Goal: Task Accomplishment & Management: Complete application form

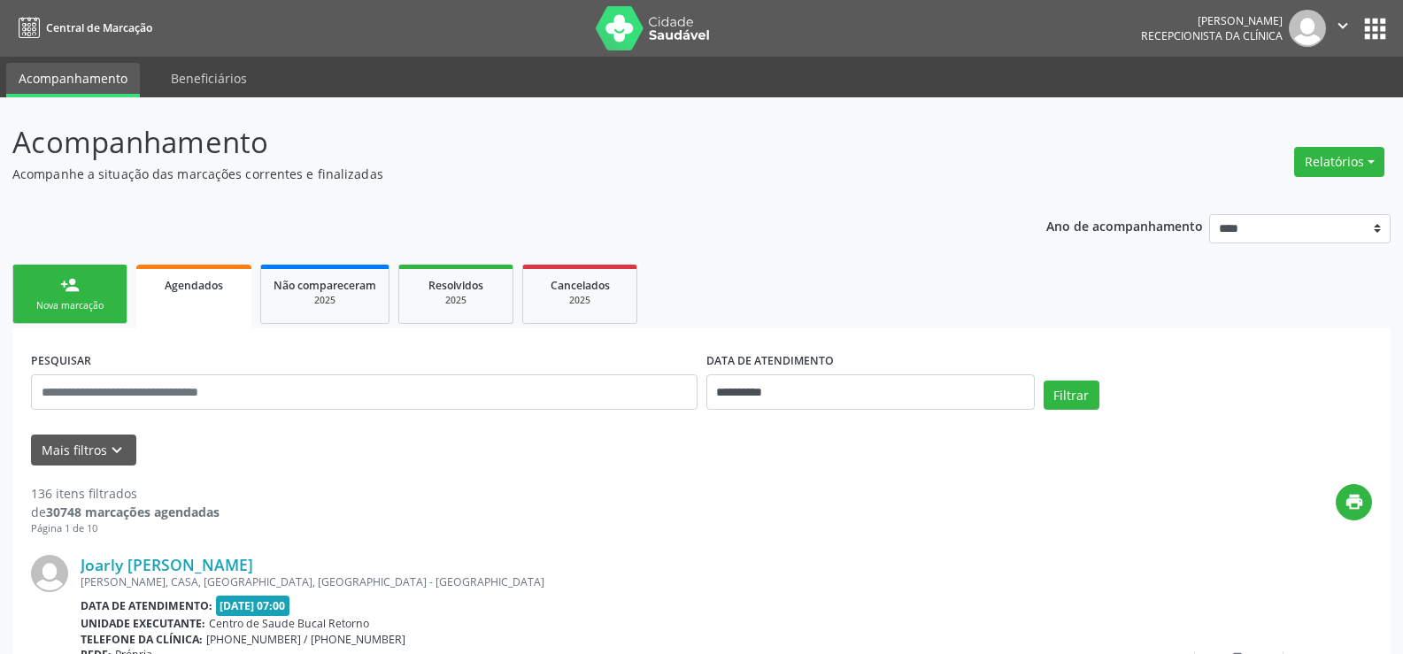
click at [70, 301] on div "Nova marcação" at bounding box center [70, 305] width 89 height 13
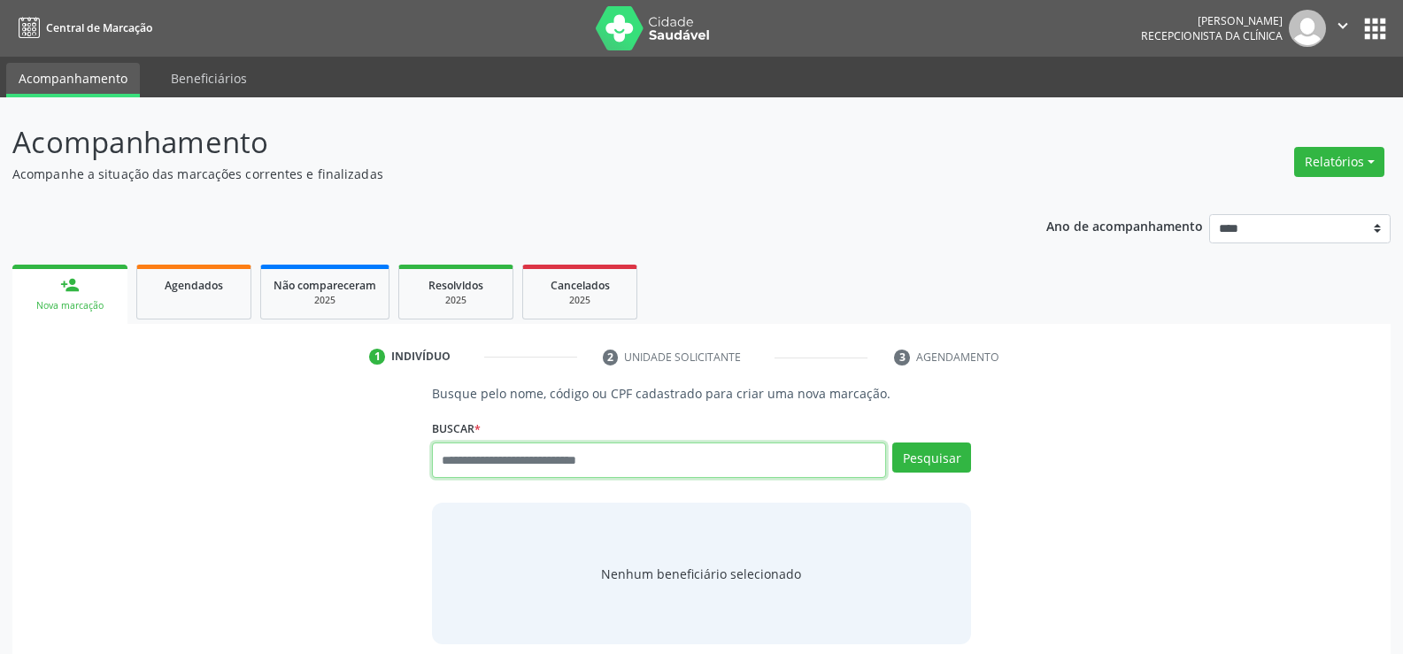
click at [551, 455] on input "text" at bounding box center [659, 460] width 454 height 35
click at [167, 297] on link "Agendados" at bounding box center [193, 292] width 115 height 55
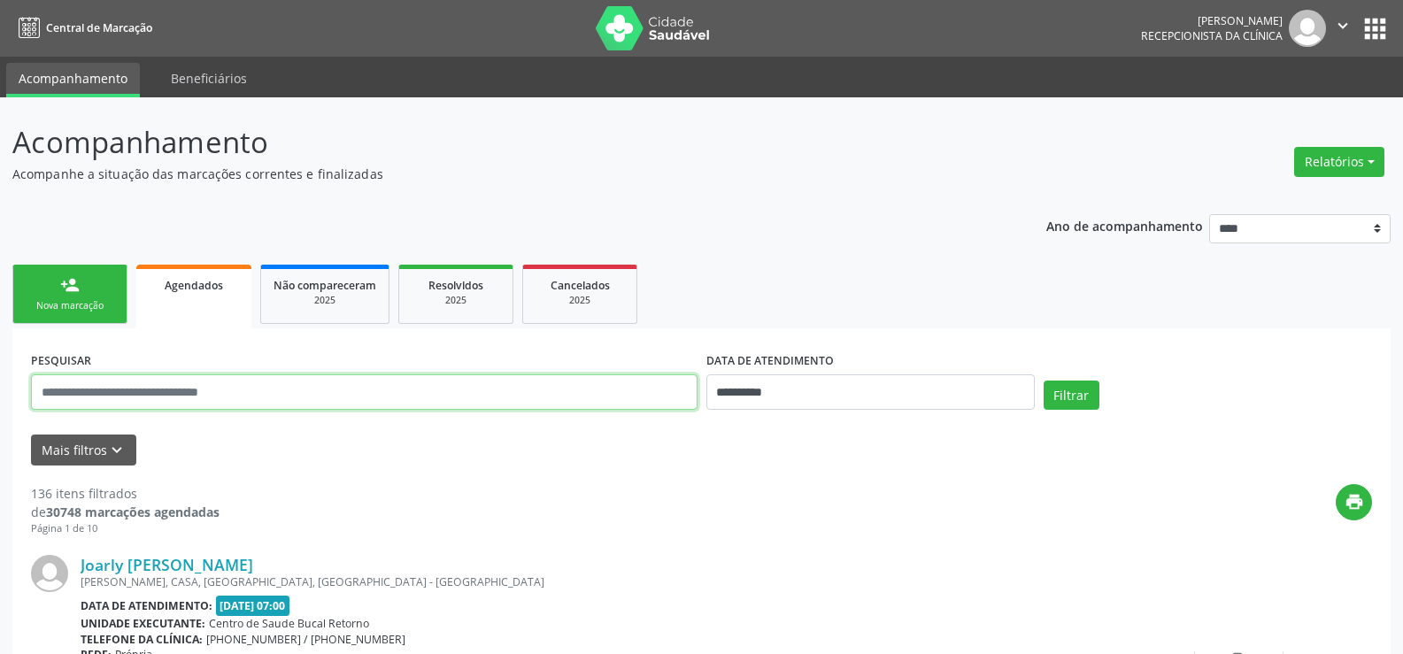
click at [174, 397] on input "text" at bounding box center [364, 392] width 667 height 35
type input "**********"
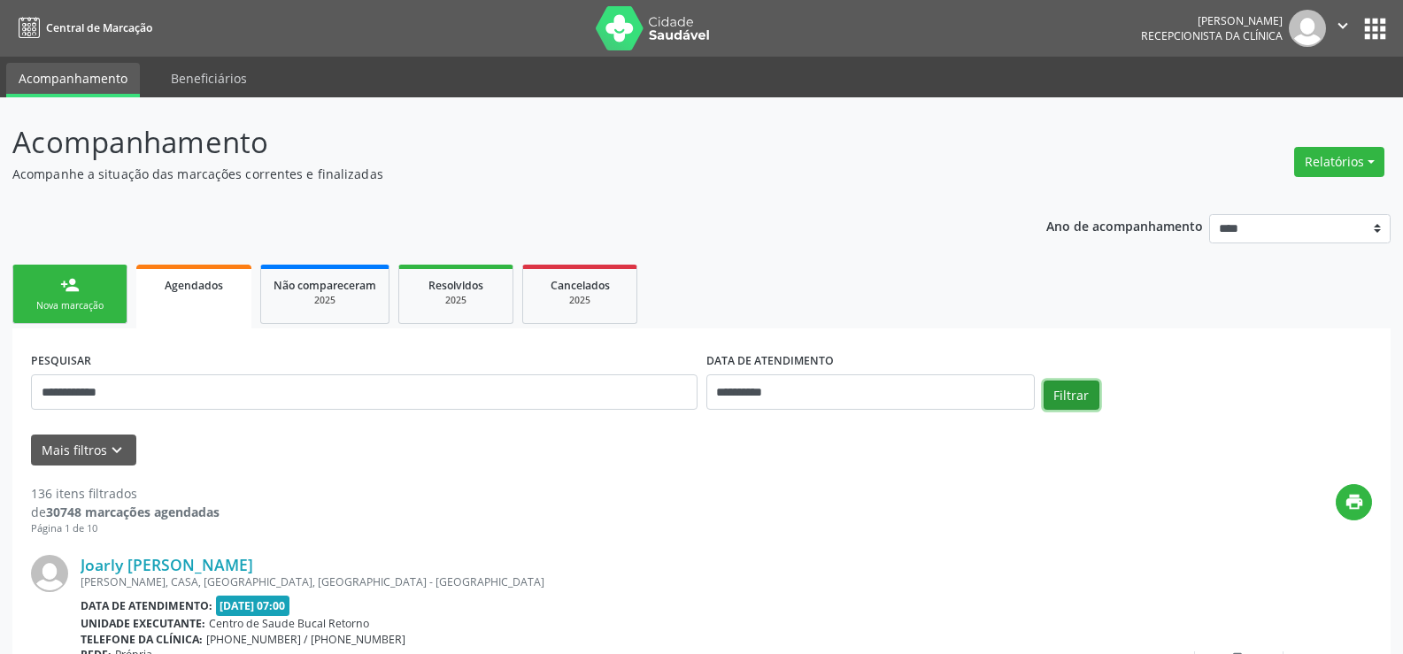
click at [1056, 390] on button "Filtrar" at bounding box center [1072, 396] width 56 height 30
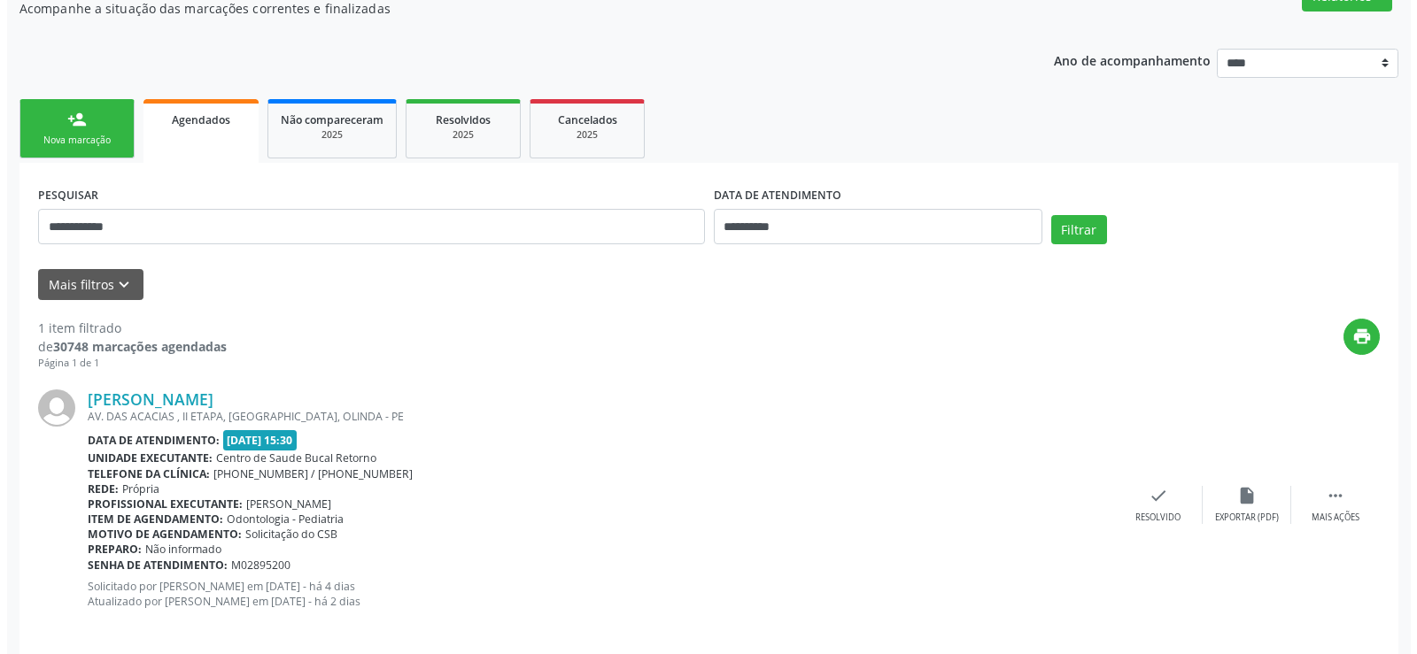
scroll to position [182, 0]
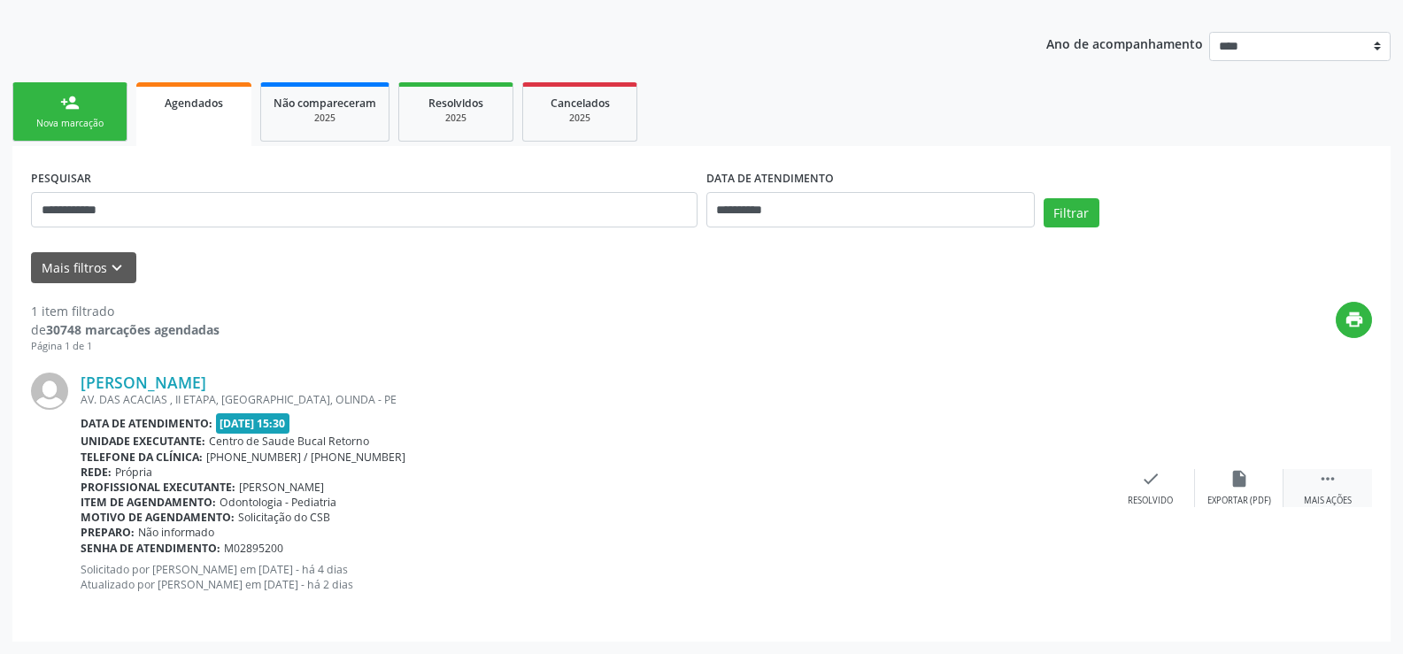
click at [1332, 481] on icon "" at bounding box center [1327, 478] width 19 height 19
click at [1044, 482] on div "print Imprimir" at bounding box center [1062, 488] width 89 height 38
click at [1160, 494] on div "cancel Cancelar" at bounding box center [1151, 488] width 89 height 38
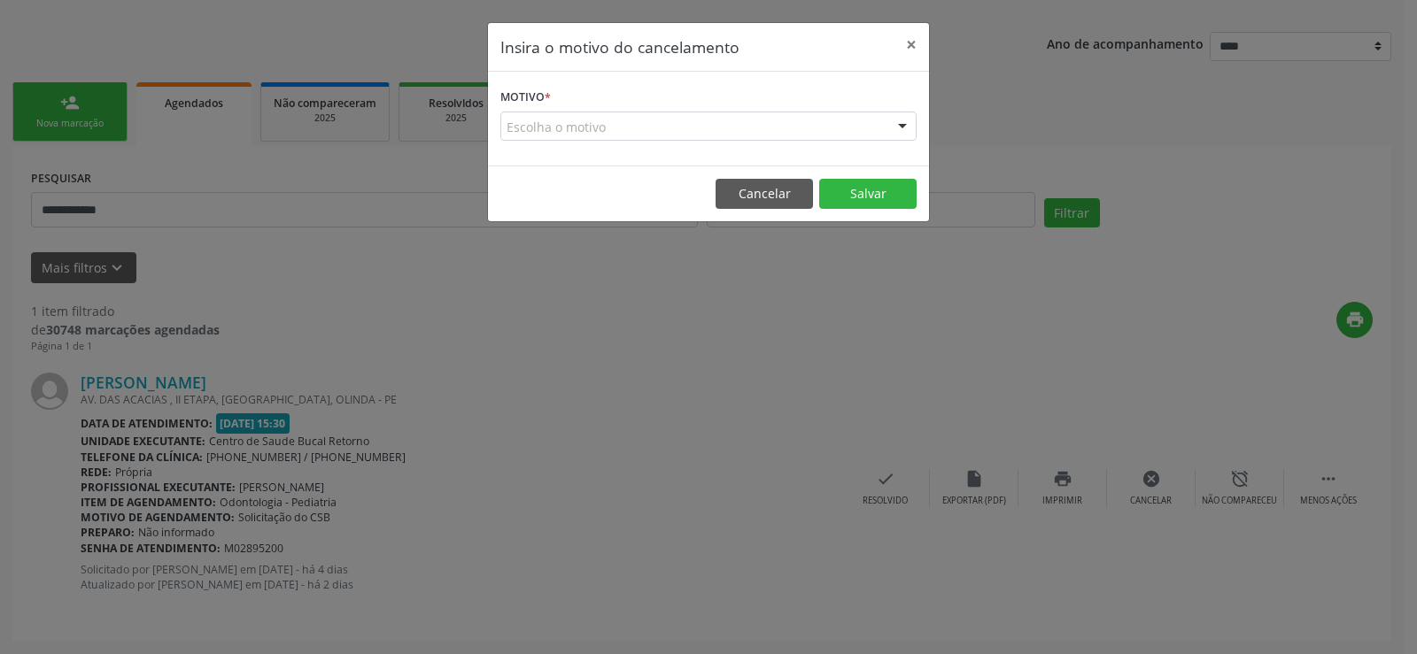
click at [539, 121] on div "Escolha o motivo" at bounding box center [708, 127] width 416 height 30
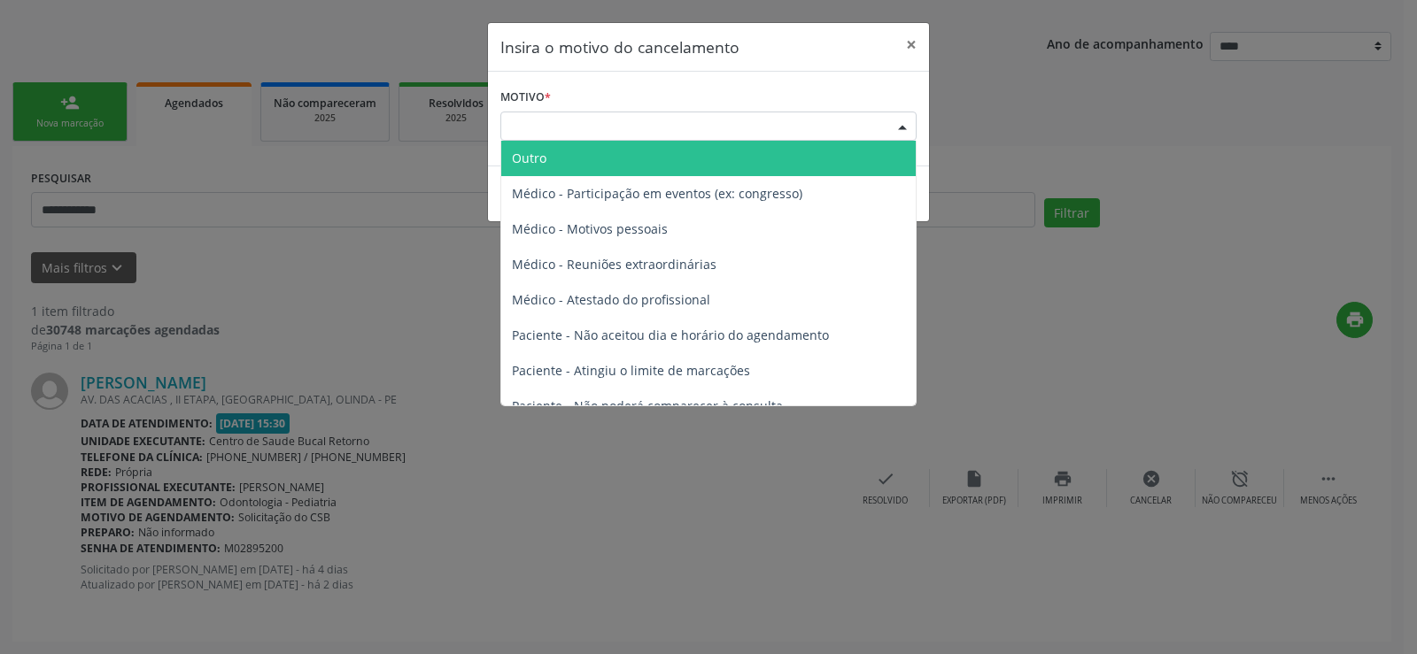
click at [532, 168] on span "Outro" at bounding box center [708, 158] width 414 height 35
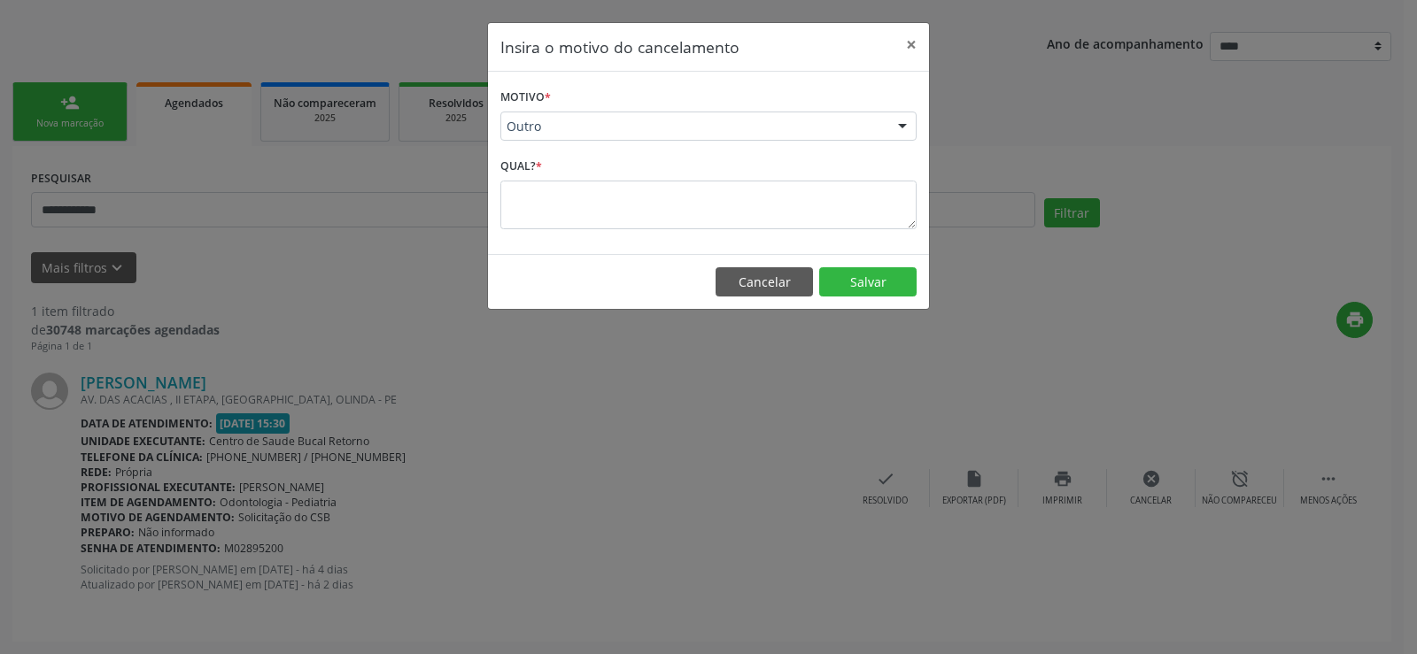
click at [531, 193] on textarea at bounding box center [708, 205] width 416 height 49
click at [532, 210] on textarea at bounding box center [708, 205] width 416 height 49
click at [647, 201] on textarea at bounding box center [708, 205] width 416 height 49
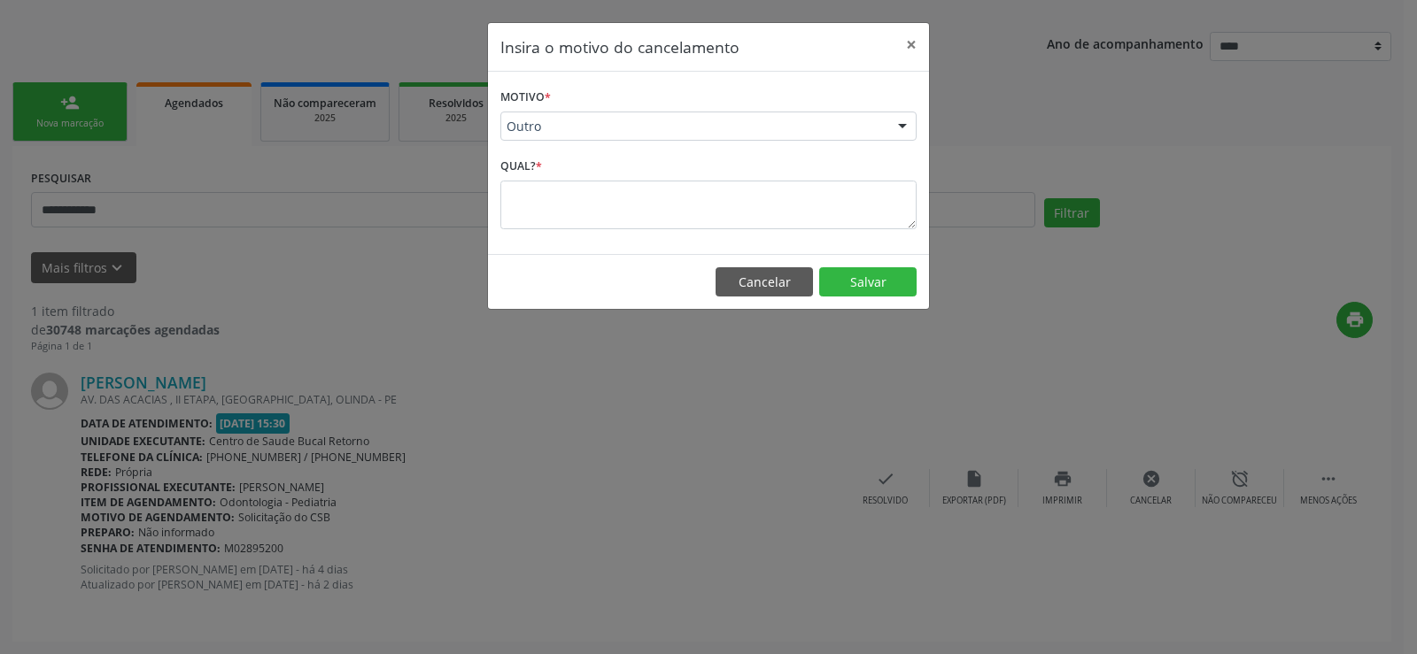
click at [521, 204] on textarea at bounding box center [708, 205] width 416 height 49
click at [760, 282] on button "Cancelar" at bounding box center [763, 282] width 97 height 30
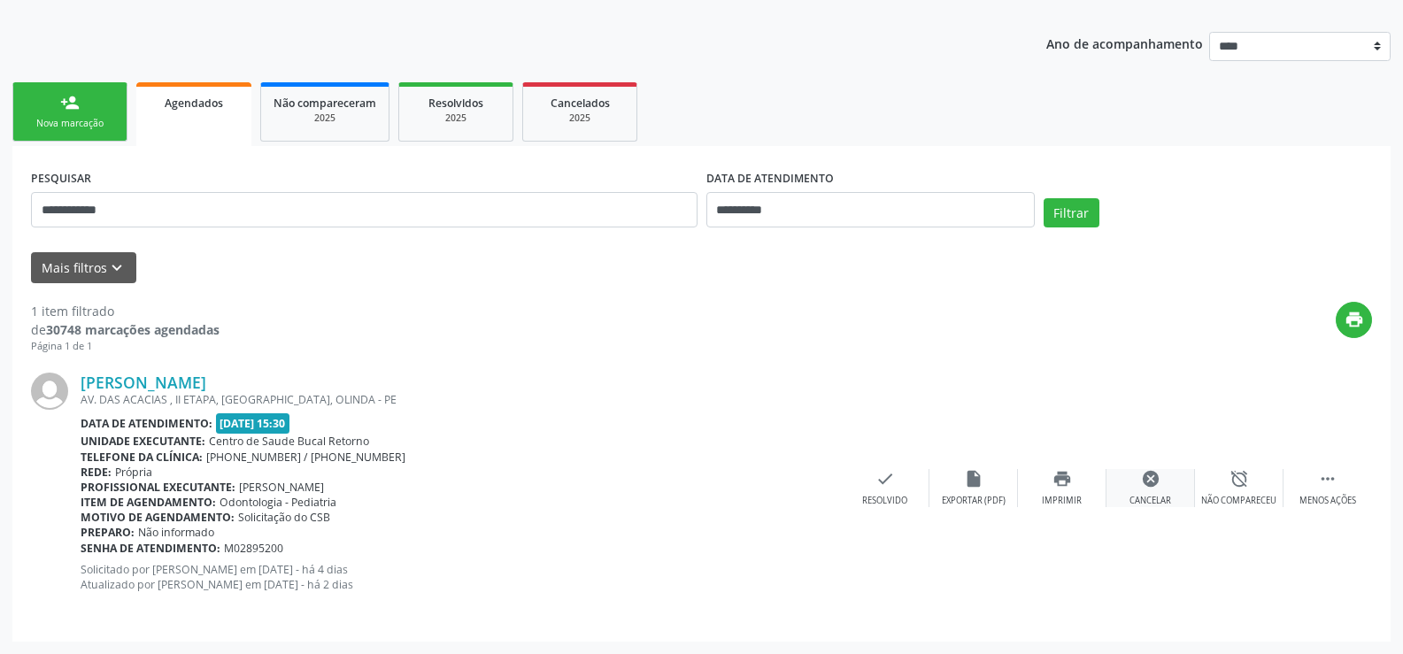
click at [1147, 486] on icon "cancel" at bounding box center [1150, 478] width 19 height 19
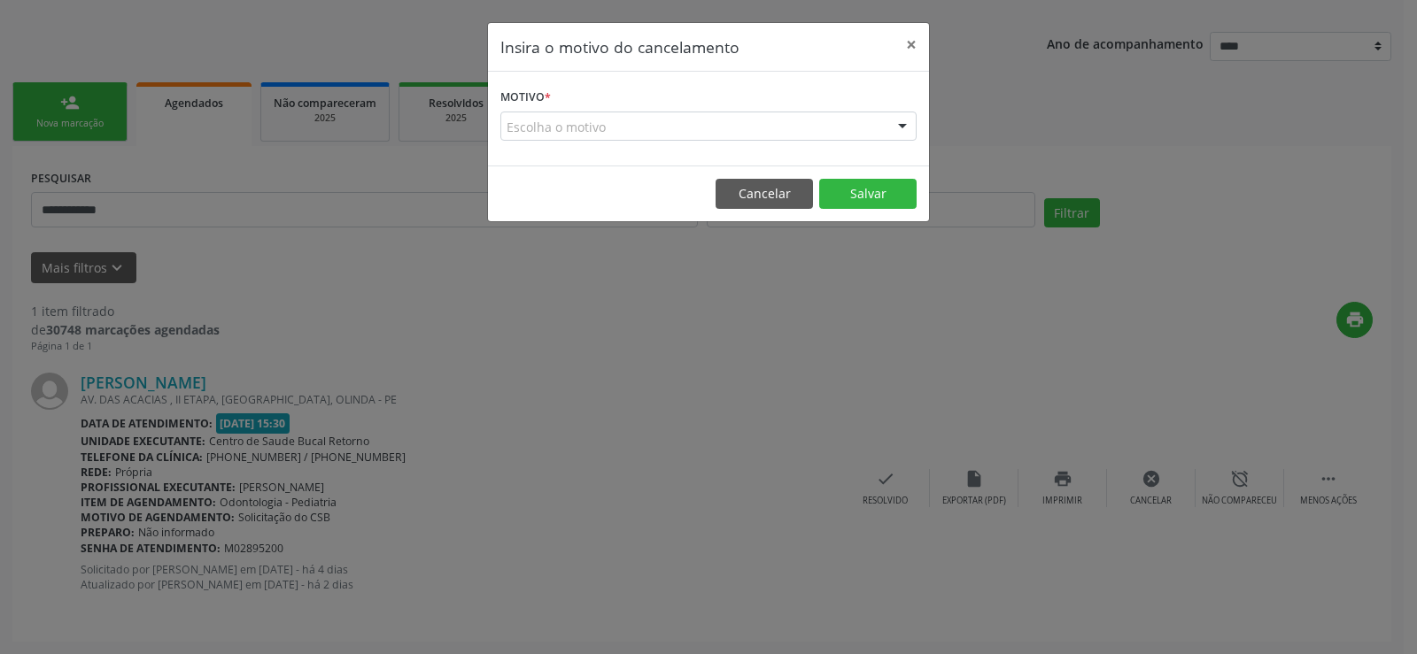
click at [603, 137] on div "Escolha o motivo" at bounding box center [708, 127] width 416 height 30
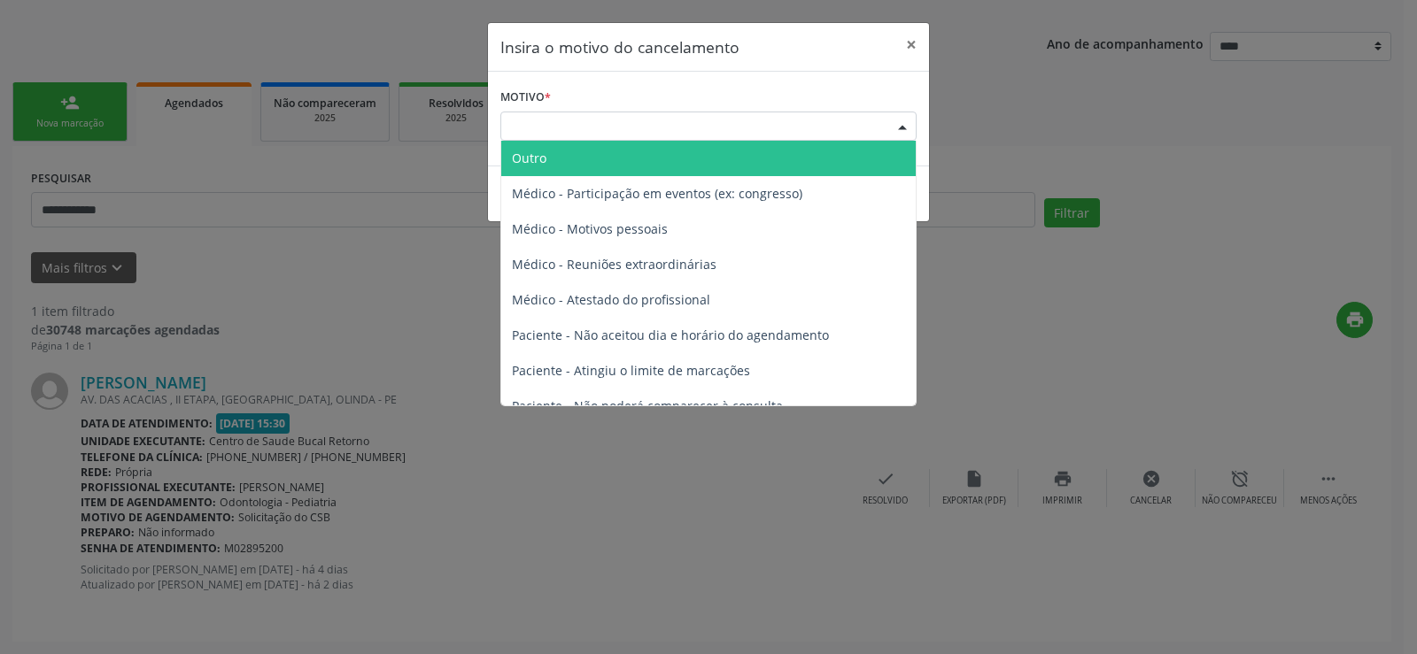
click at [594, 129] on div "Escolha o motivo" at bounding box center [708, 127] width 416 height 30
click at [587, 162] on span "Outro" at bounding box center [708, 158] width 414 height 35
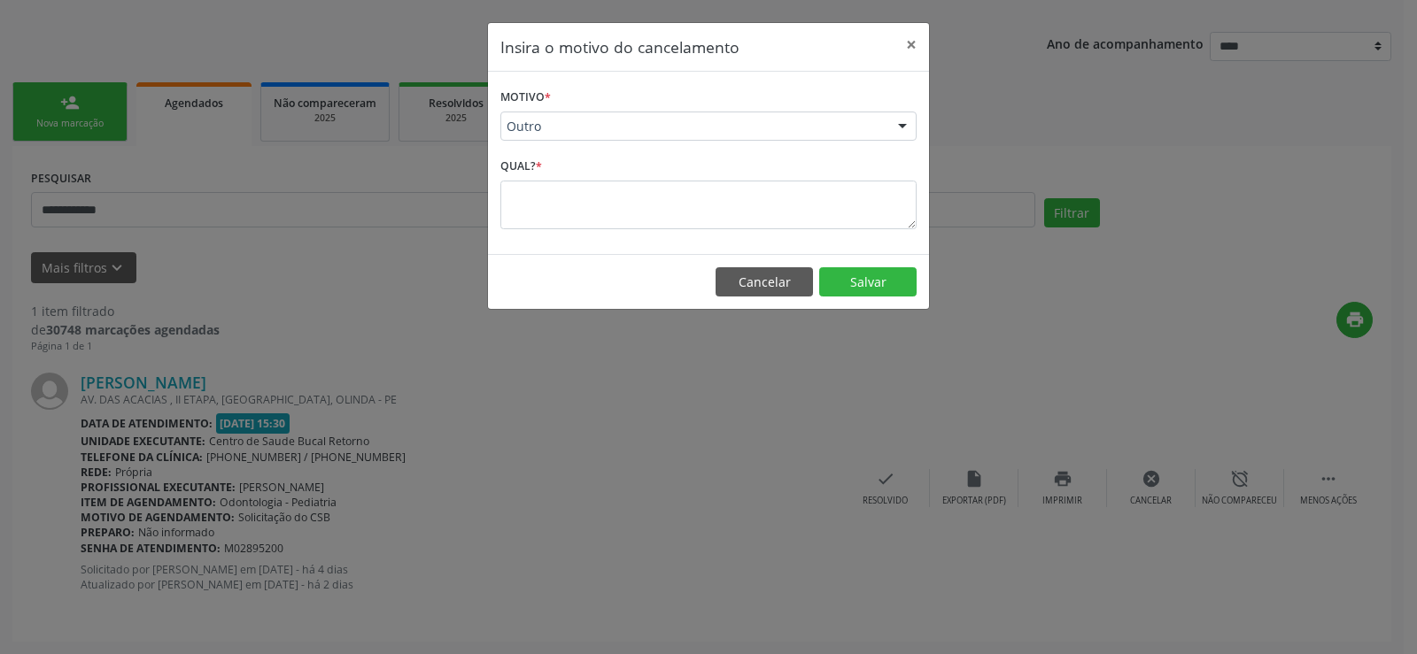
click at [576, 214] on textarea at bounding box center [708, 205] width 416 height 49
click at [559, 198] on textarea at bounding box center [708, 205] width 416 height 49
click at [525, 131] on span "Outro" at bounding box center [693, 127] width 374 height 18
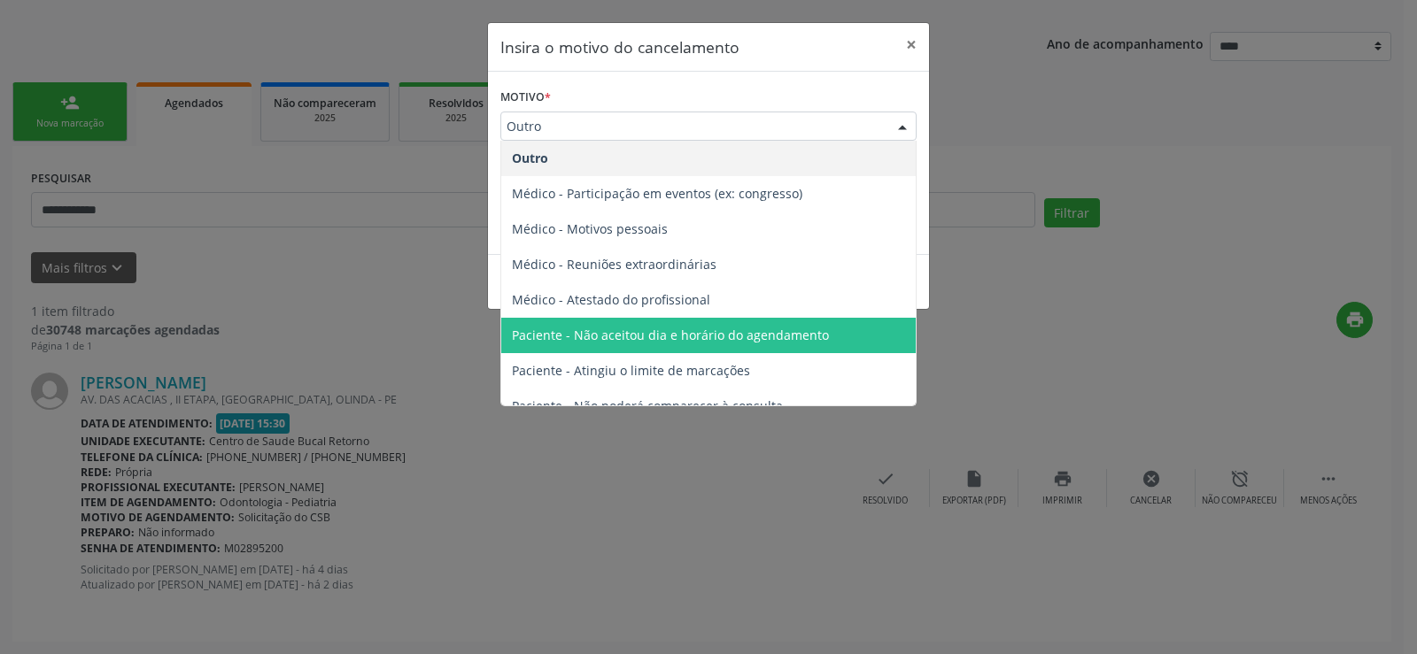
scroll to position [89, 0]
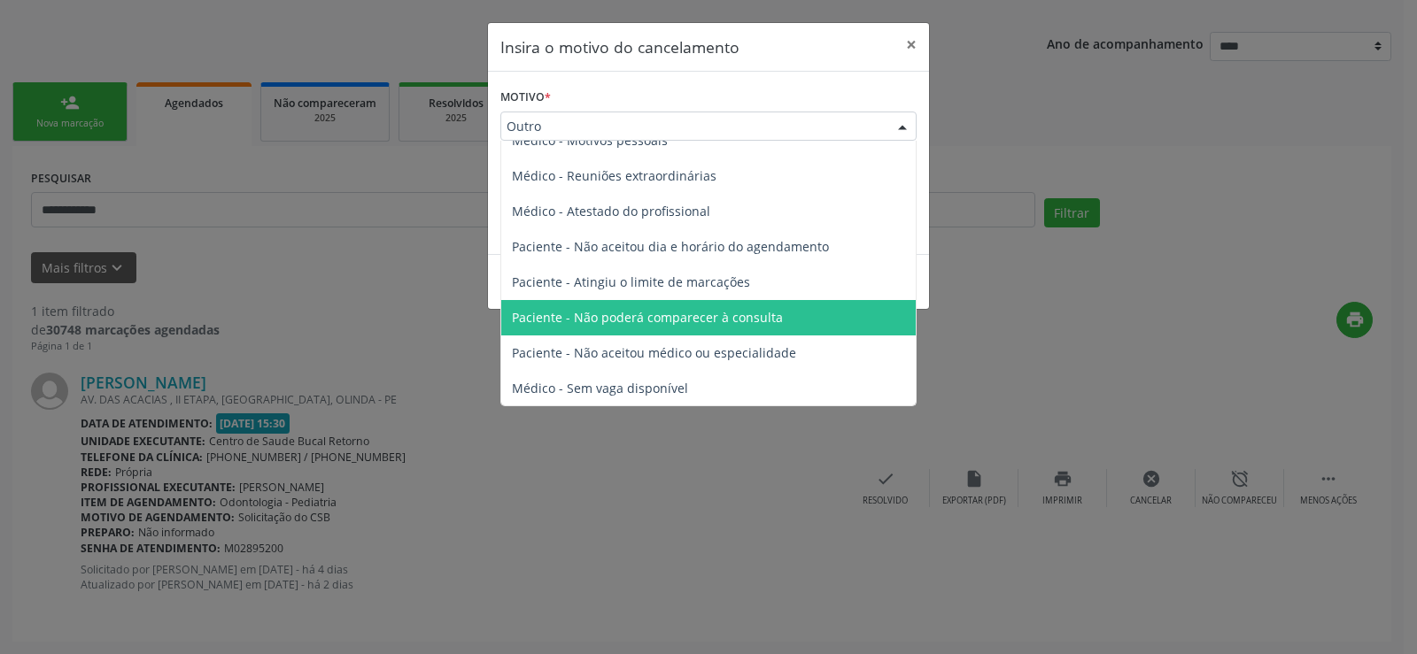
click at [568, 321] on span "Paciente - Não poderá comparecer à consulta" at bounding box center [647, 317] width 271 height 17
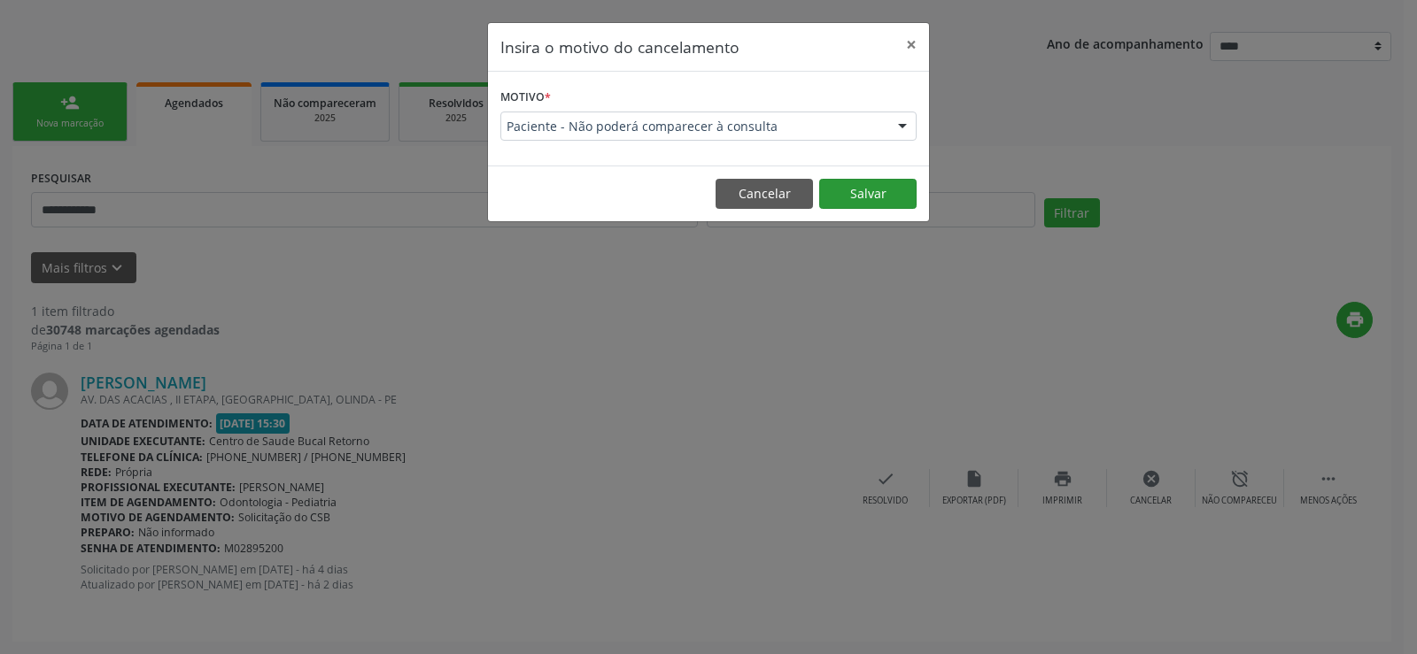
click at [899, 194] on button "Salvar" at bounding box center [867, 194] width 97 height 30
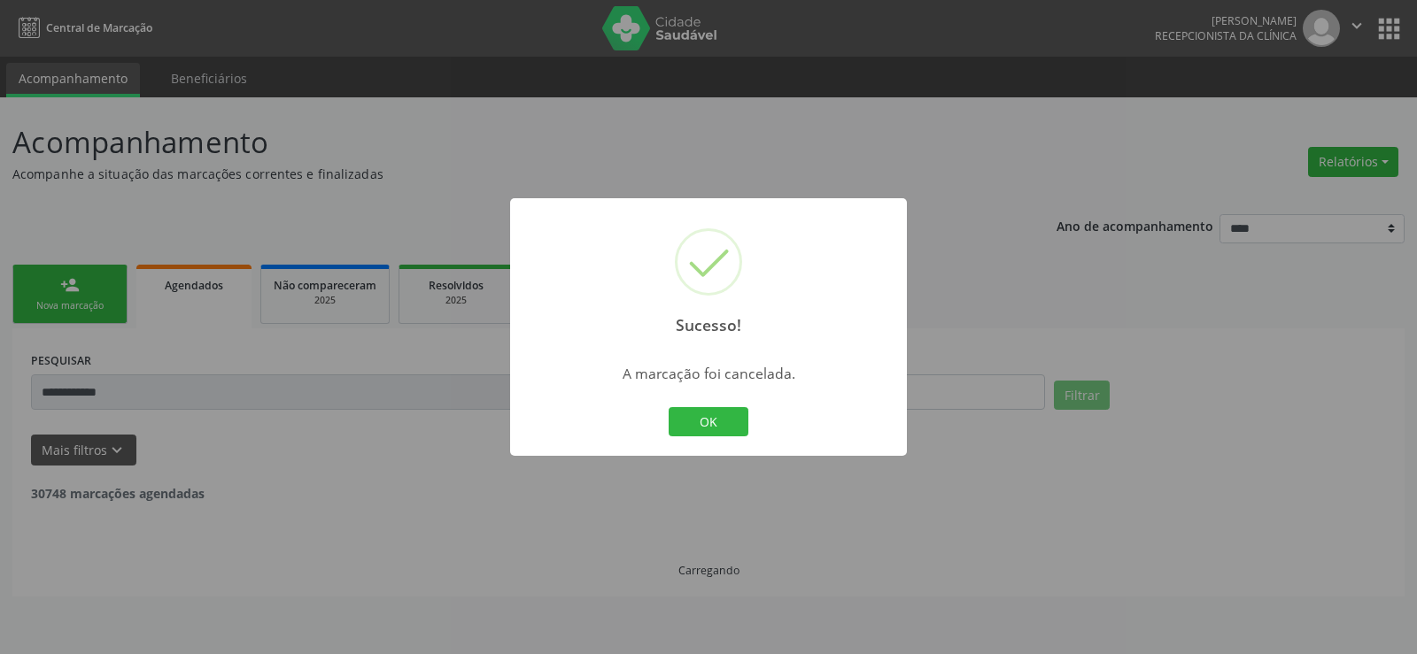
scroll to position [0, 0]
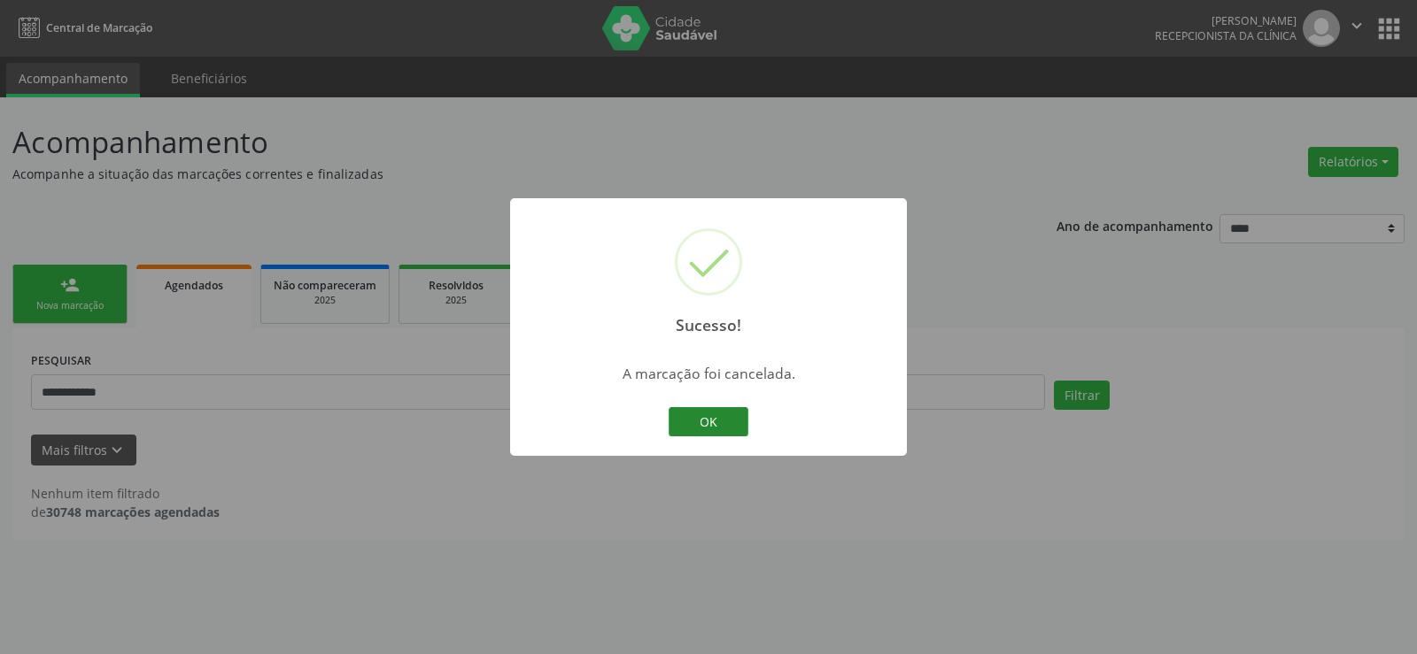
click at [699, 415] on button "OK" at bounding box center [708, 422] width 80 height 30
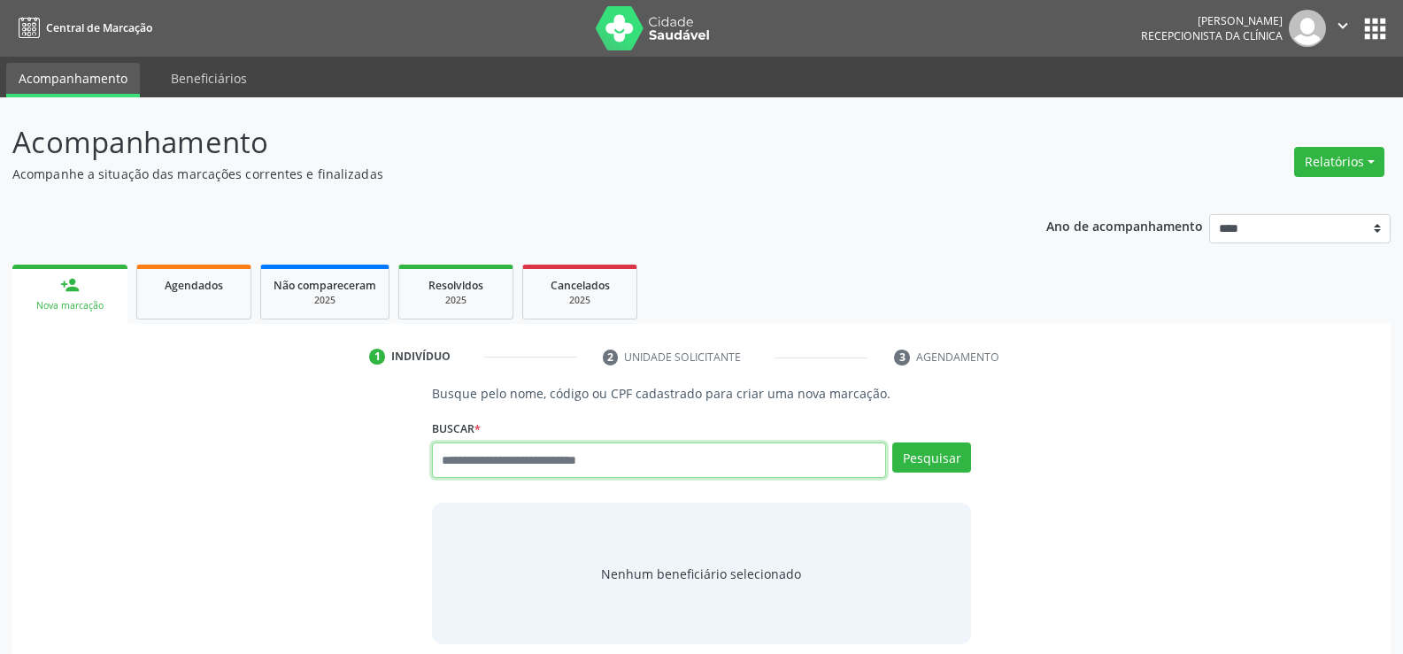
click at [460, 463] on input "text" at bounding box center [659, 460] width 454 height 35
type input "**********"
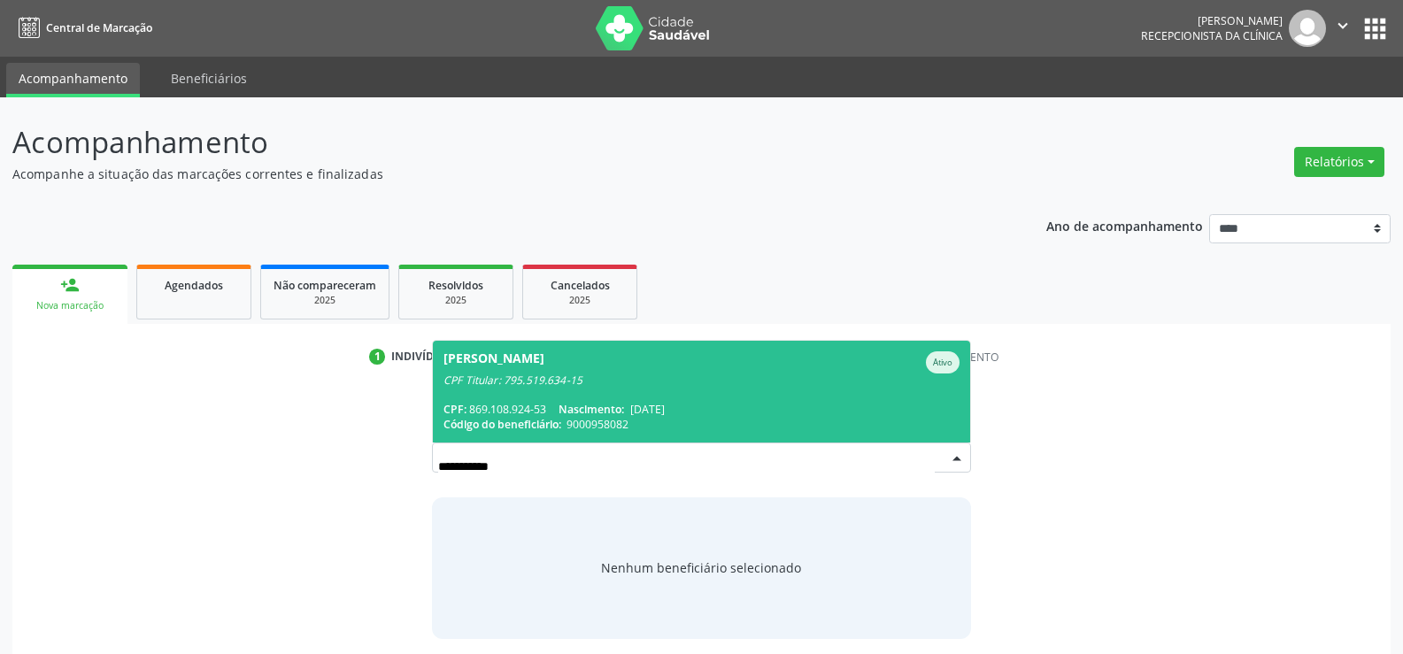
click at [506, 407] on div "CPF: 869.108.924-53 Nascimento: 19/08/1958" at bounding box center [702, 409] width 516 height 15
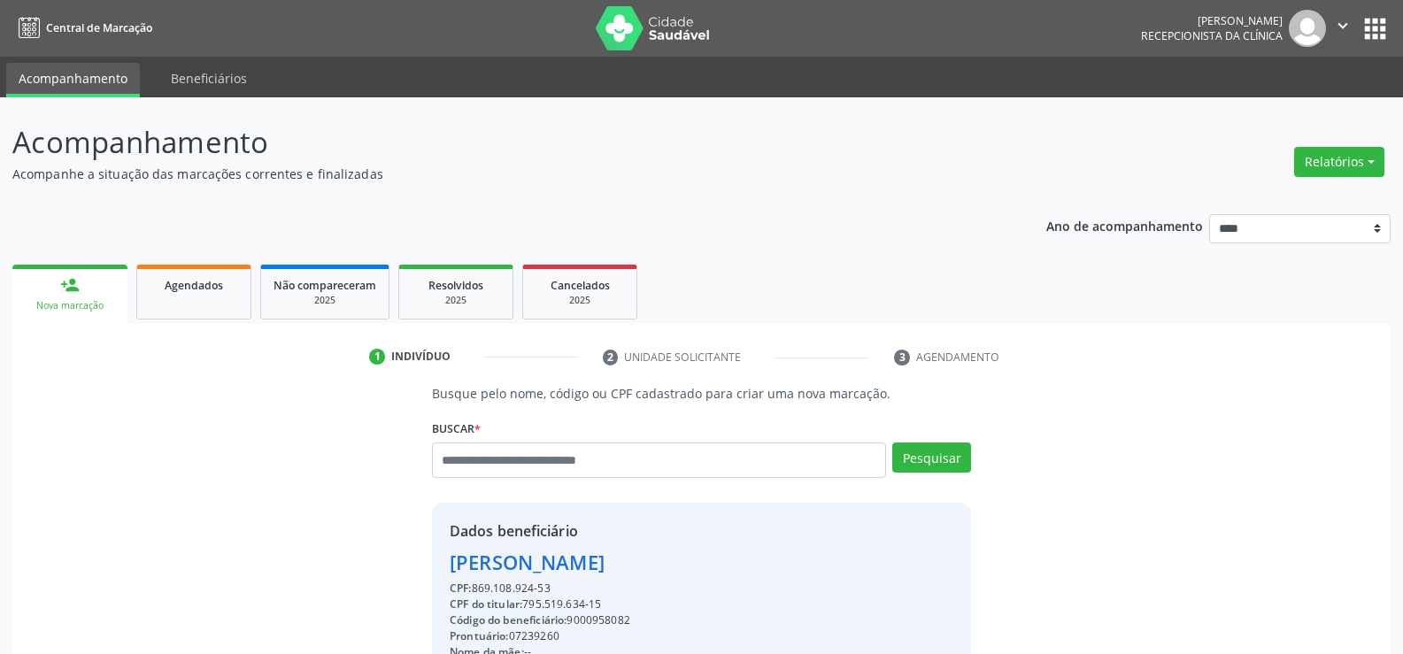
drag, startPoint x: 561, startPoint y: 590, endPoint x: 427, endPoint y: 565, distance: 136.8
click at [427, 565] on div "Busque pelo nome, código ou CPF cadastrado para criar uma nova marcação. Buscar…" at bounding box center [702, 613] width 564 height 459
copy div "Helio Rubens Sarmento Martins Filho CPF: 869.108.924-53"
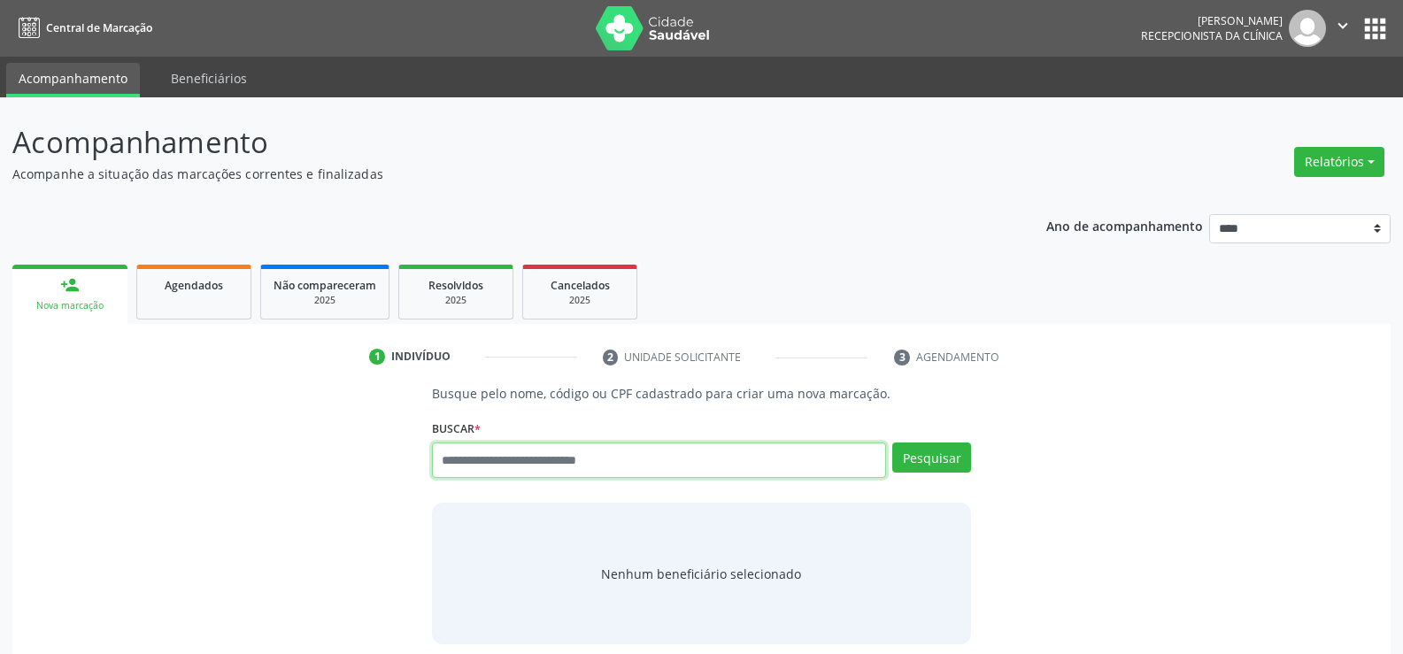
click at [498, 461] on input "text" at bounding box center [659, 460] width 454 height 35
type input "**********"
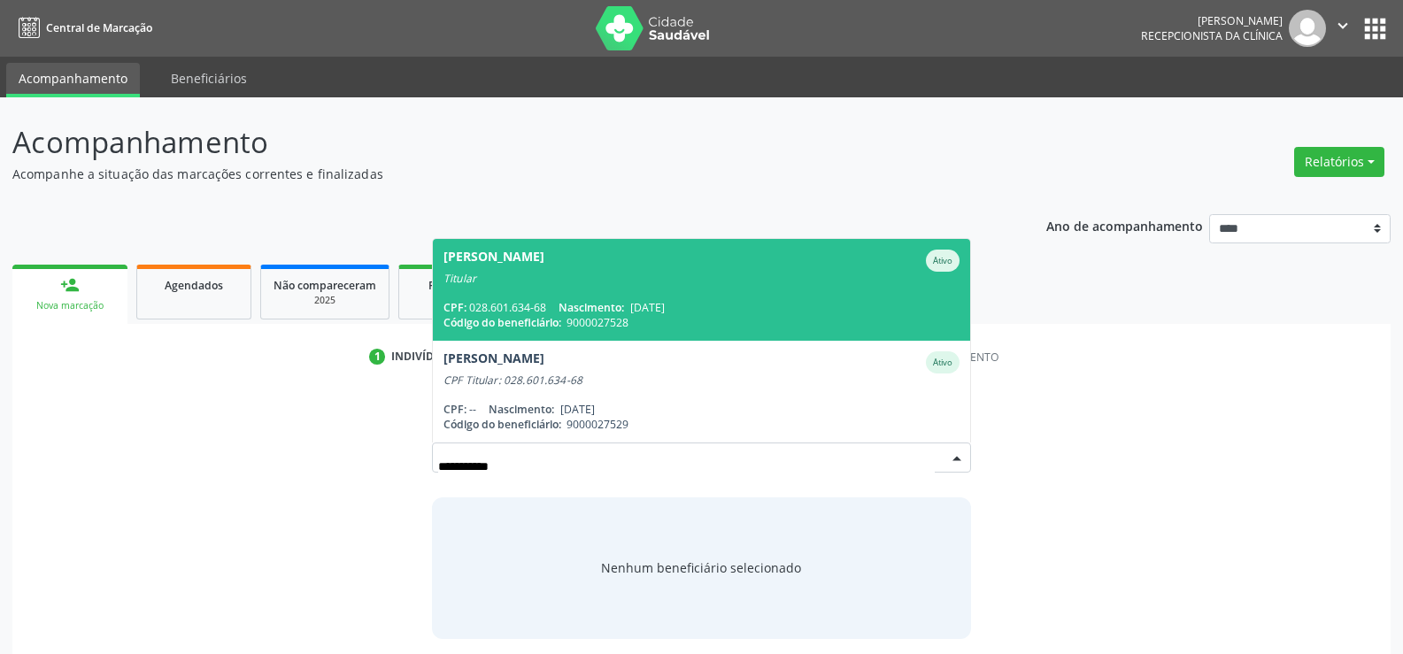
click at [500, 283] on div "Titular" at bounding box center [702, 279] width 516 height 14
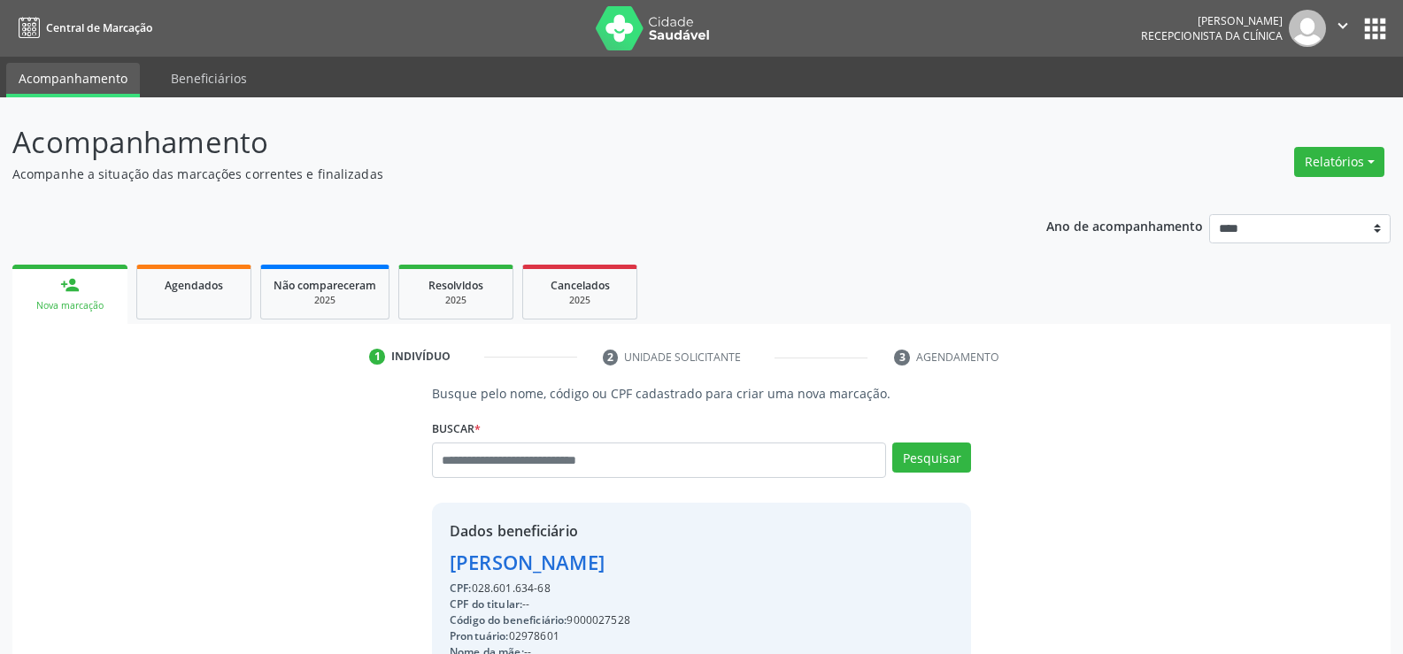
drag, startPoint x: 552, startPoint y: 586, endPoint x: 438, endPoint y: 560, distance: 117.1
copy div "Jose Lira Gouveia CPF: 028.601.634-68"
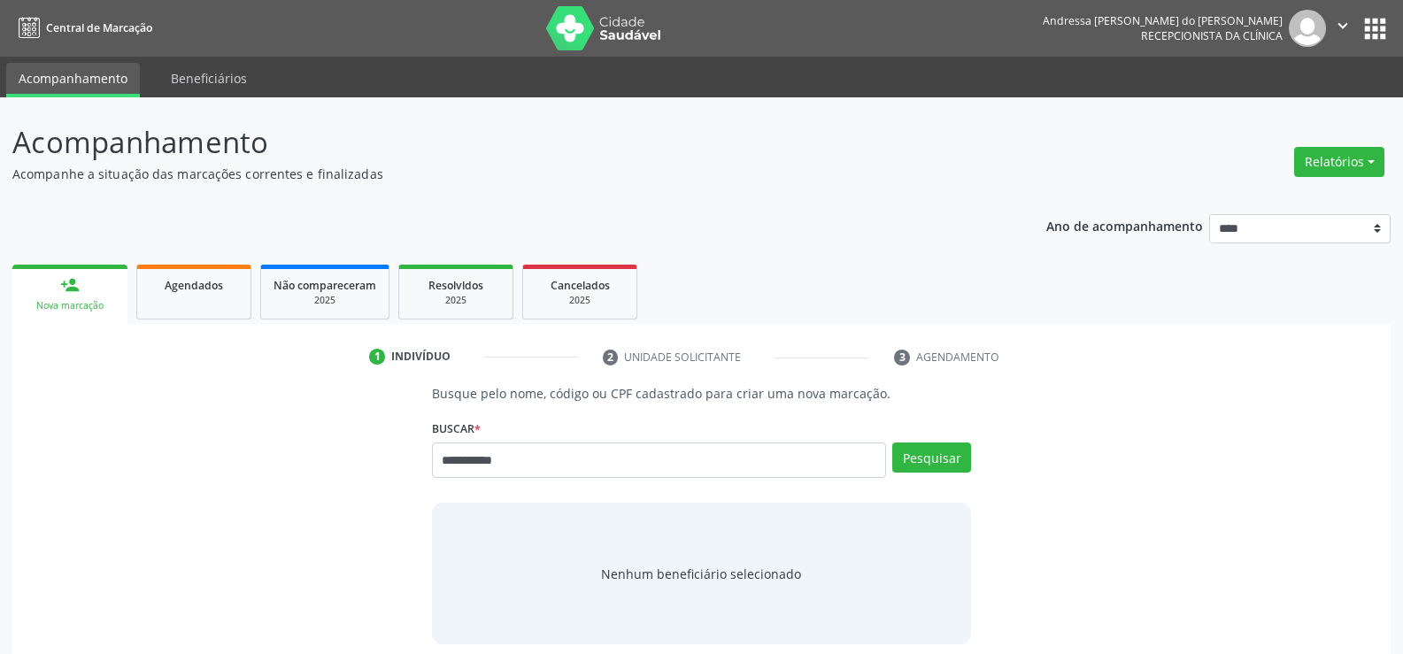
type input "**********"
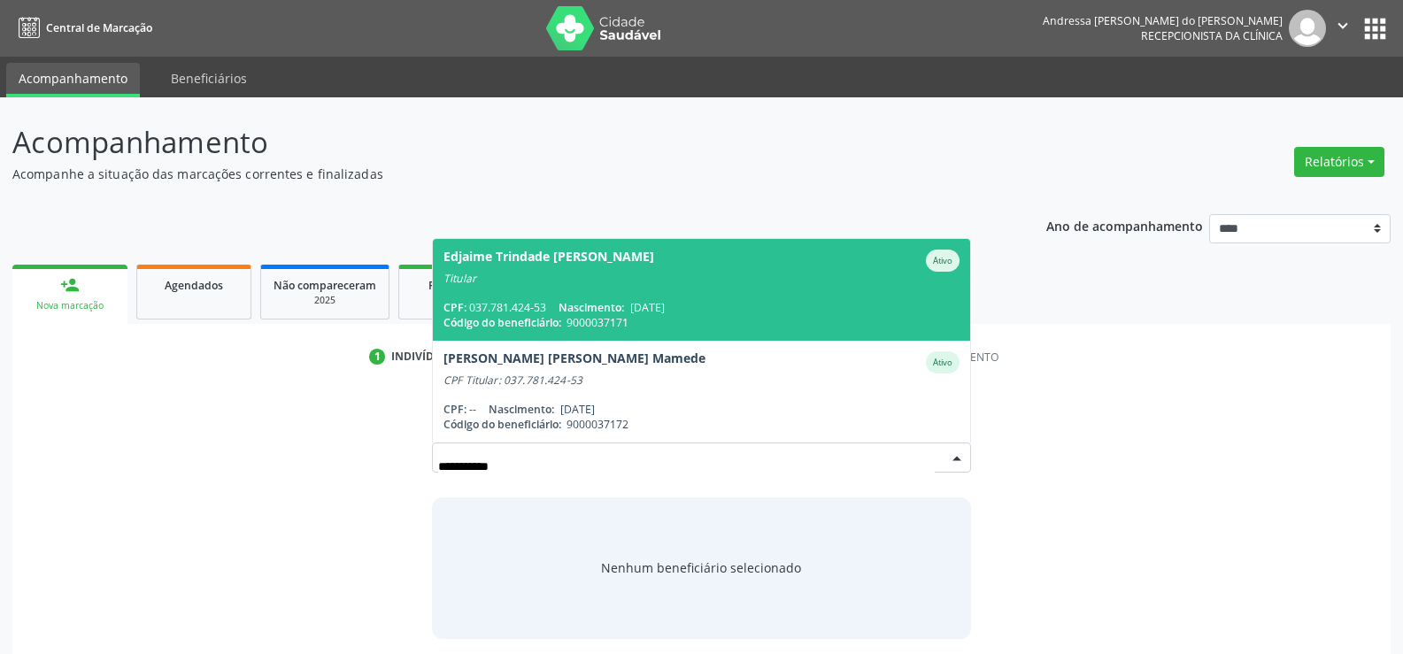
drag, startPoint x: 514, startPoint y: 286, endPoint x: 514, endPoint y: 306, distance: 20.4
click at [514, 286] on span "Edjaime Trindade [PERSON_NAME] Ativo Titular CPF: 037.781.424-53 Nascimento: [D…" at bounding box center [701, 290] width 537 height 102
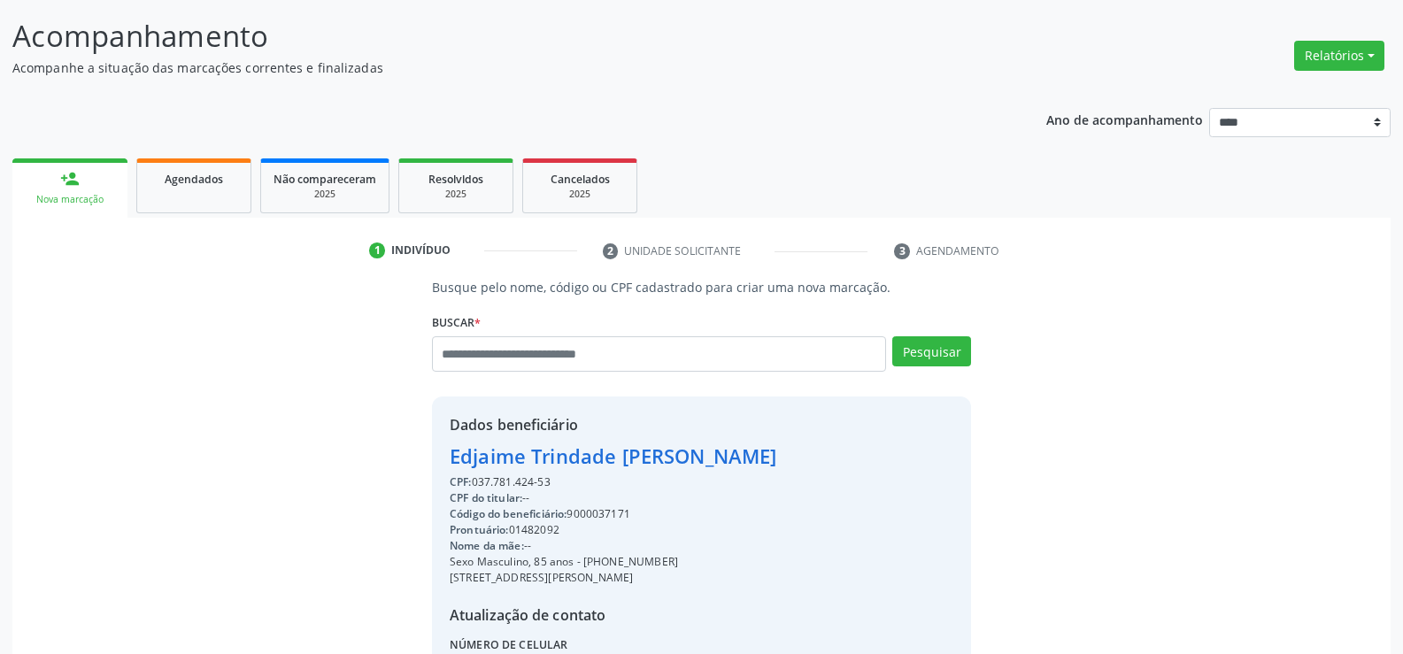
scroll to position [281, 0]
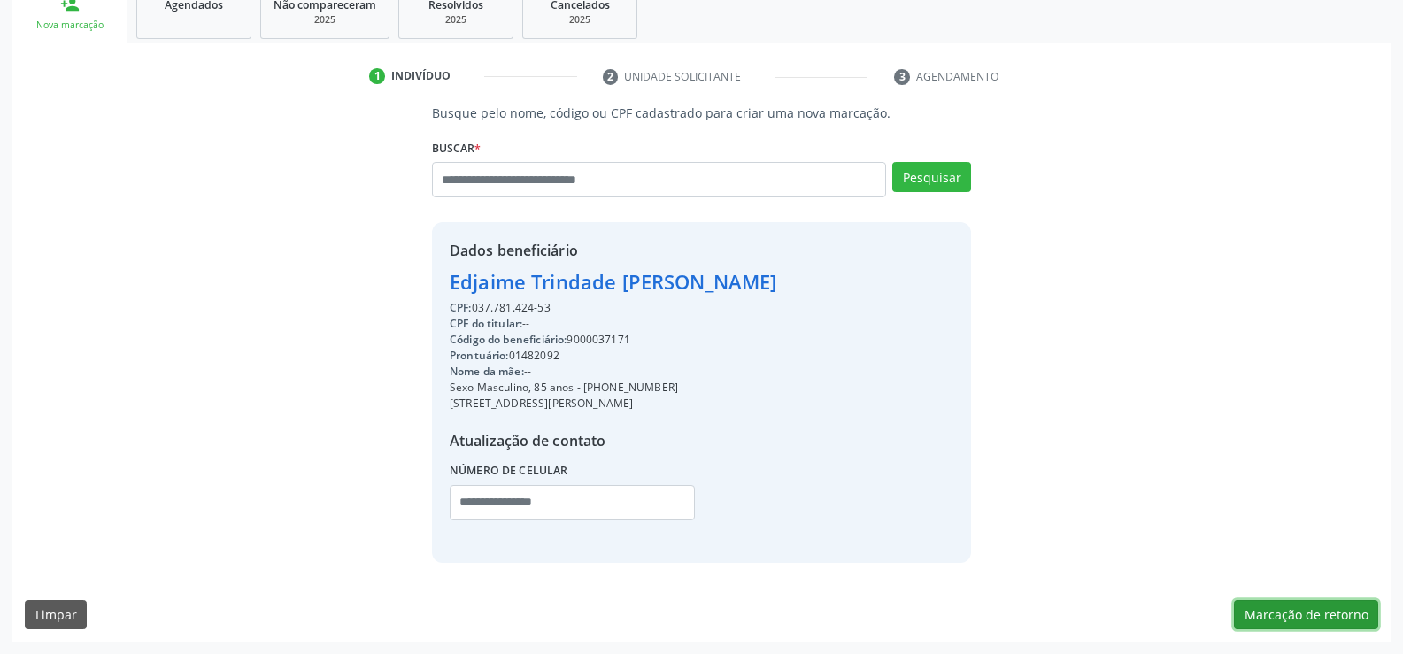
click at [1303, 610] on button "Marcação de retorno" at bounding box center [1306, 615] width 144 height 30
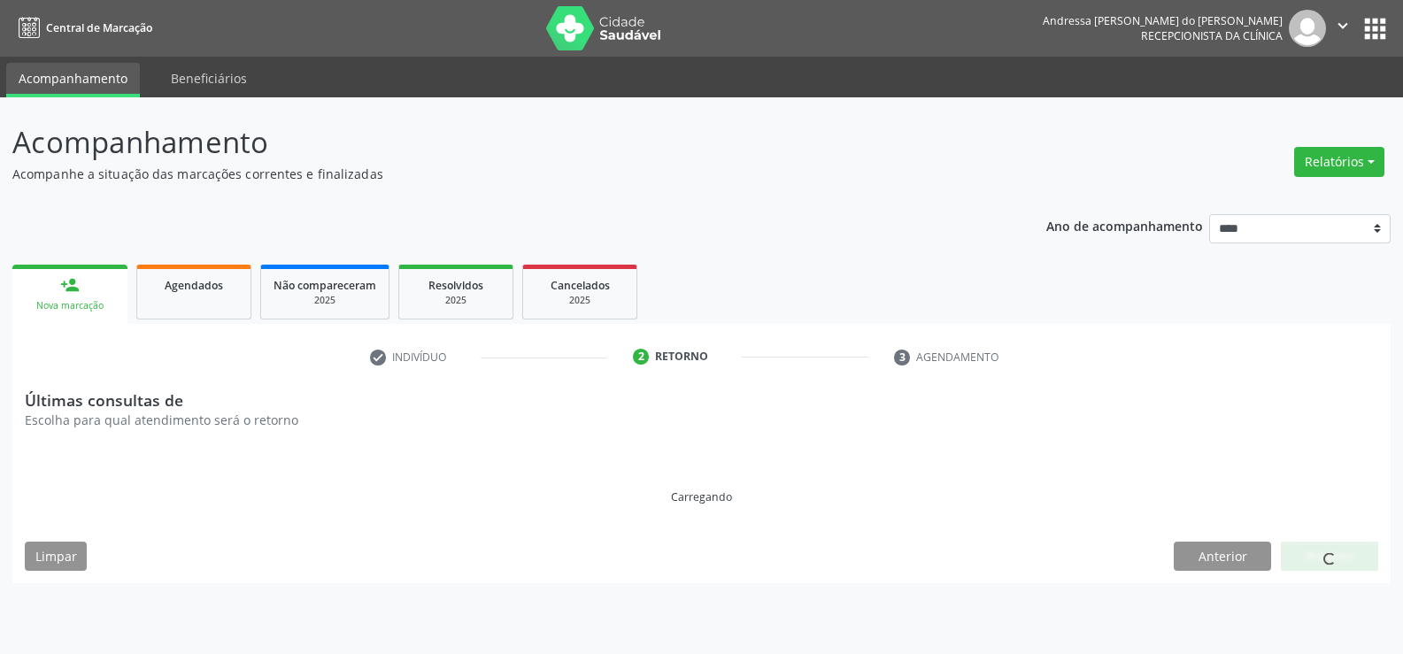
scroll to position [0, 0]
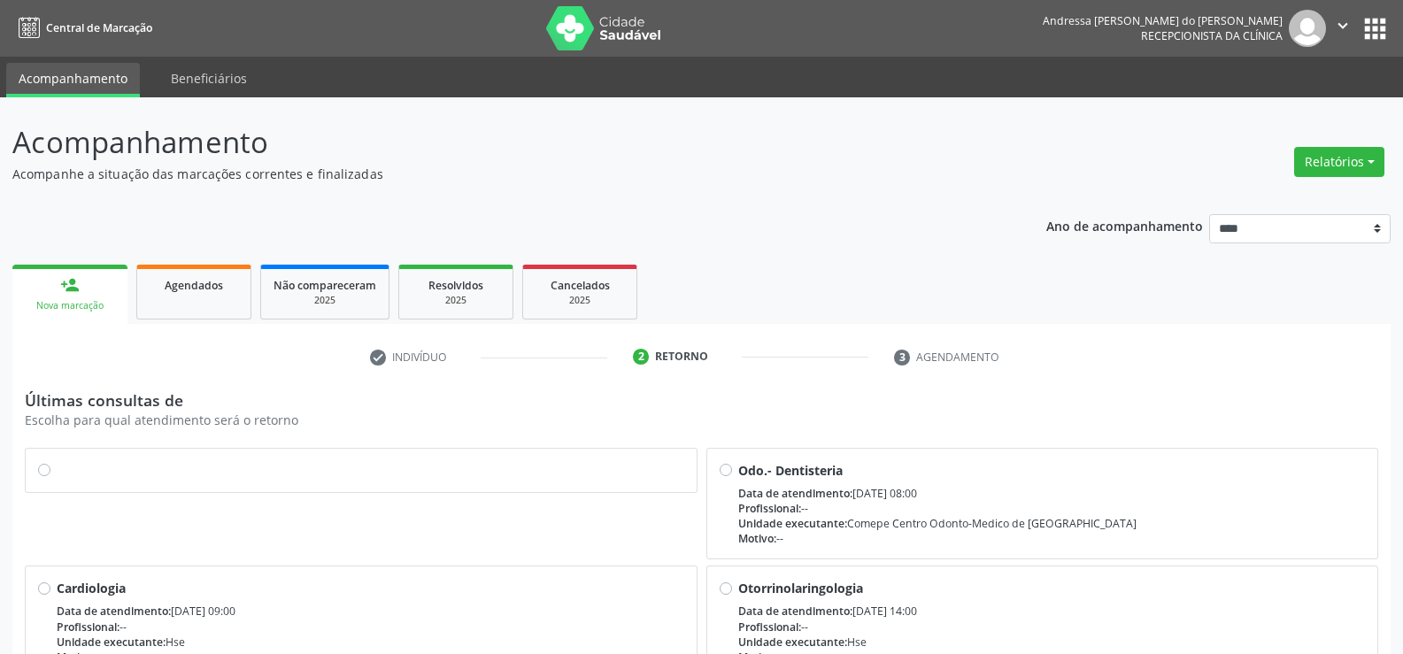
drag, startPoint x: 43, startPoint y: 472, endPoint x: 96, endPoint y: 481, distance: 53.0
click at [57, 461] on label at bounding box center [371, 461] width 628 height 0
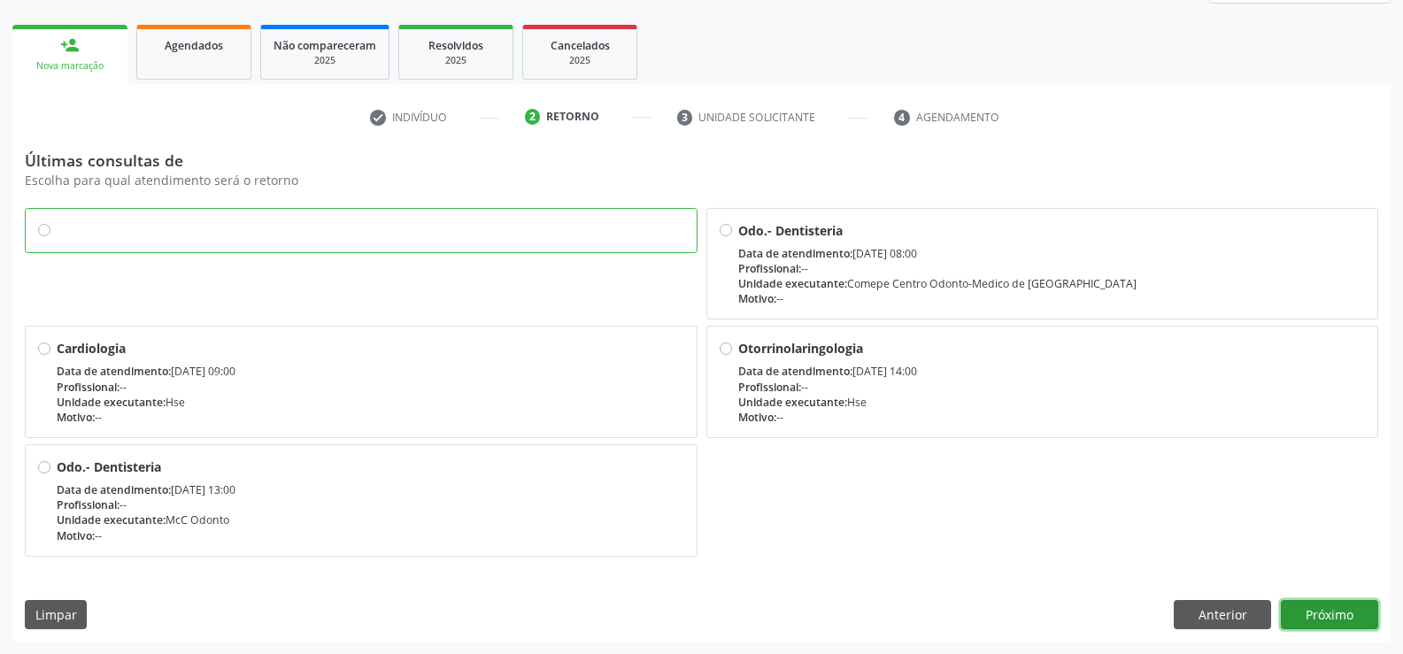
click at [1317, 619] on button "Próximo" at bounding box center [1329, 615] width 97 height 30
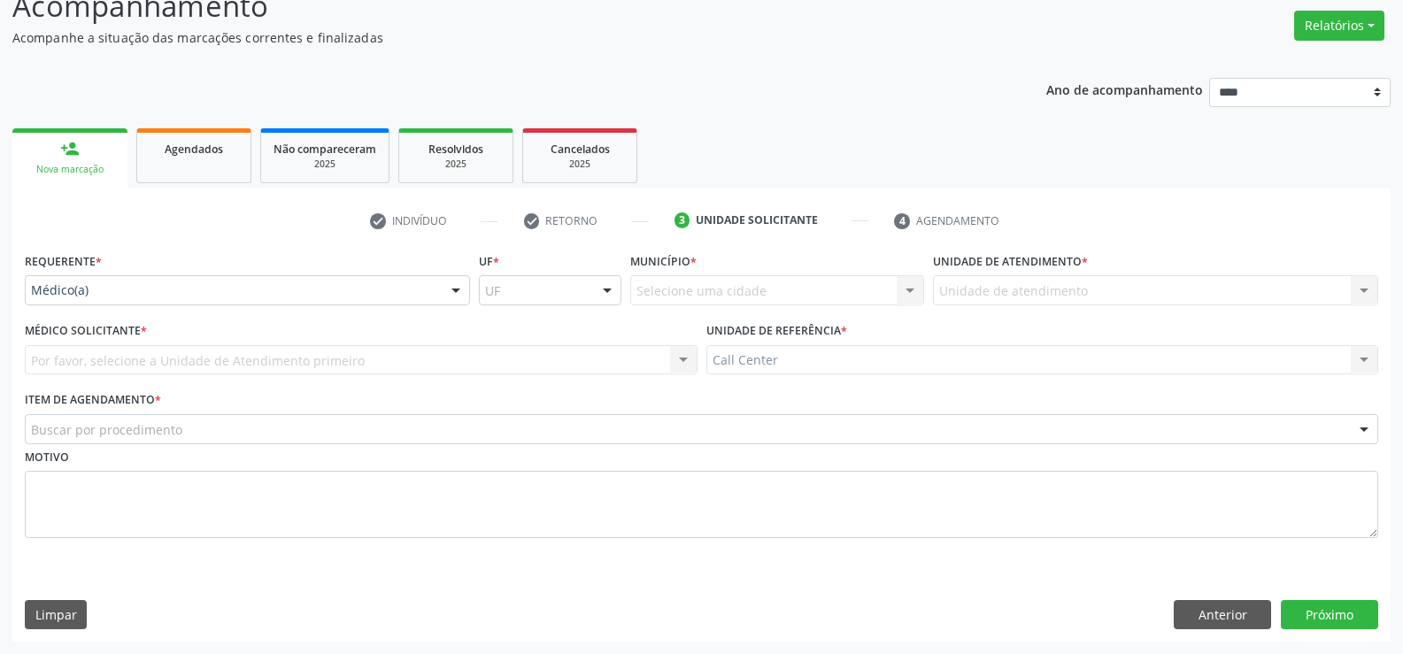
scroll to position [136, 0]
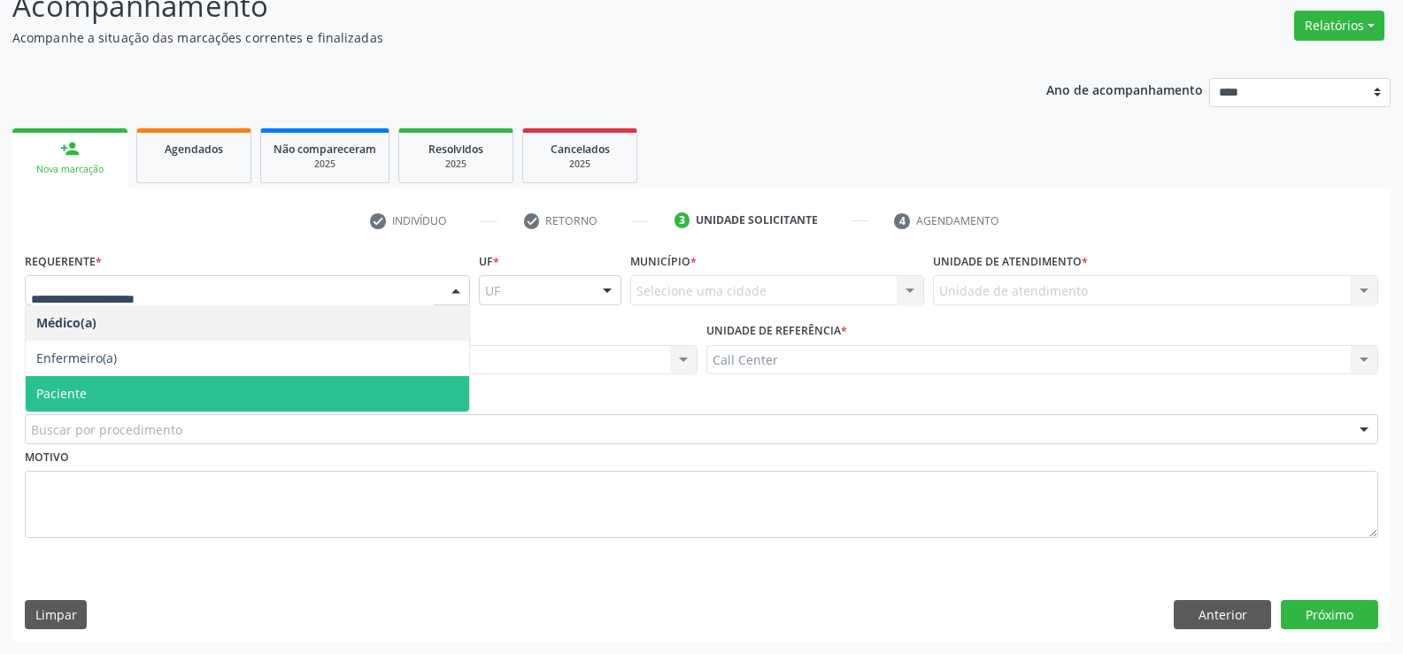
click at [96, 390] on span "Paciente" at bounding box center [248, 393] width 444 height 35
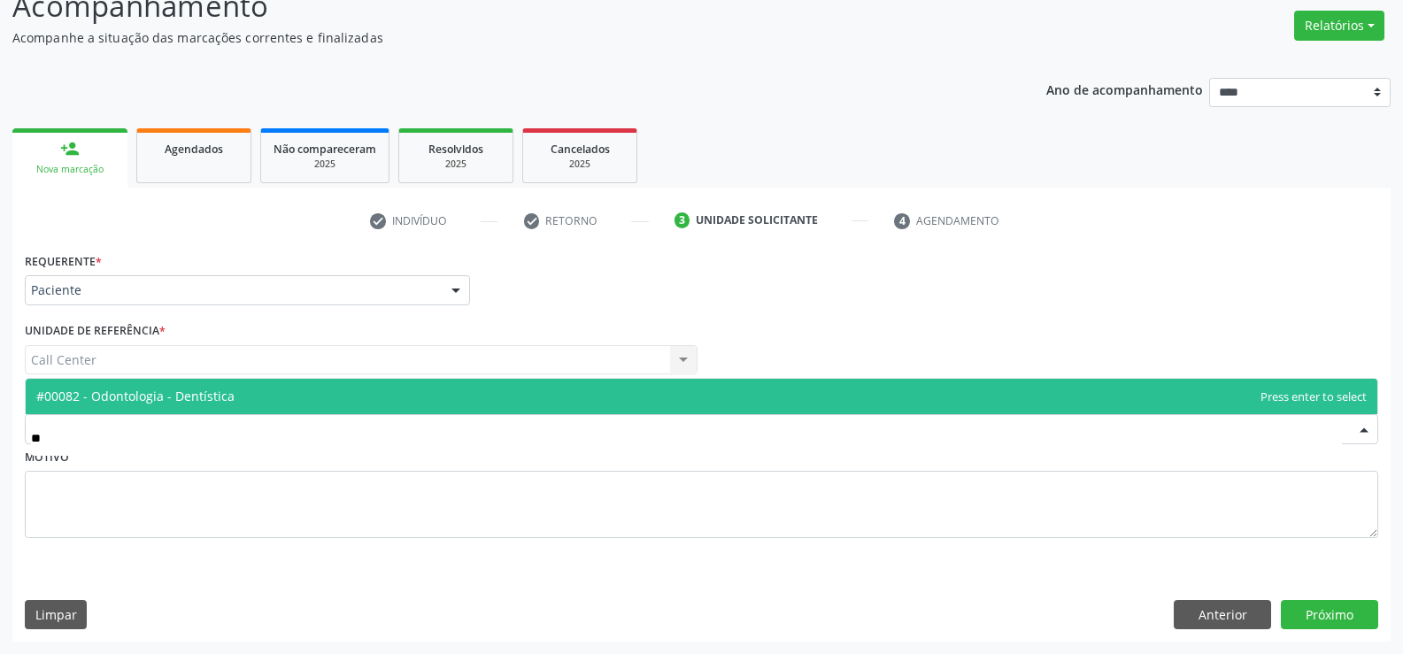
click at [166, 388] on span "#00082 - Odontologia - Dentística" at bounding box center [135, 396] width 198 height 17
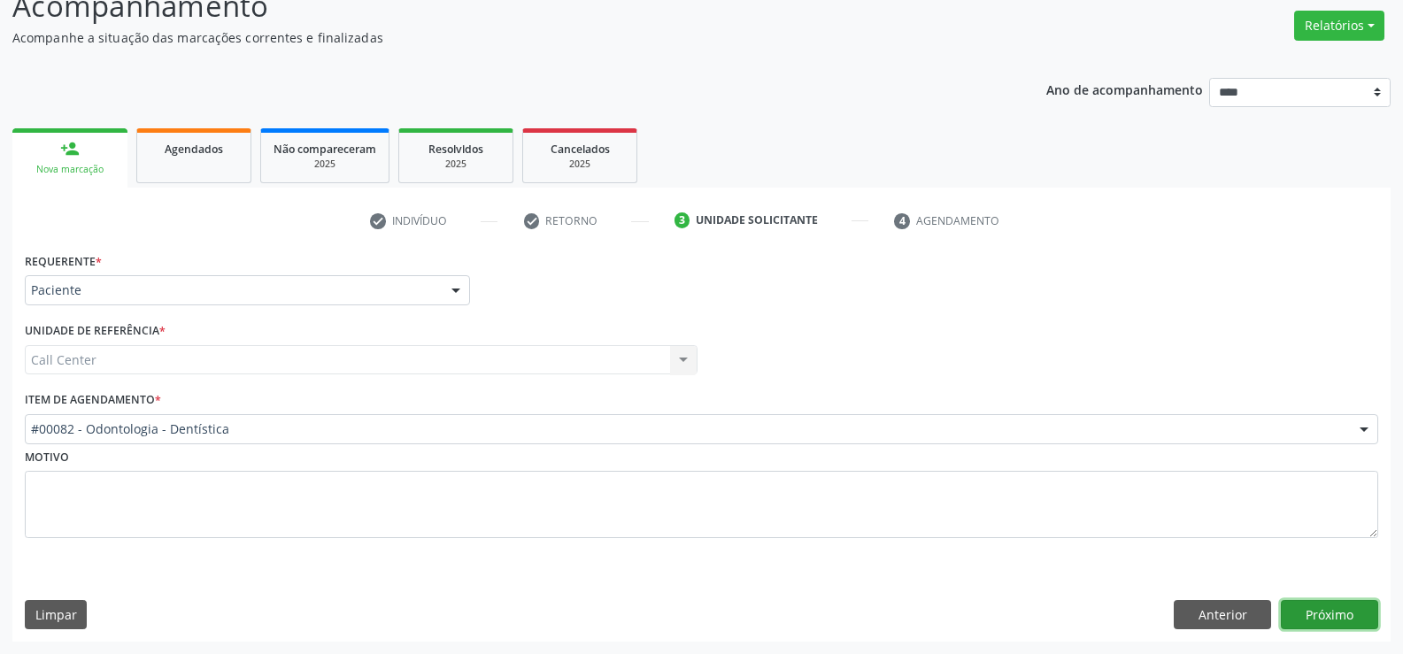
click at [1330, 606] on button "Próximo" at bounding box center [1329, 615] width 97 height 30
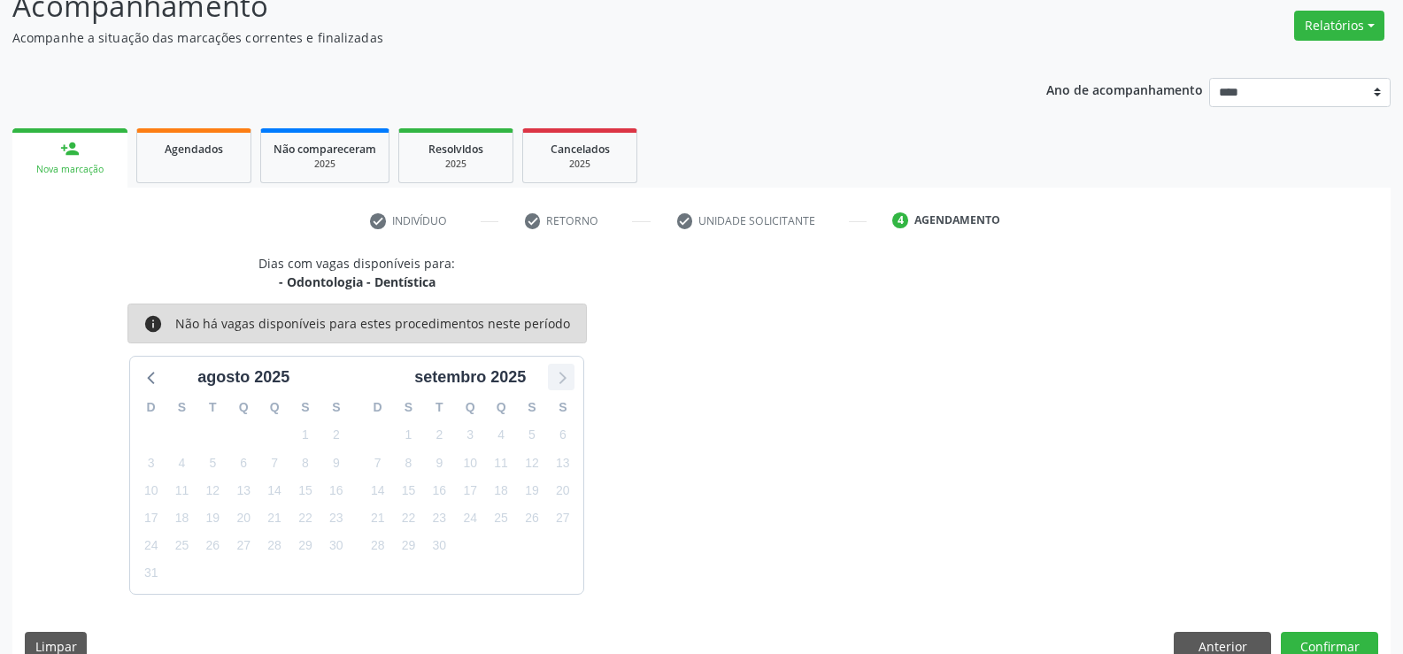
click at [560, 380] on icon at bounding box center [561, 377] width 23 height 23
click at [1194, 646] on button "Anterior" at bounding box center [1222, 647] width 97 height 30
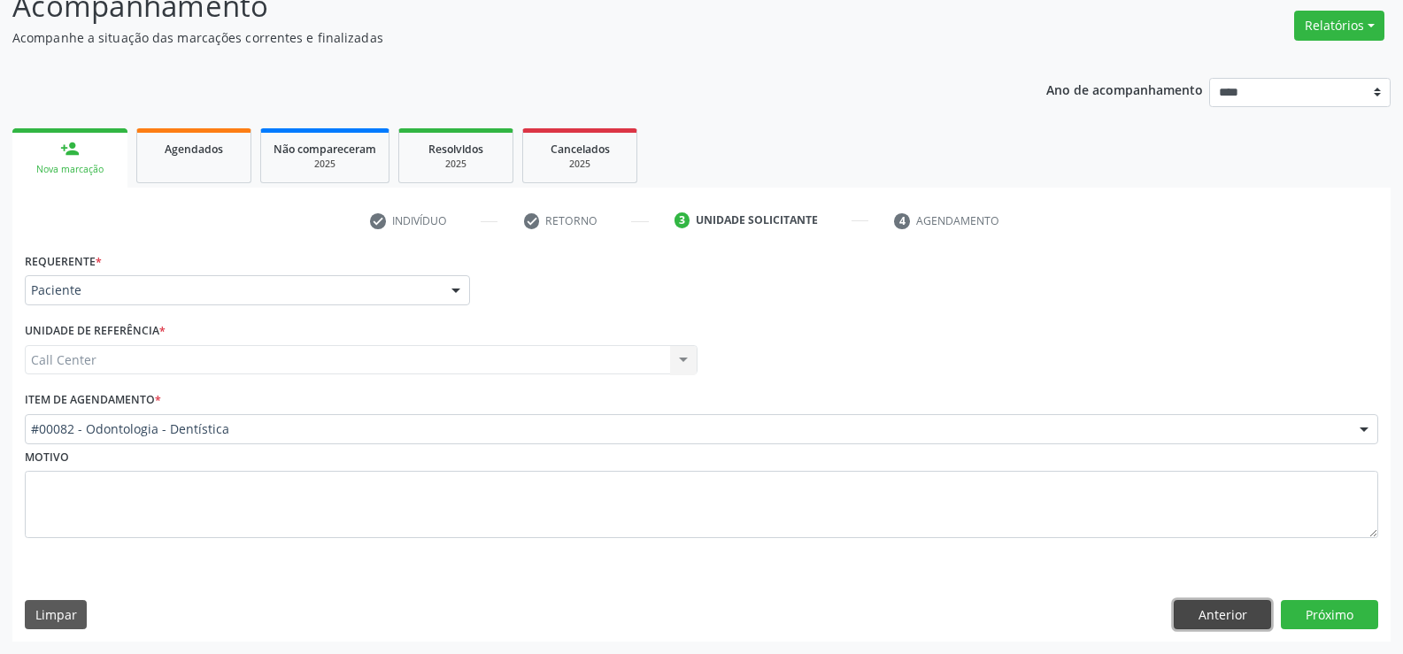
click at [1217, 612] on button "Anterior" at bounding box center [1222, 615] width 97 height 30
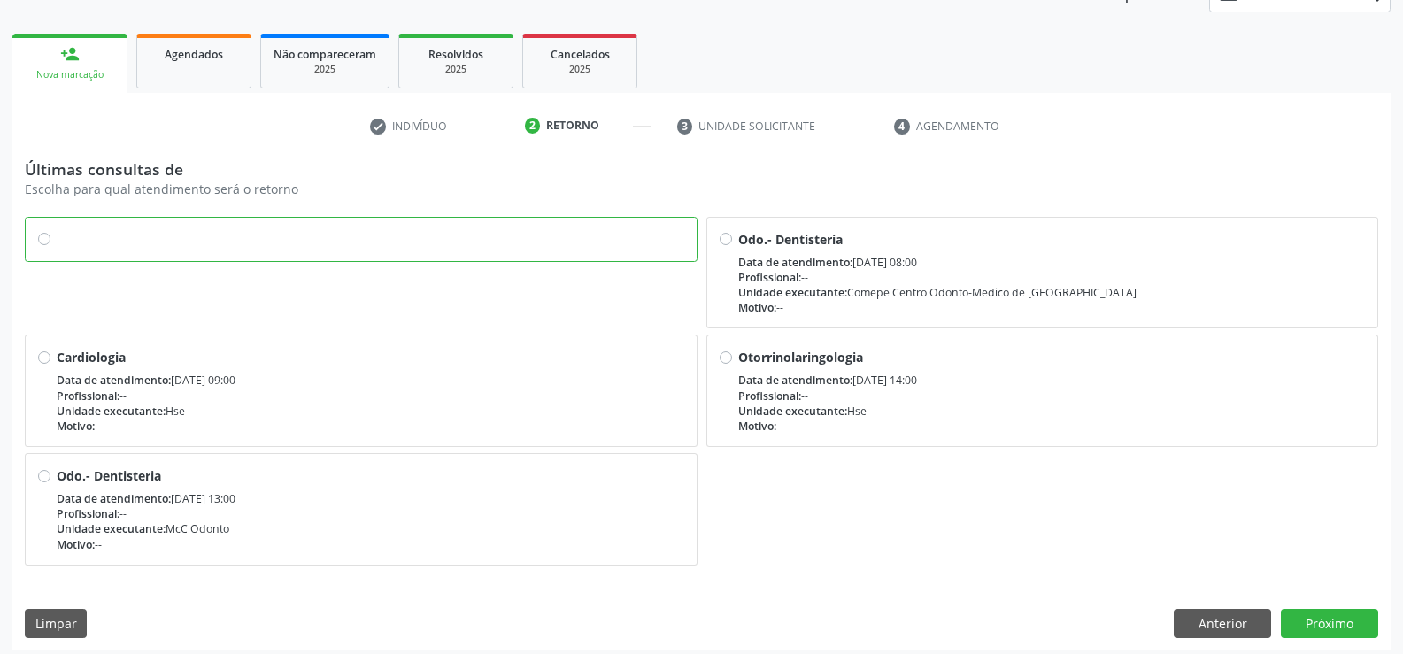
scroll to position [240, 0]
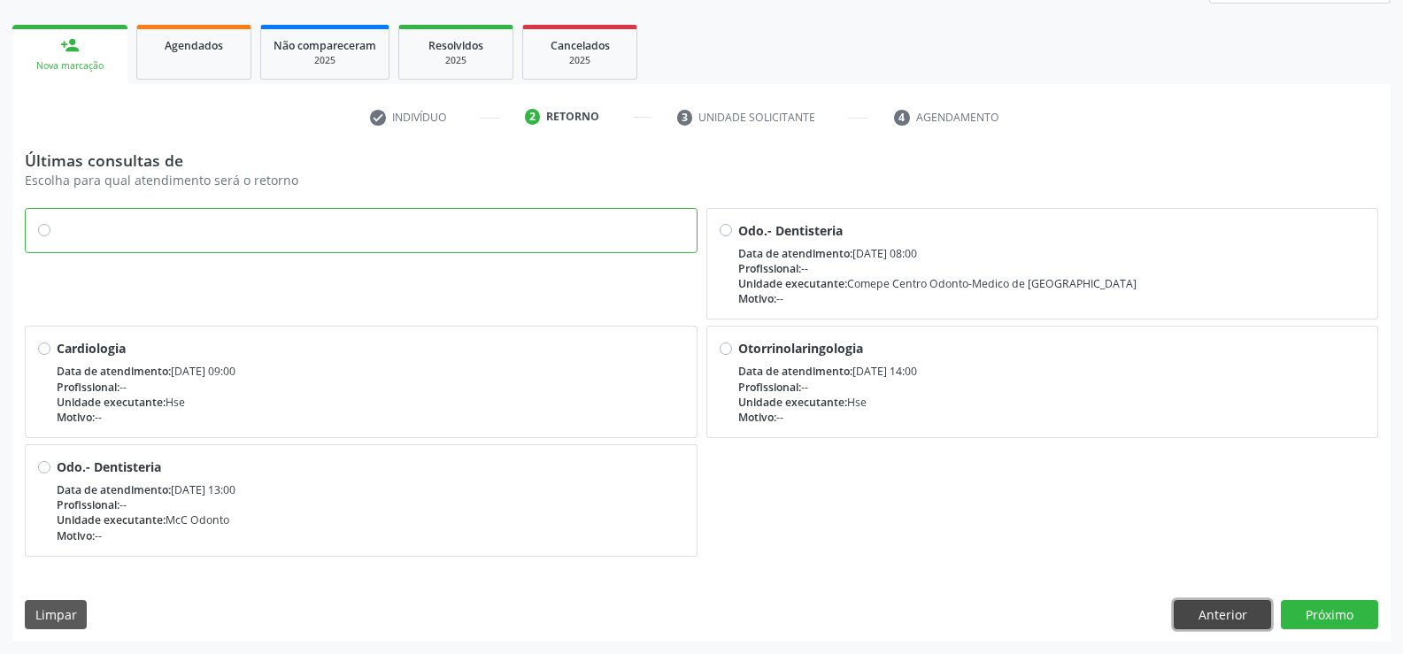
click at [1206, 607] on button "Anterior" at bounding box center [1222, 615] width 97 height 30
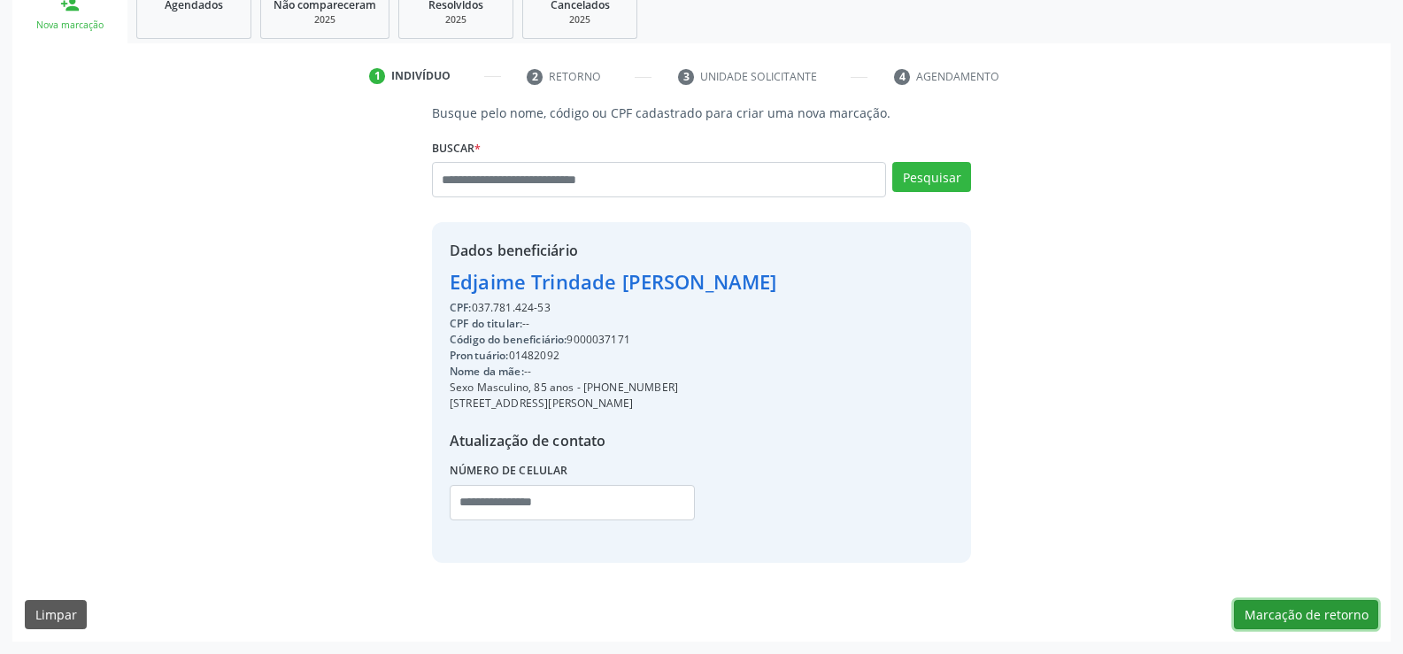
click at [1268, 607] on button "Marcação de retorno" at bounding box center [1306, 615] width 144 height 30
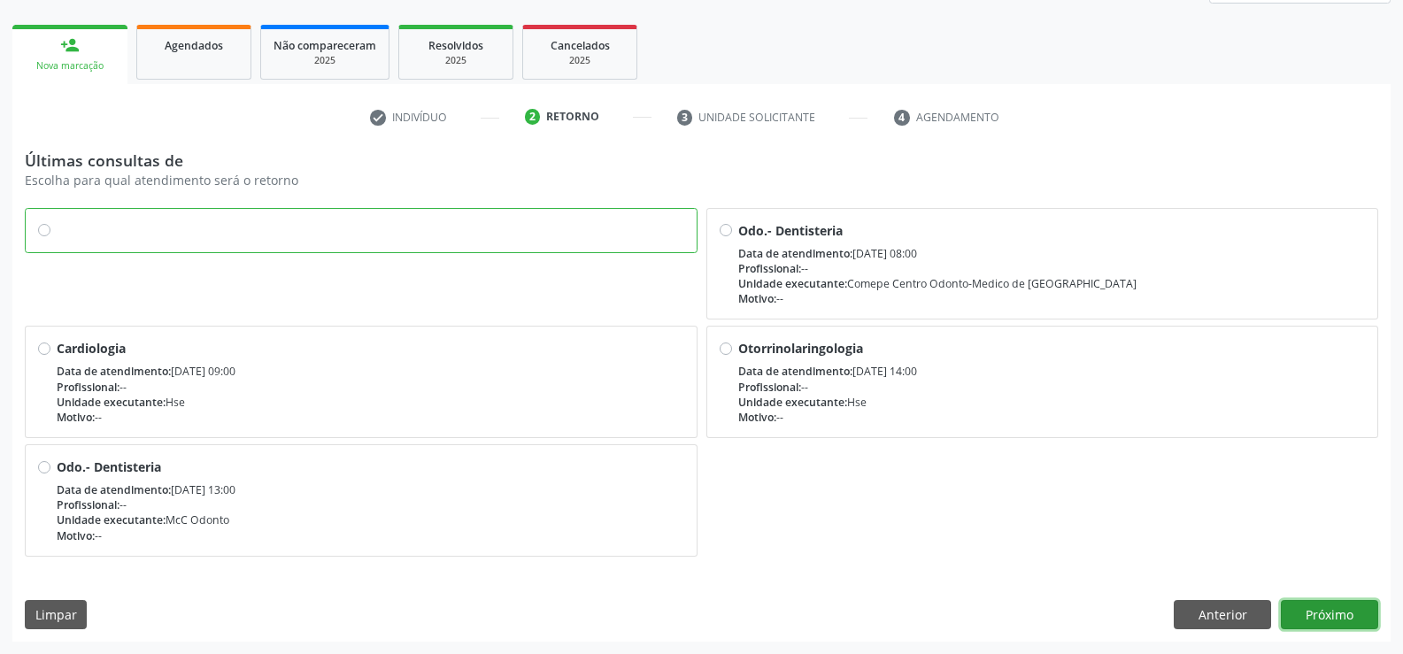
click at [1340, 613] on button "Próximo" at bounding box center [1329, 615] width 97 height 30
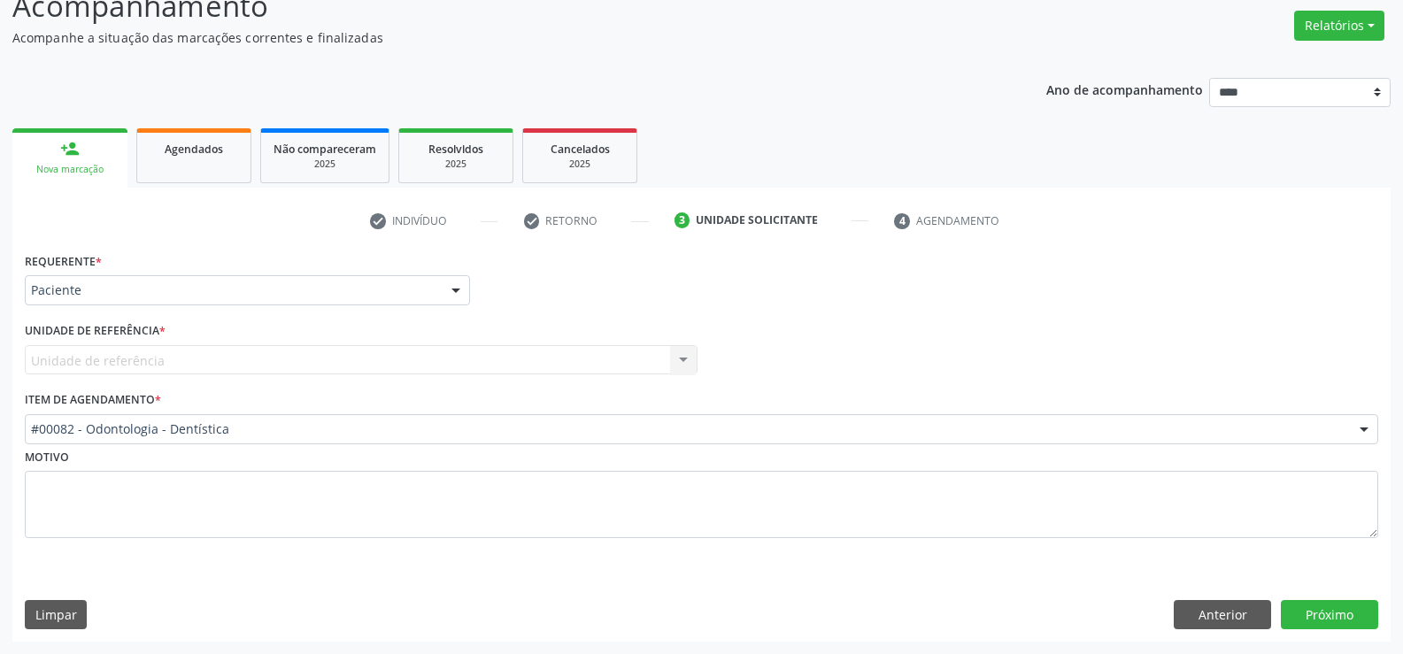
scroll to position [136, 0]
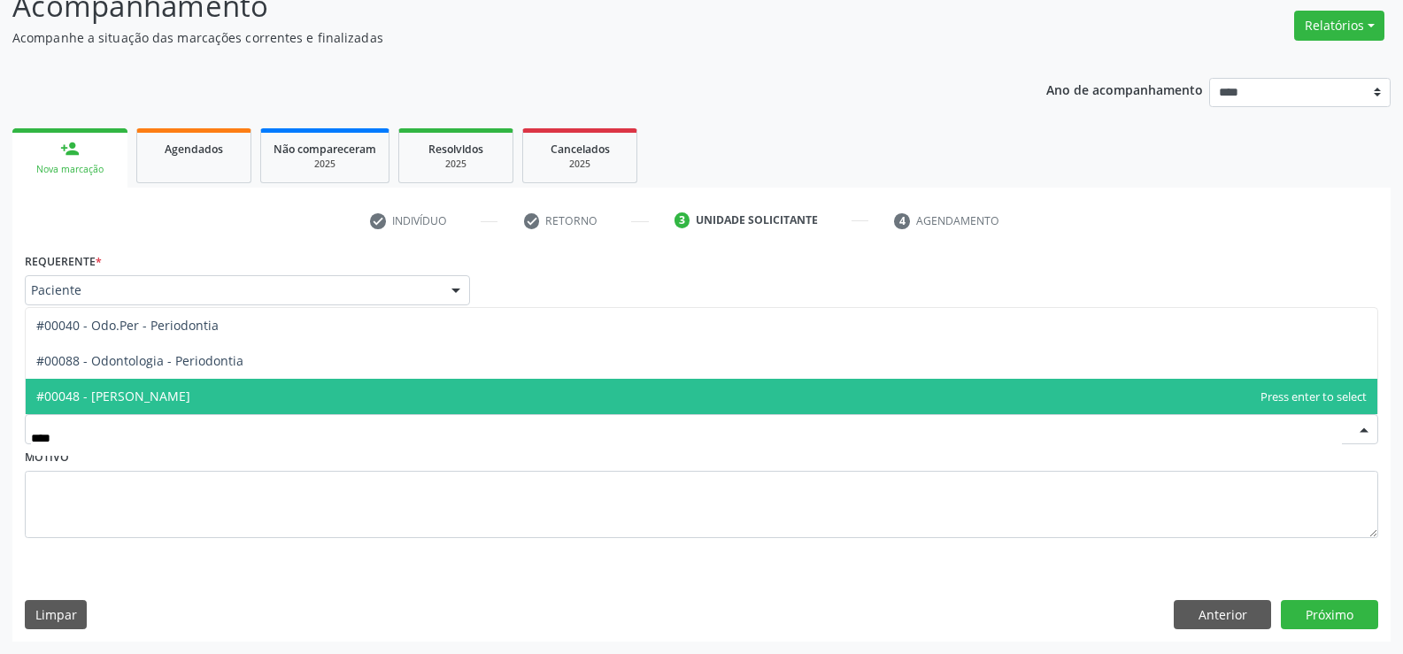
type input "*****"
click at [242, 402] on span "#00088 - Odontologia - Periodontia" at bounding box center [702, 396] width 1352 height 35
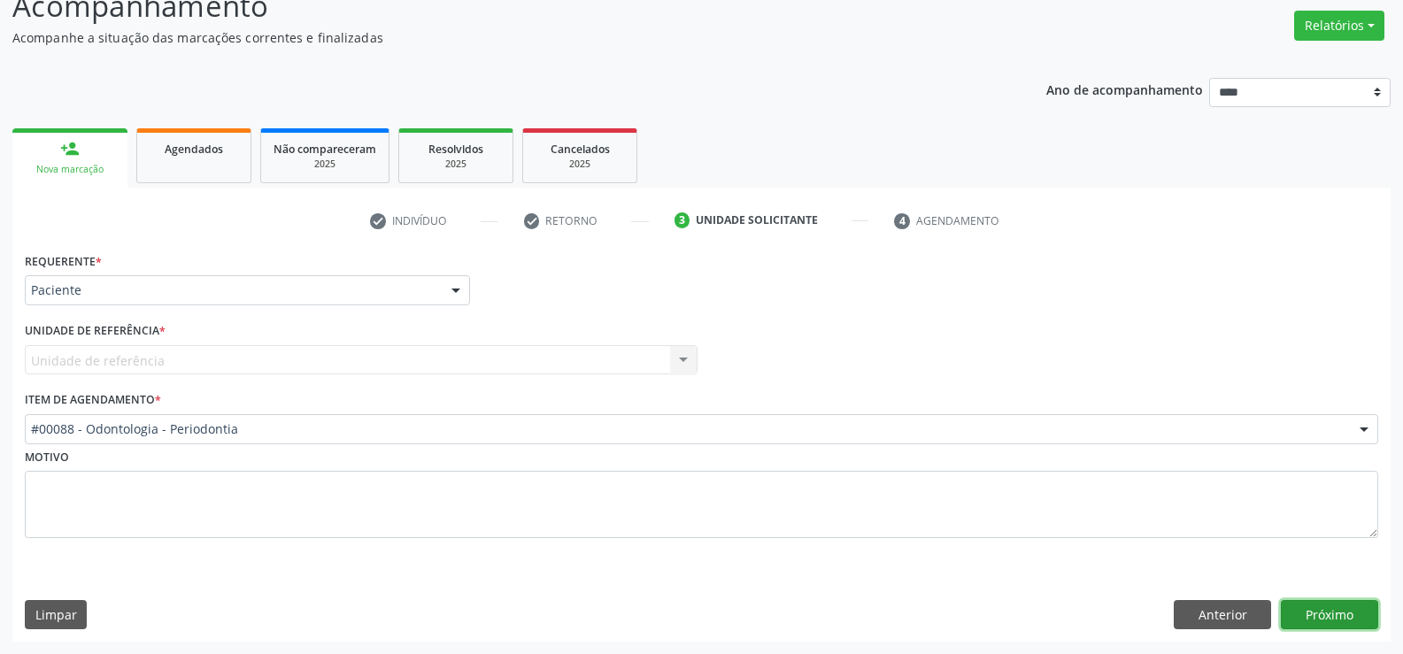
click at [1326, 614] on button "Próximo" at bounding box center [1329, 615] width 97 height 30
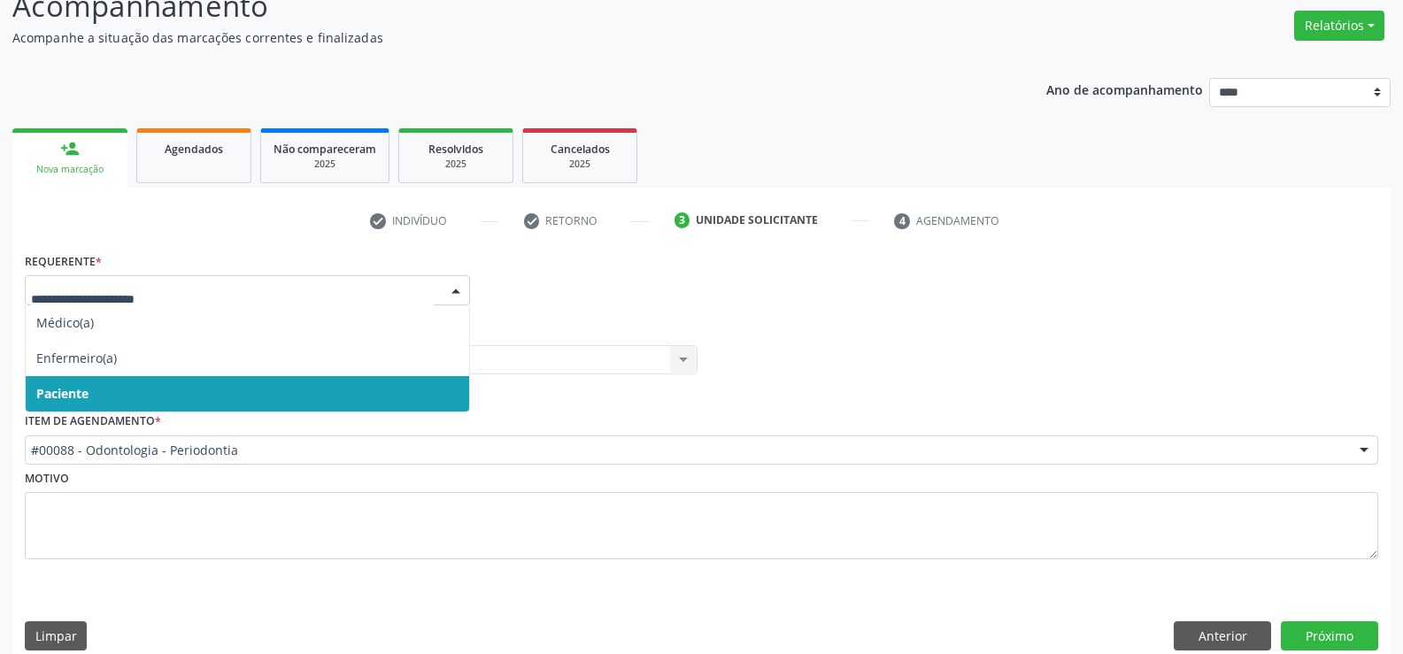
click at [156, 414] on label "Item de agendamento *" at bounding box center [93, 421] width 136 height 27
click at [83, 393] on span "Paciente" at bounding box center [62, 393] width 52 height 17
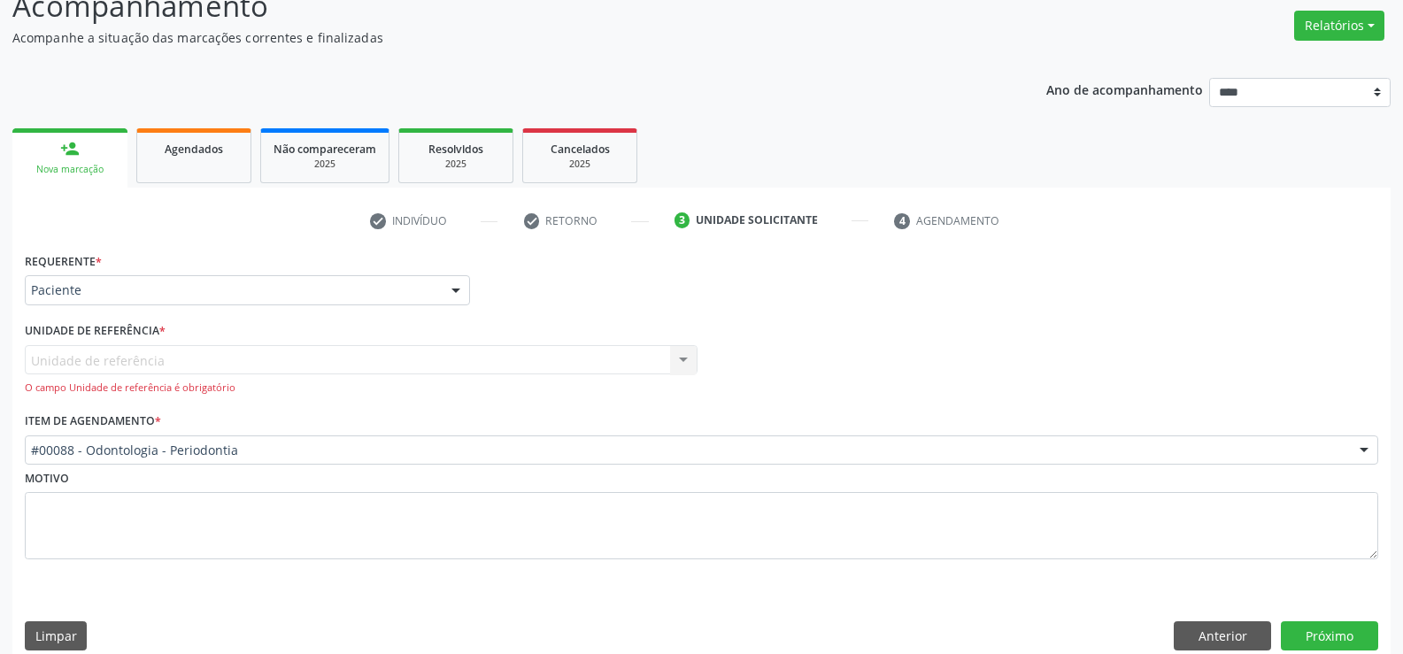
click at [75, 354] on div "Unidade de referência Call Center Nenhum resultado encontrado para: " " Não há …" at bounding box center [361, 370] width 673 height 50
click at [695, 360] on div "Unidade de referência Call Center Nenhum resultado encontrado para: " " Não há …" at bounding box center [361, 370] width 673 height 50
click at [661, 357] on div "Unidade de referência Call Center Nenhum resultado encontrado para: " " Não há …" at bounding box center [361, 370] width 673 height 50
click at [679, 354] on div "Unidade de referência Call Center Nenhum resultado encontrado para: " " Não há …" at bounding box center [361, 370] width 673 height 50
click at [1199, 634] on button "Anterior" at bounding box center [1222, 637] width 97 height 30
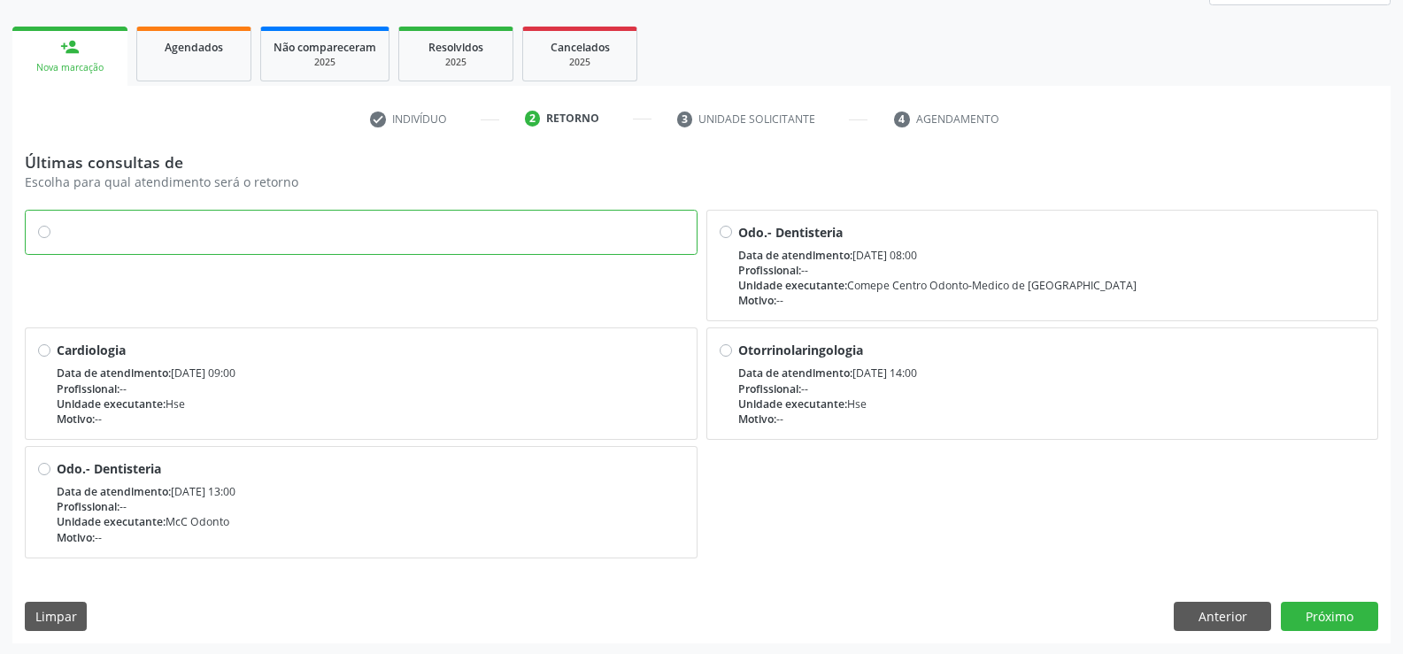
scroll to position [240, 0]
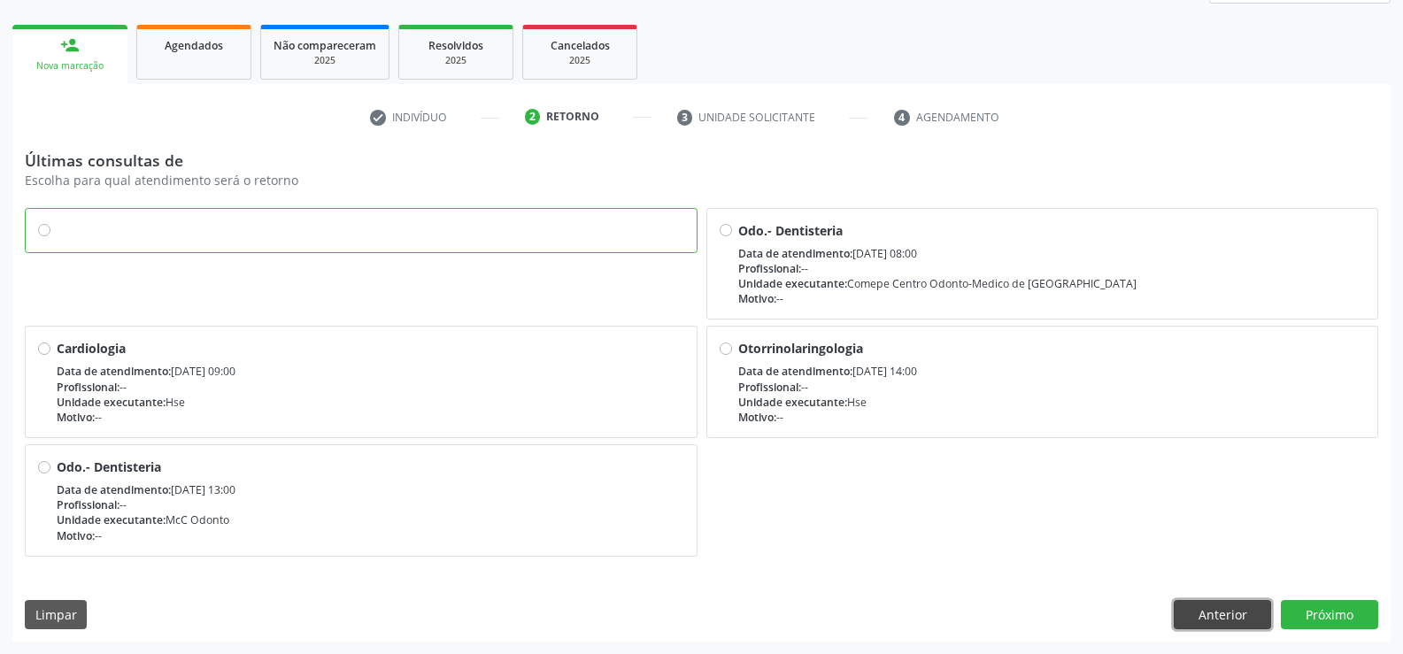
click at [1219, 610] on button "Anterior" at bounding box center [1222, 615] width 97 height 30
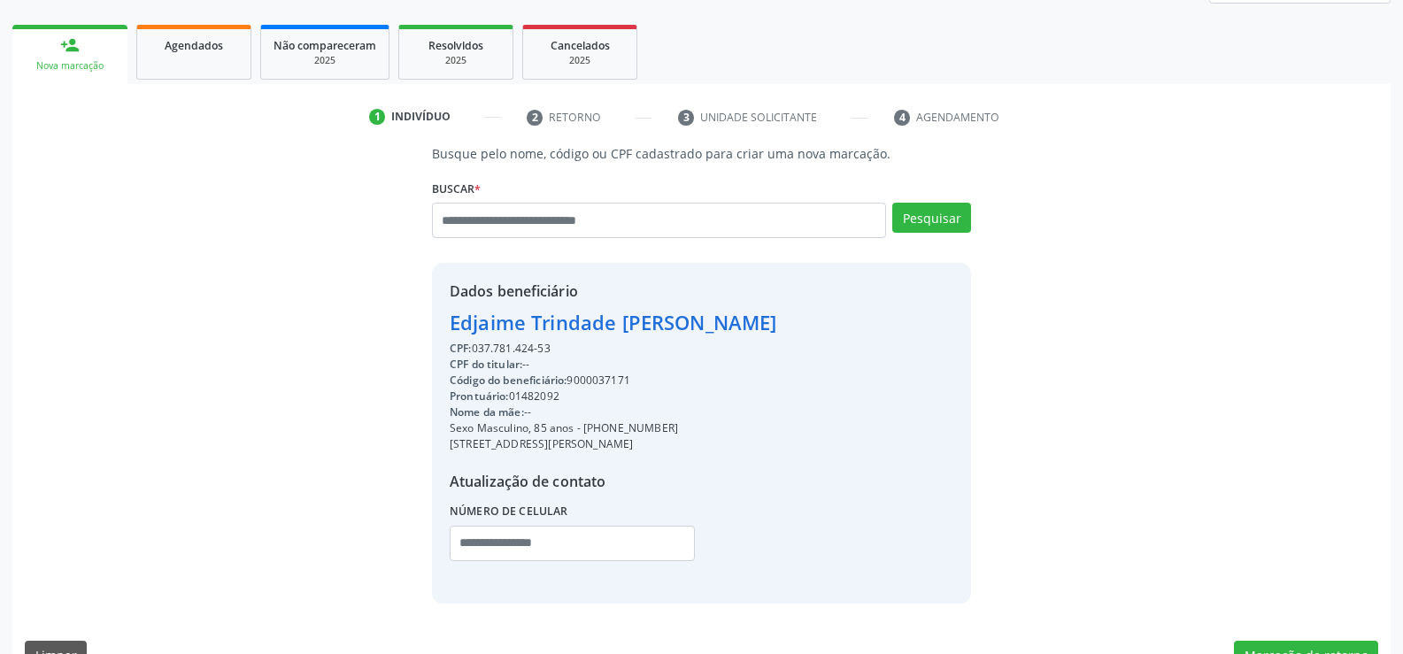
drag, startPoint x: 476, startPoint y: 349, endPoint x: 554, endPoint y: 346, distance: 78.0
click at [554, 346] on div "CPF: 037.781.424-53" at bounding box center [614, 349] width 328 height 16
copy div "037.781.424-53"
click at [492, 205] on input "text" at bounding box center [659, 220] width 454 height 35
click at [488, 224] on input "text" at bounding box center [659, 220] width 454 height 35
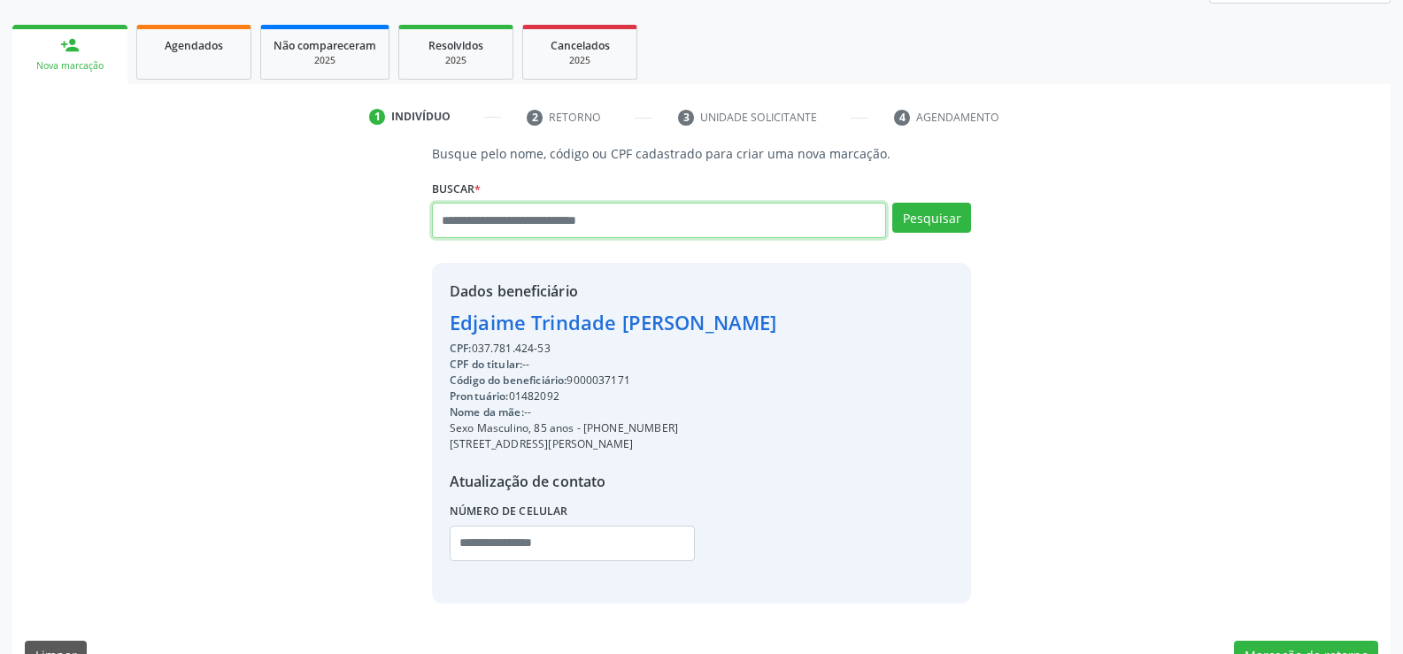
paste input "**********"
type input "**********"
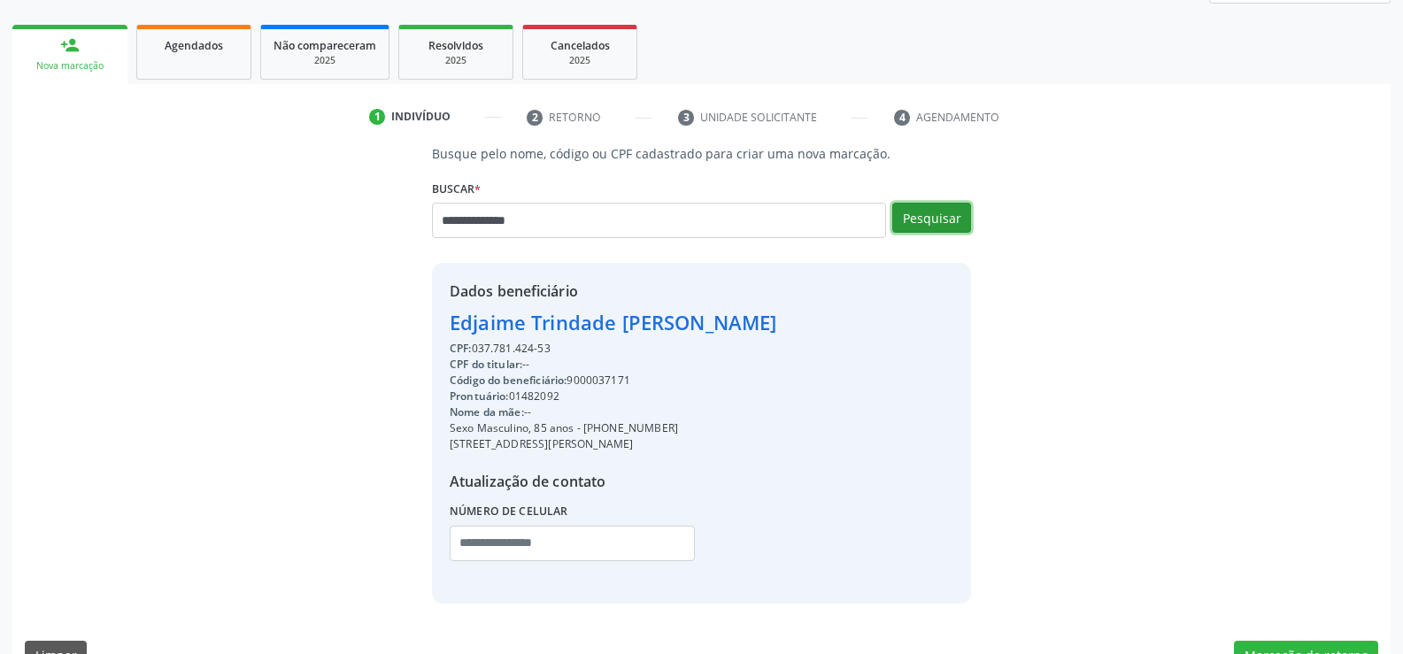
click at [903, 216] on button "Pesquisar" at bounding box center [931, 218] width 79 height 30
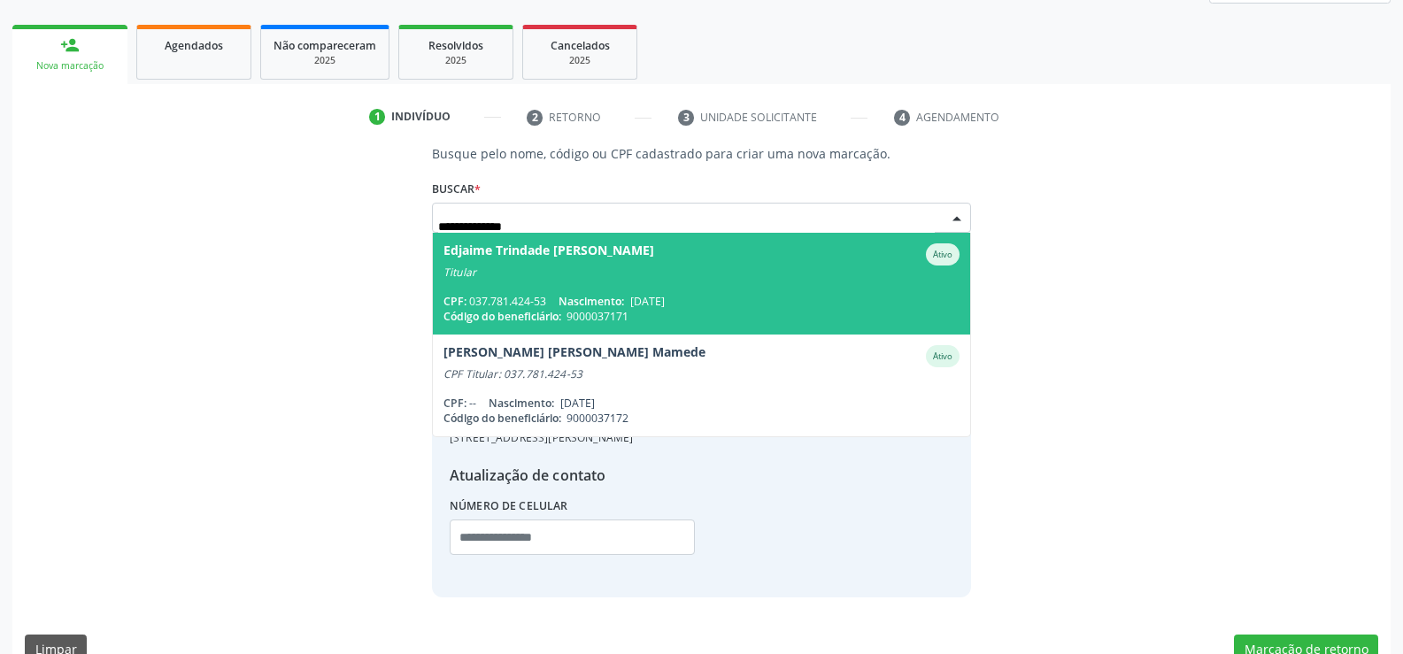
click at [624, 290] on span "Edjaime Trindade Mamede da Silva Ativo Titular CPF: 037.781.424-53 Nascimento: …" at bounding box center [701, 284] width 537 height 102
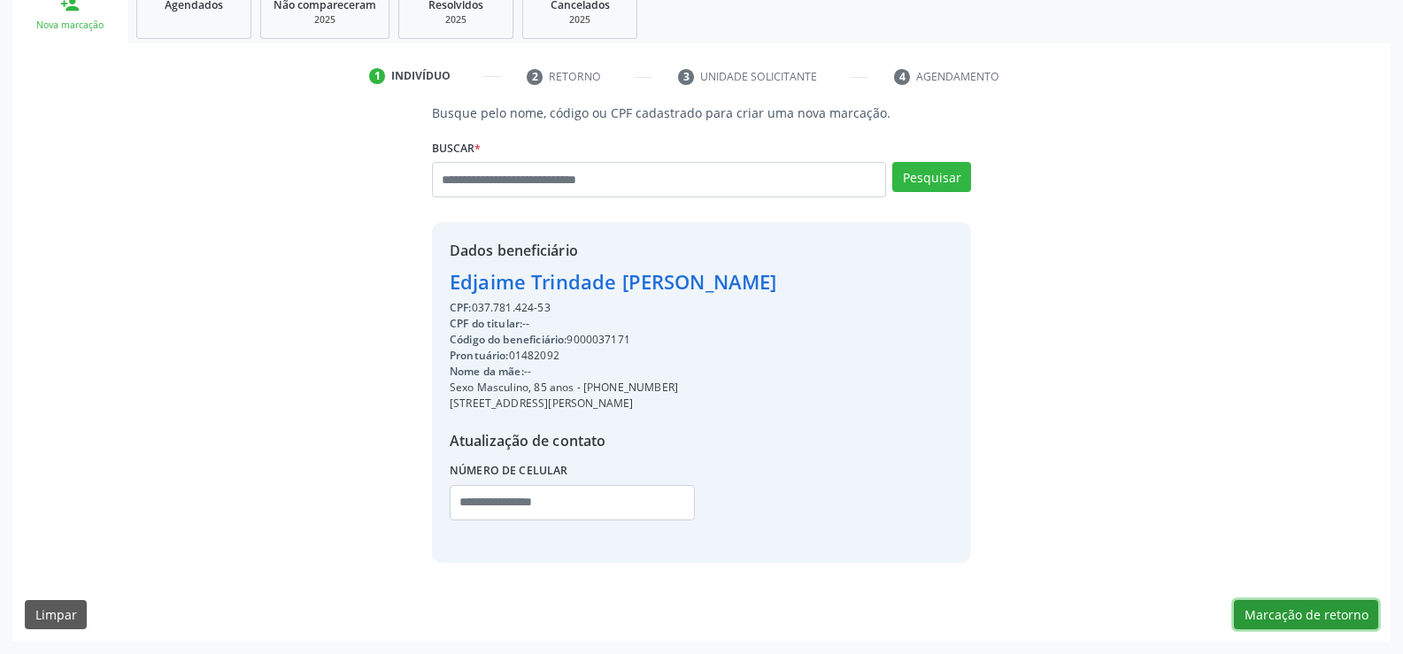
click at [1294, 612] on button "Marcação de retorno" at bounding box center [1306, 615] width 144 height 30
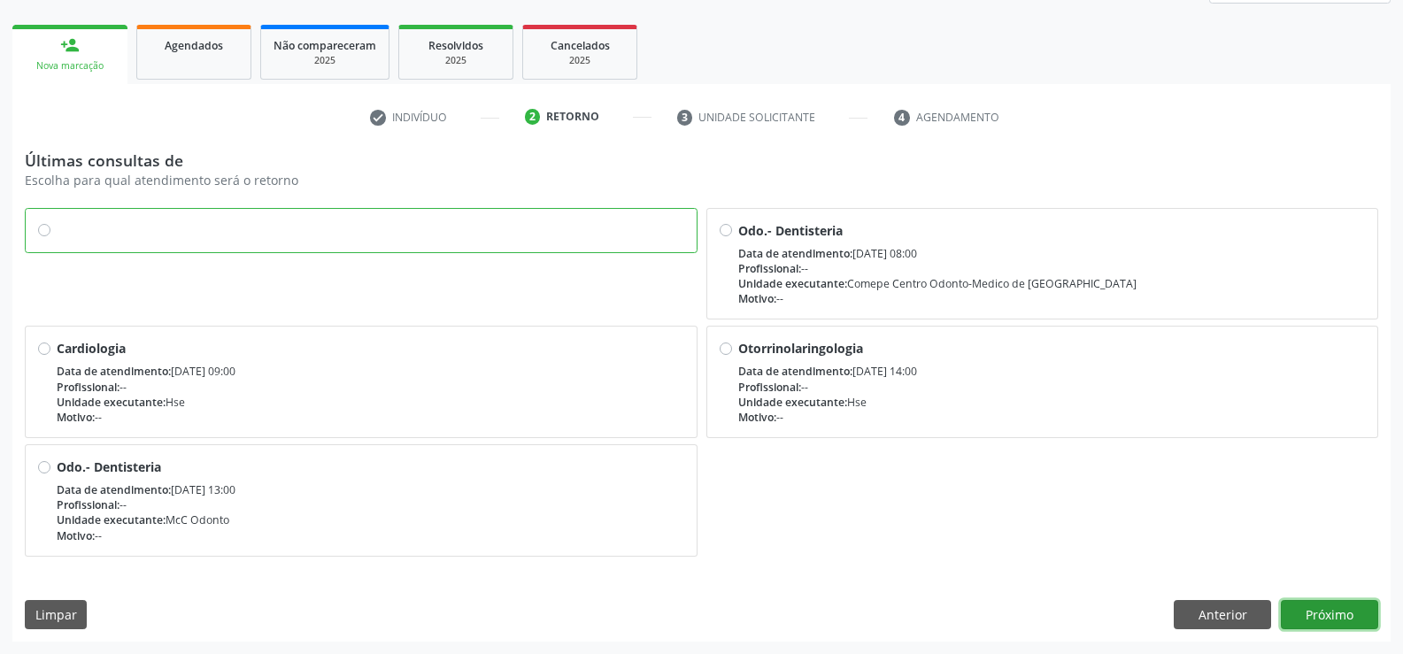
click at [1325, 623] on button "Próximo" at bounding box center [1329, 615] width 97 height 30
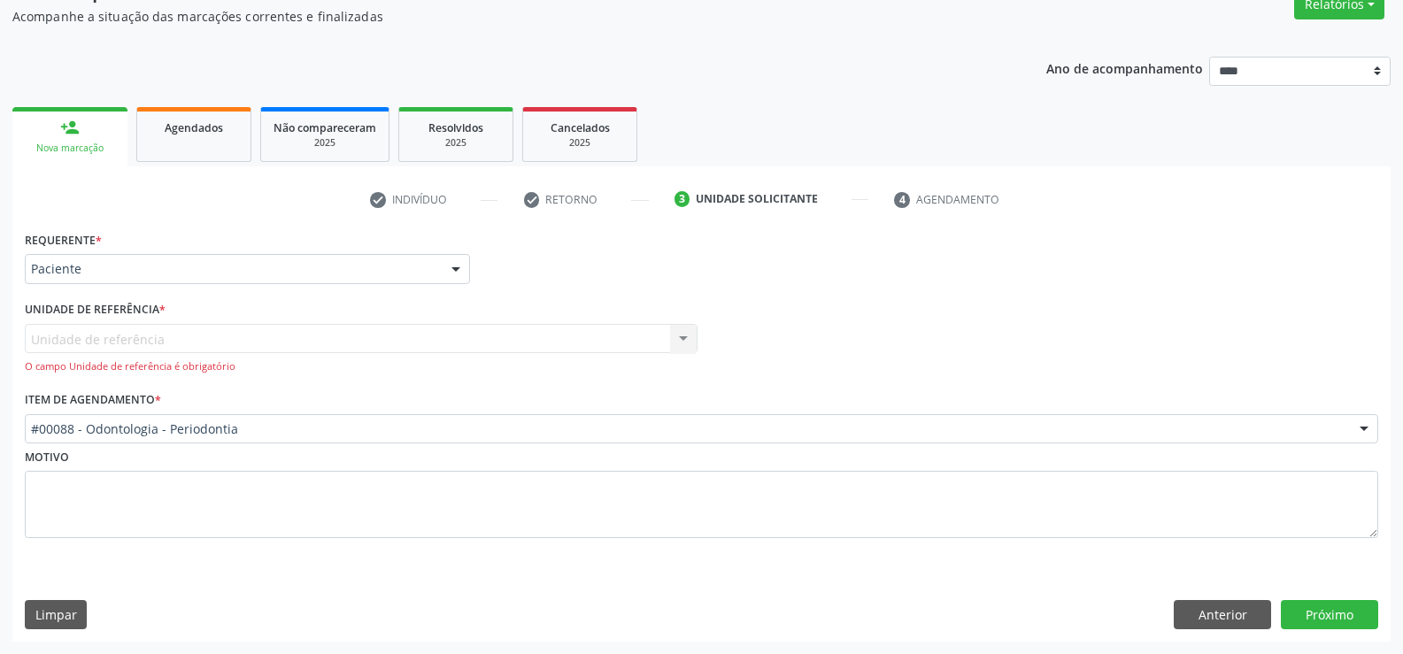
scroll to position [158, 0]
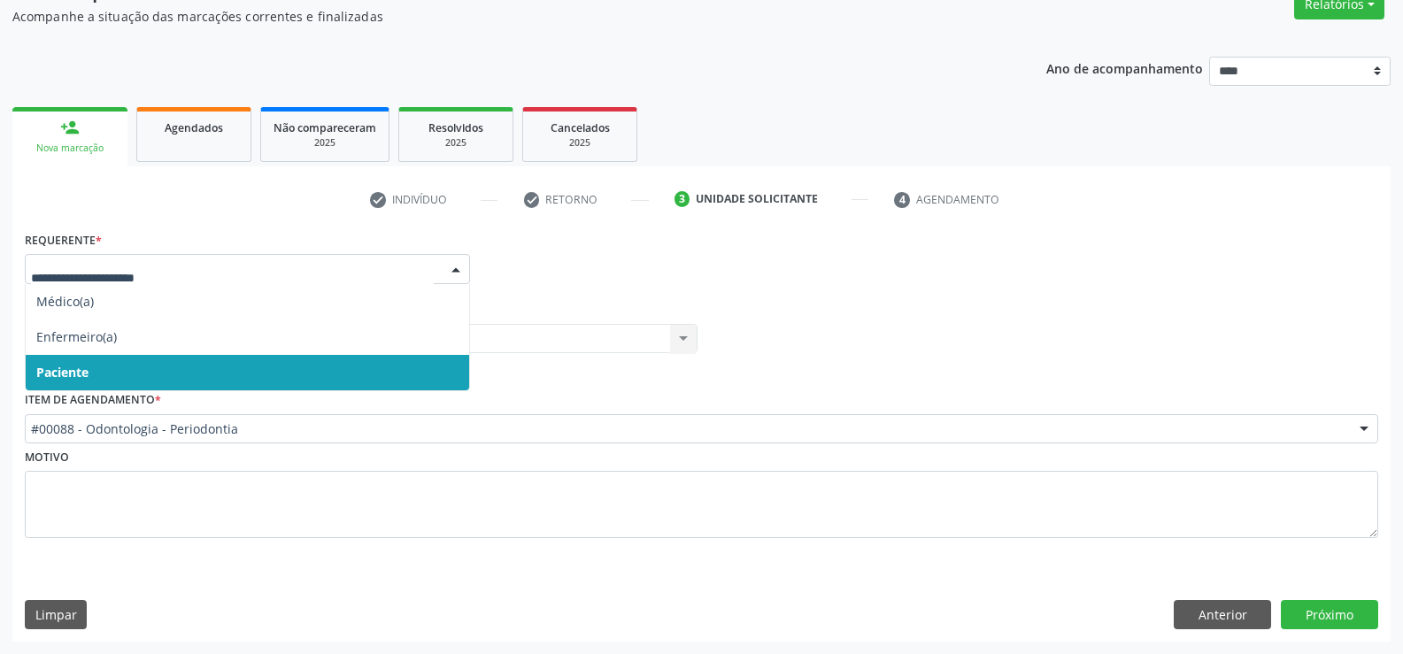
click at [63, 383] on span "Paciente" at bounding box center [248, 372] width 444 height 35
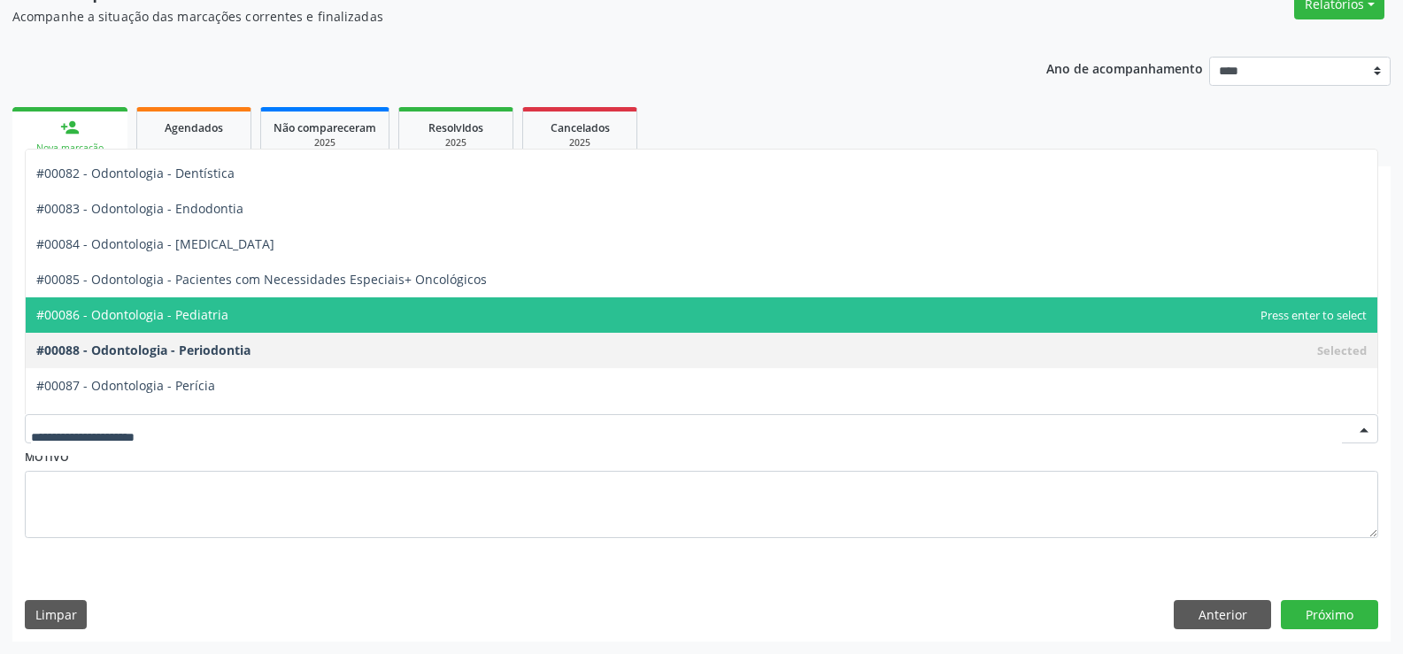
scroll to position [2125, 0]
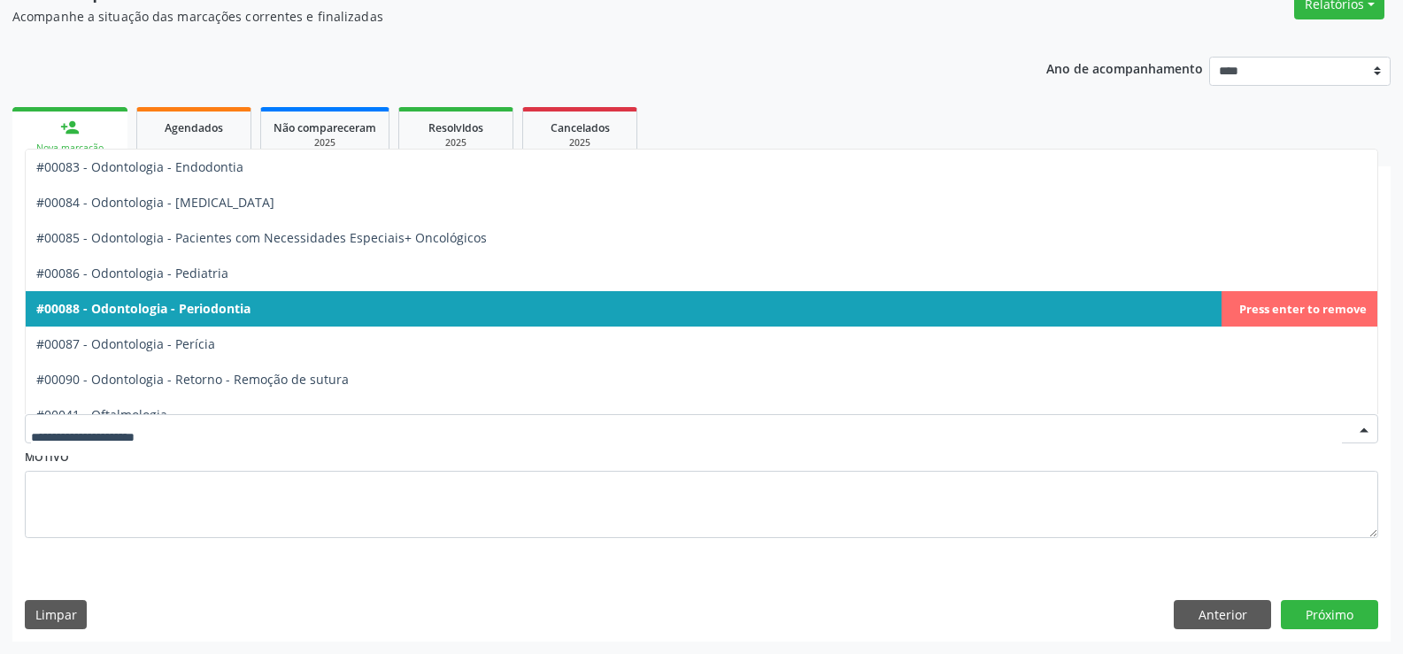
click at [210, 306] on span "#00088 - Odontologia - Periodontia" at bounding box center [143, 308] width 214 height 17
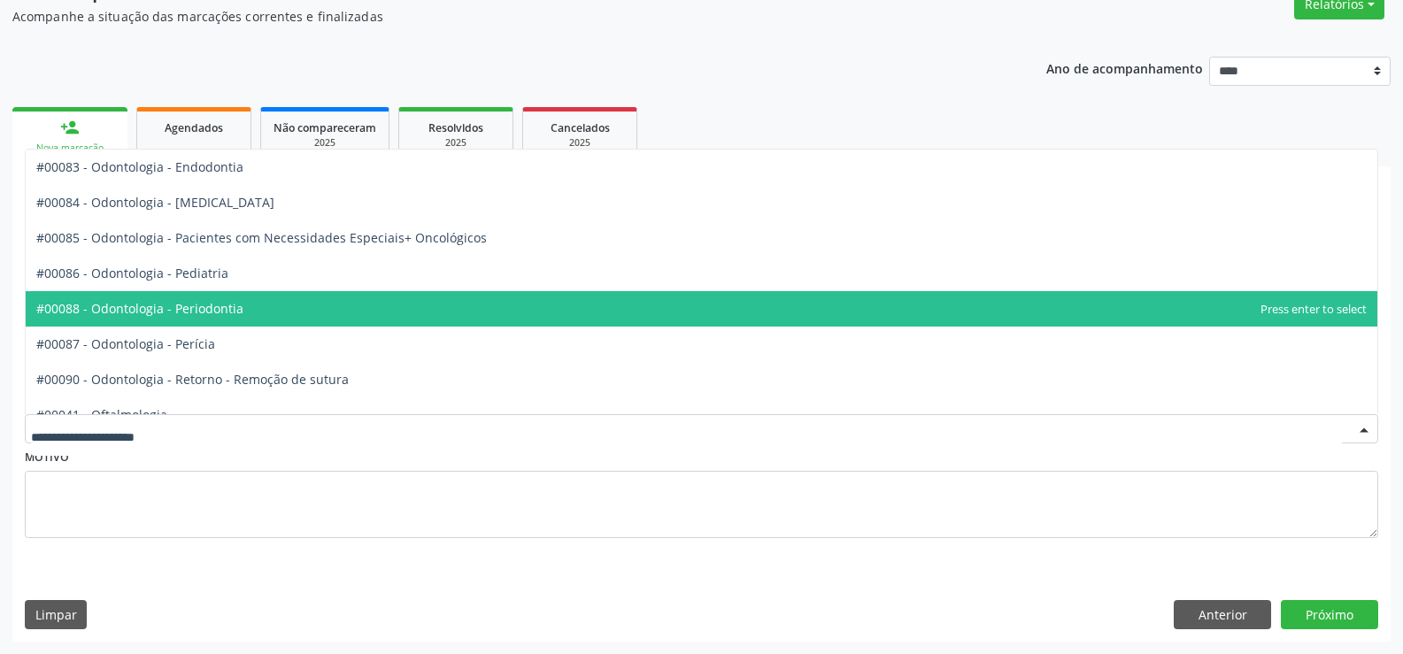
click at [241, 432] on div at bounding box center [702, 429] width 1354 height 30
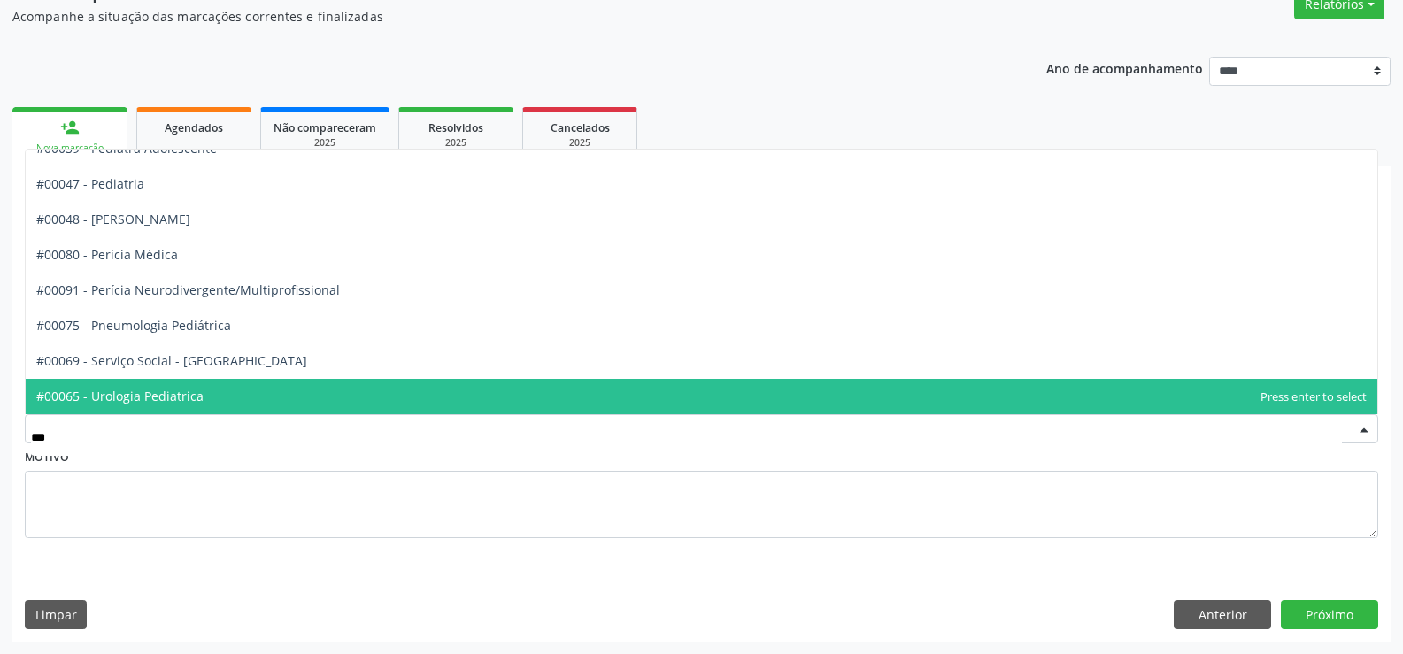
scroll to position [0, 0]
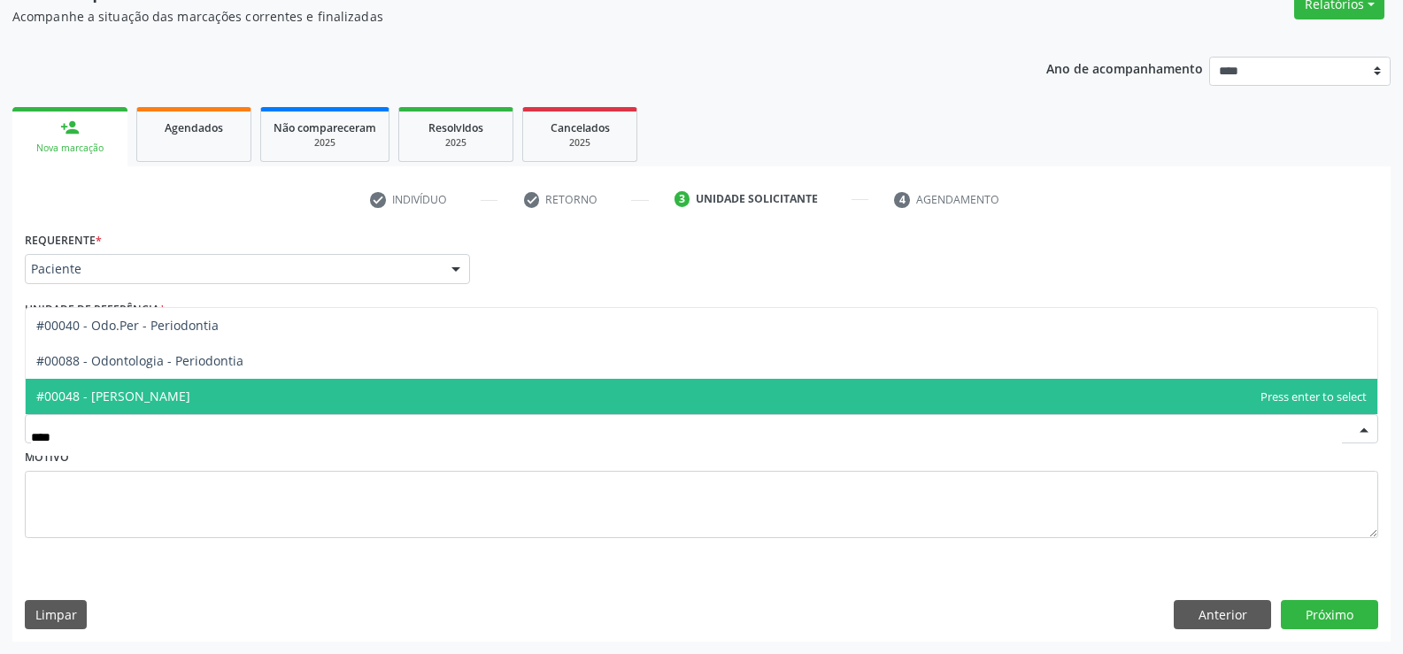
type input "*****"
click at [164, 388] on span "#00088 - Odontologia - Periodontia" at bounding box center [139, 396] width 207 height 17
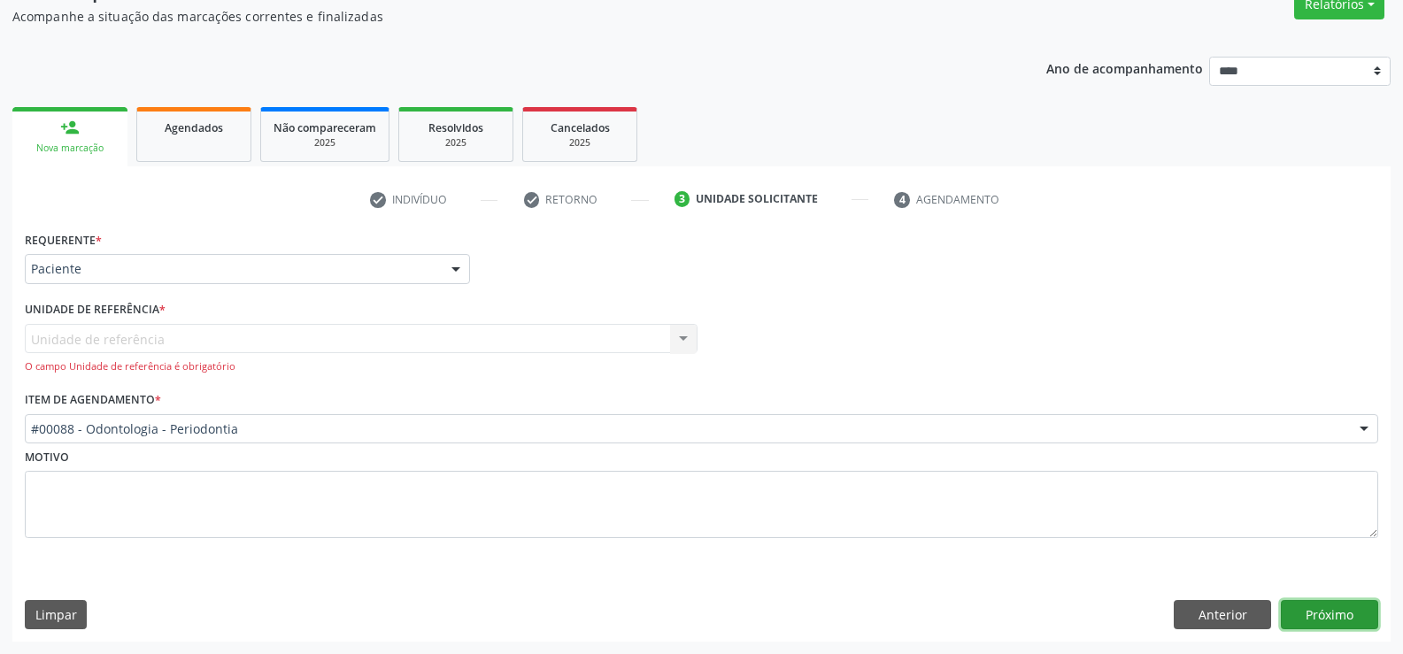
click at [1325, 610] on button "Próximo" at bounding box center [1329, 615] width 97 height 30
click at [1333, 614] on button "Próximo" at bounding box center [1329, 615] width 97 height 30
click at [1201, 616] on button "Anterior" at bounding box center [1222, 615] width 97 height 30
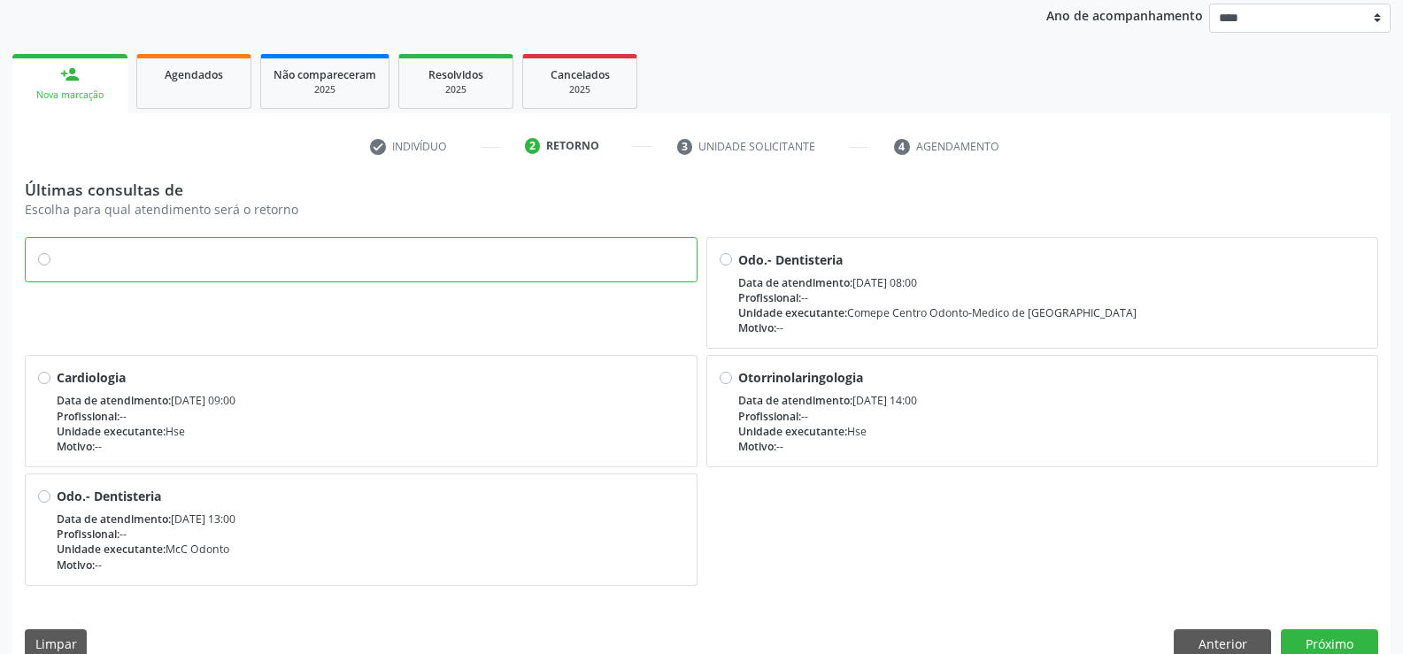
scroll to position [240, 0]
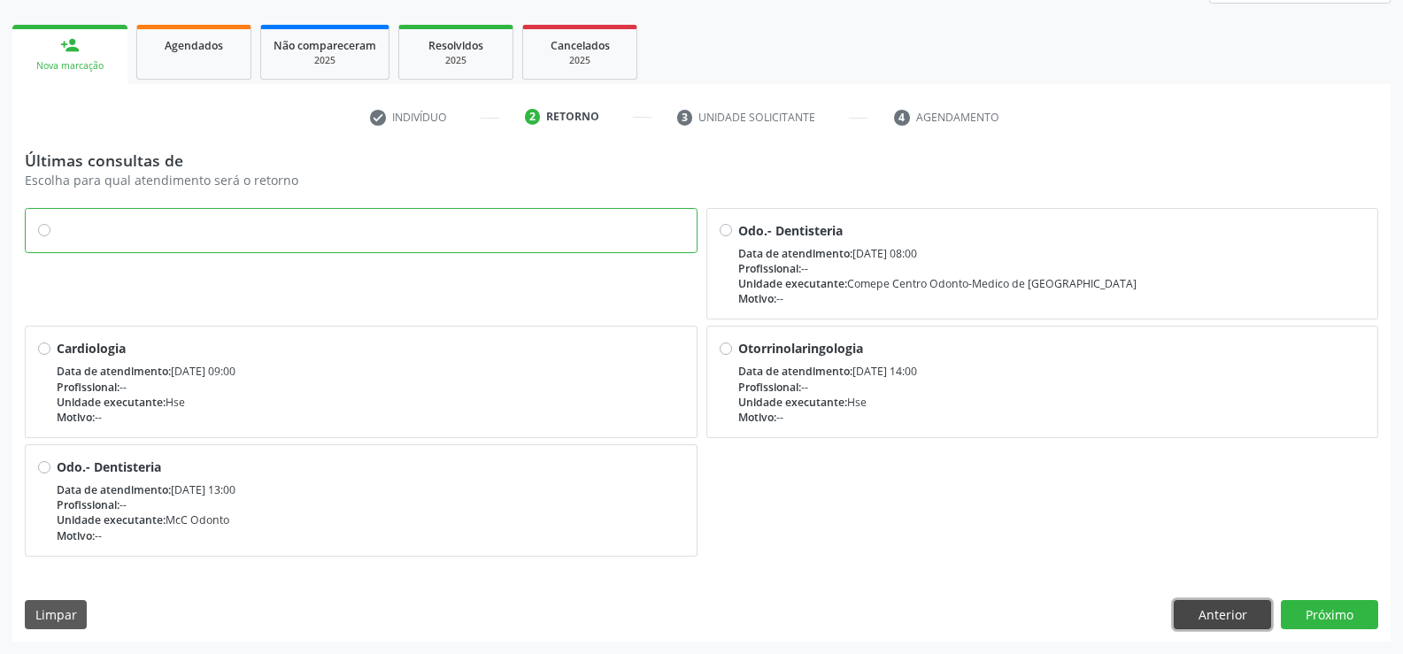
click at [1227, 607] on button "Anterior" at bounding box center [1222, 615] width 97 height 30
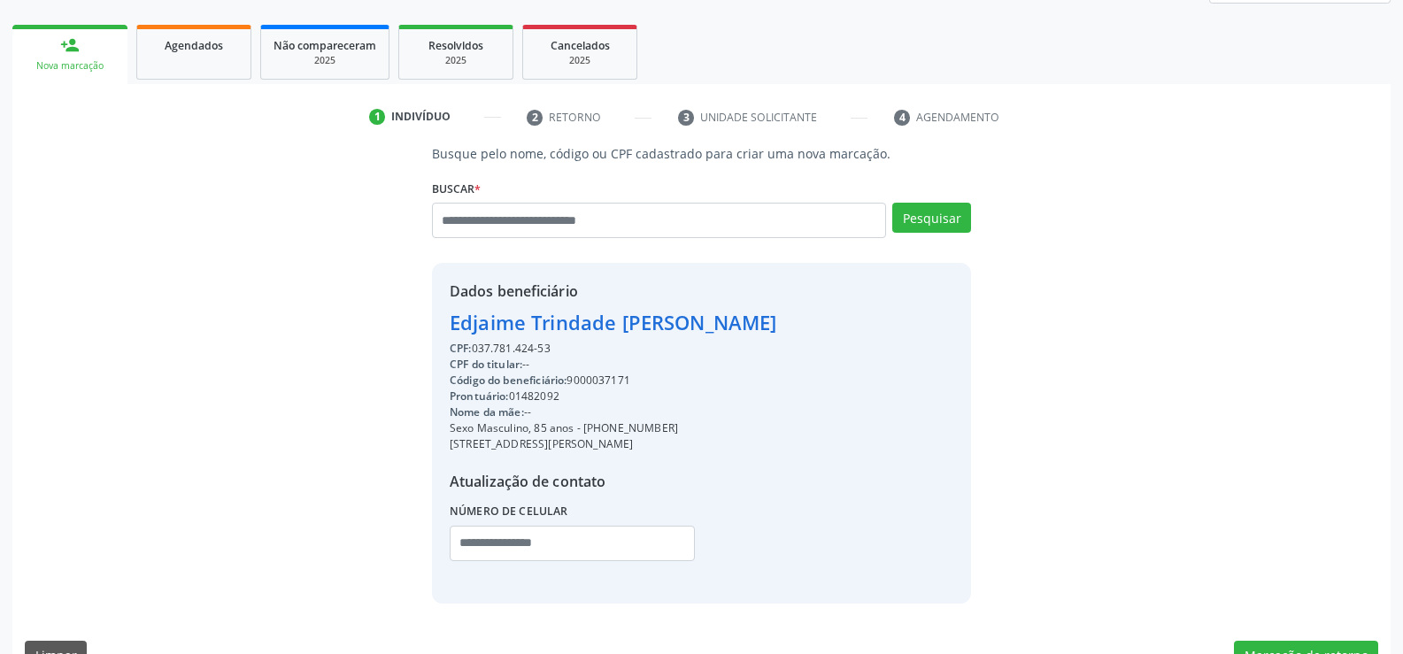
drag, startPoint x: 474, startPoint y: 351, endPoint x: 577, endPoint y: 354, distance: 103.7
click at [577, 354] on div "CPF: 037.781.424-53" at bounding box center [614, 349] width 328 height 16
copy div "037.781.424-53"
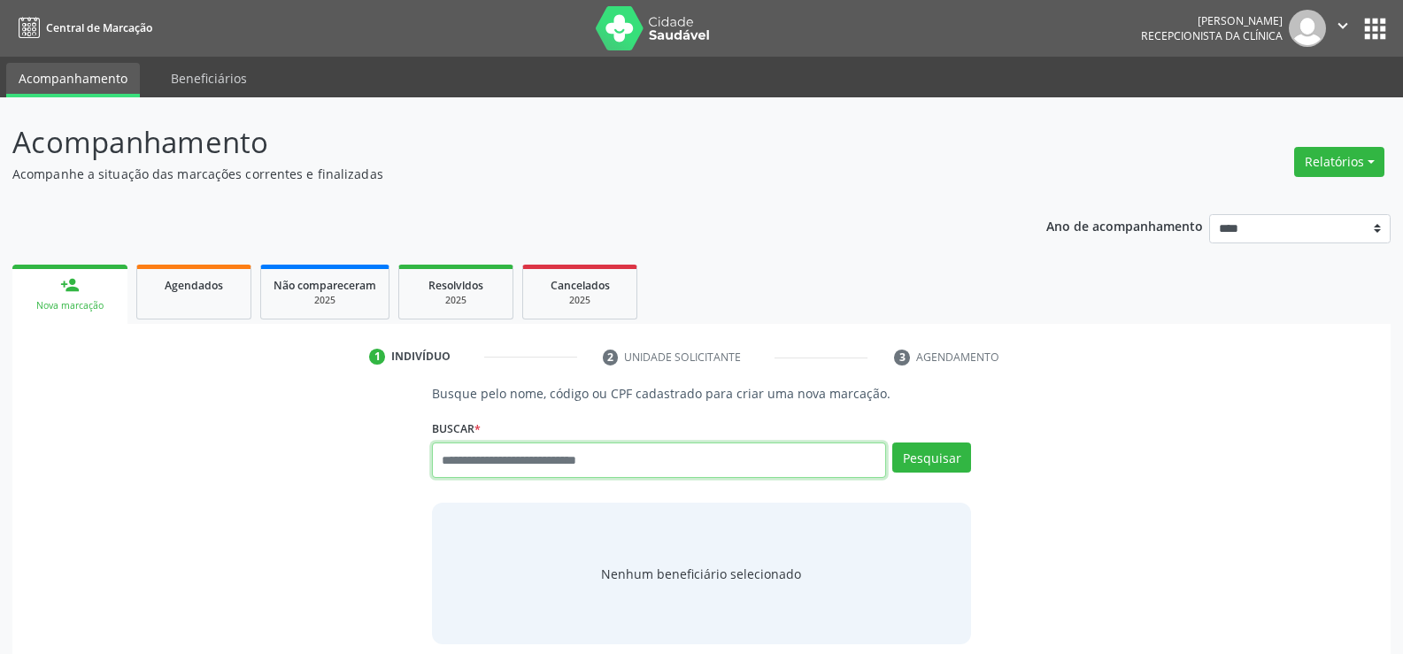
click at [517, 469] on input "text" at bounding box center [659, 460] width 454 height 35
paste input "**********"
type input "**********"
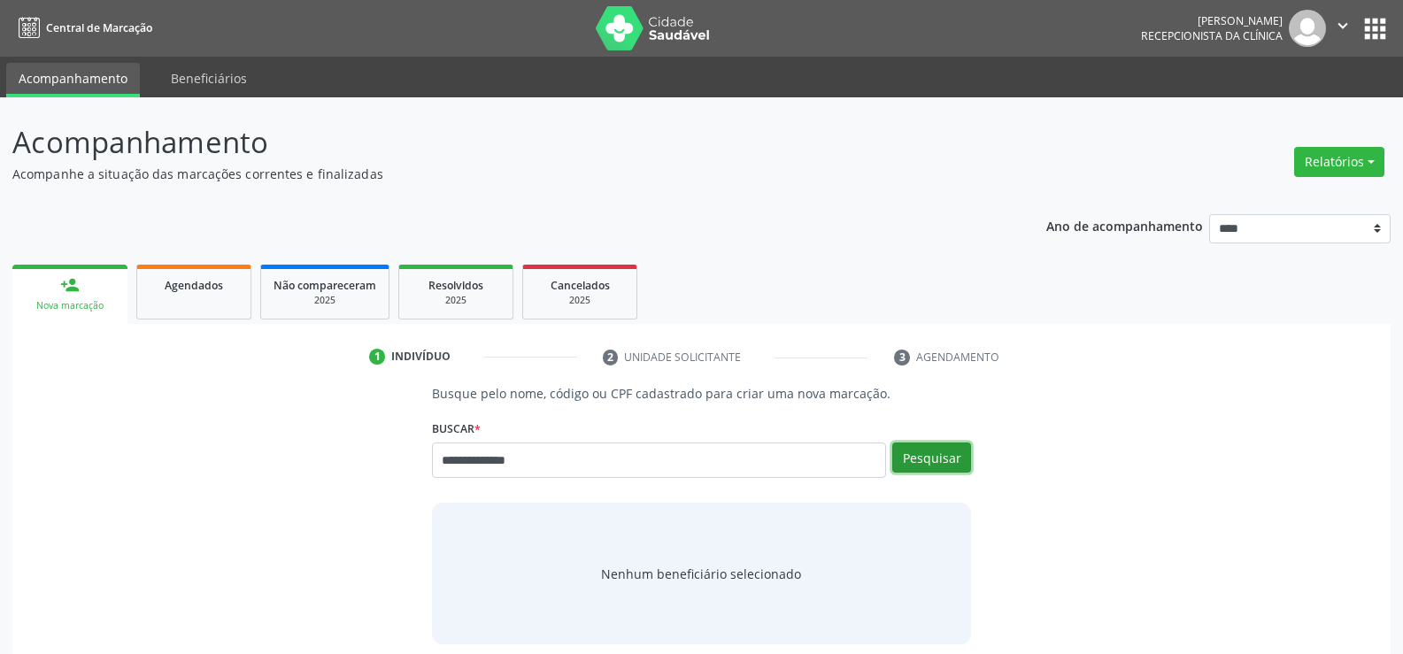
click at [922, 455] on button "Pesquisar" at bounding box center [931, 458] width 79 height 30
type input "**********"
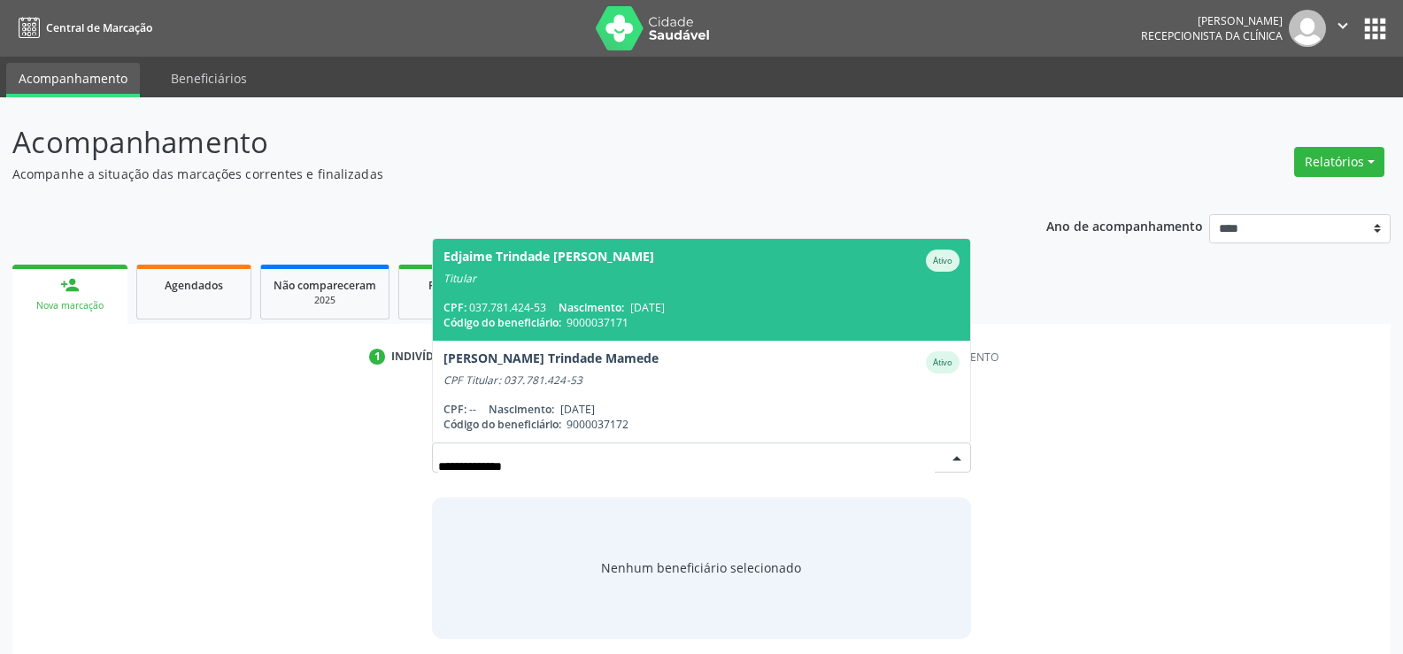
click at [651, 291] on span "Edjaime Trindade [PERSON_NAME] Ativo Titular CPF: 037.781.424-53 Nascimento: [D…" at bounding box center [701, 290] width 537 height 102
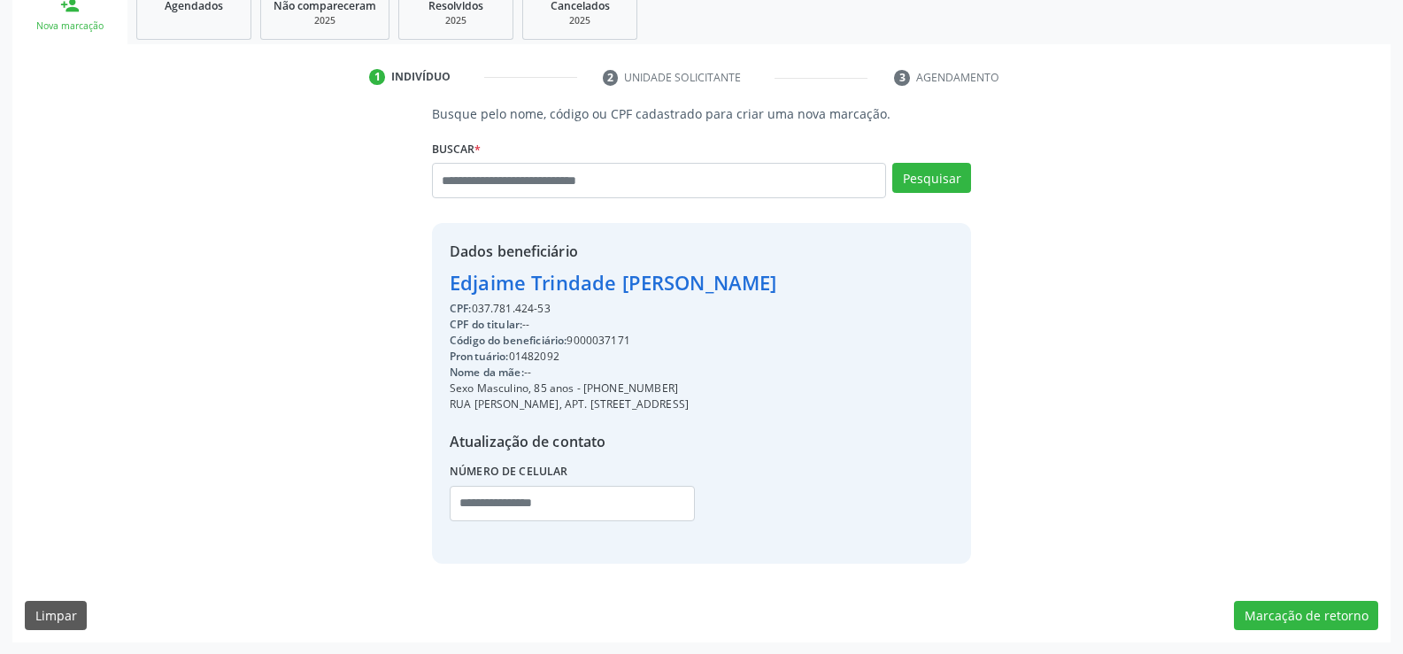
scroll to position [281, 0]
click at [1255, 602] on button "Marcação de retorno" at bounding box center [1306, 615] width 144 height 30
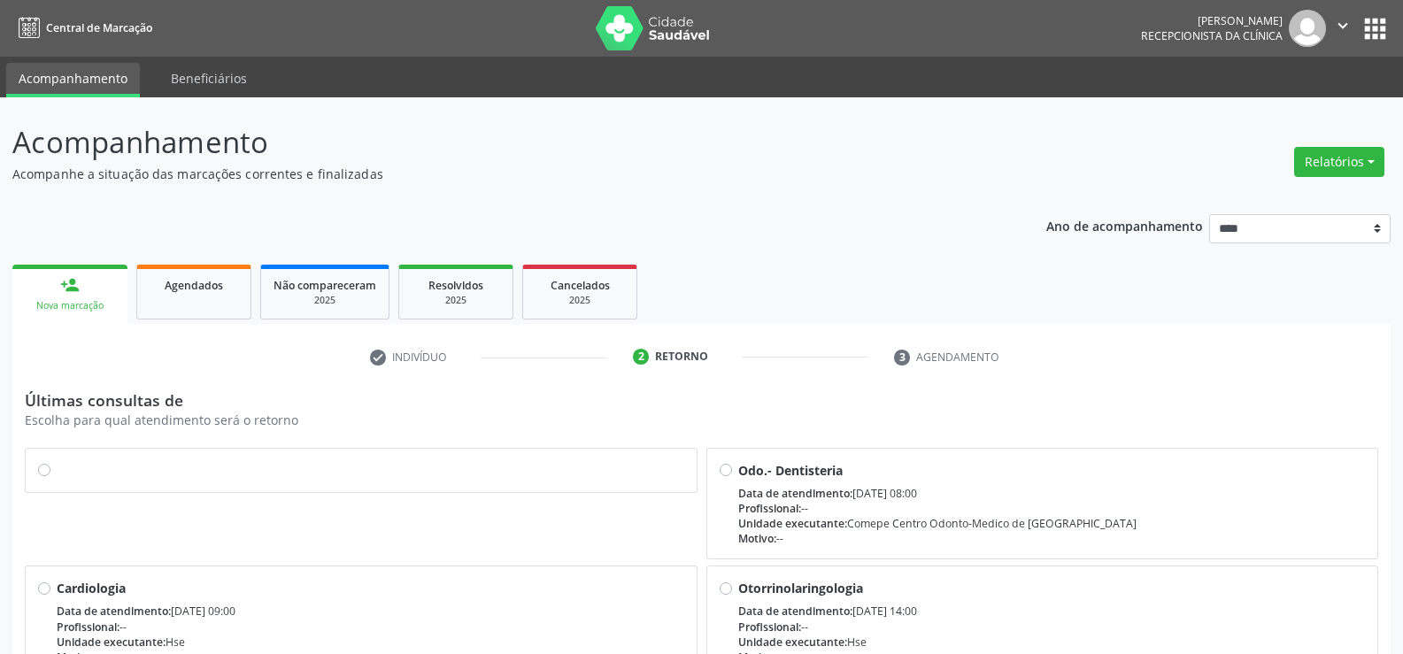
click at [57, 461] on label at bounding box center [371, 461] width 628 height 0
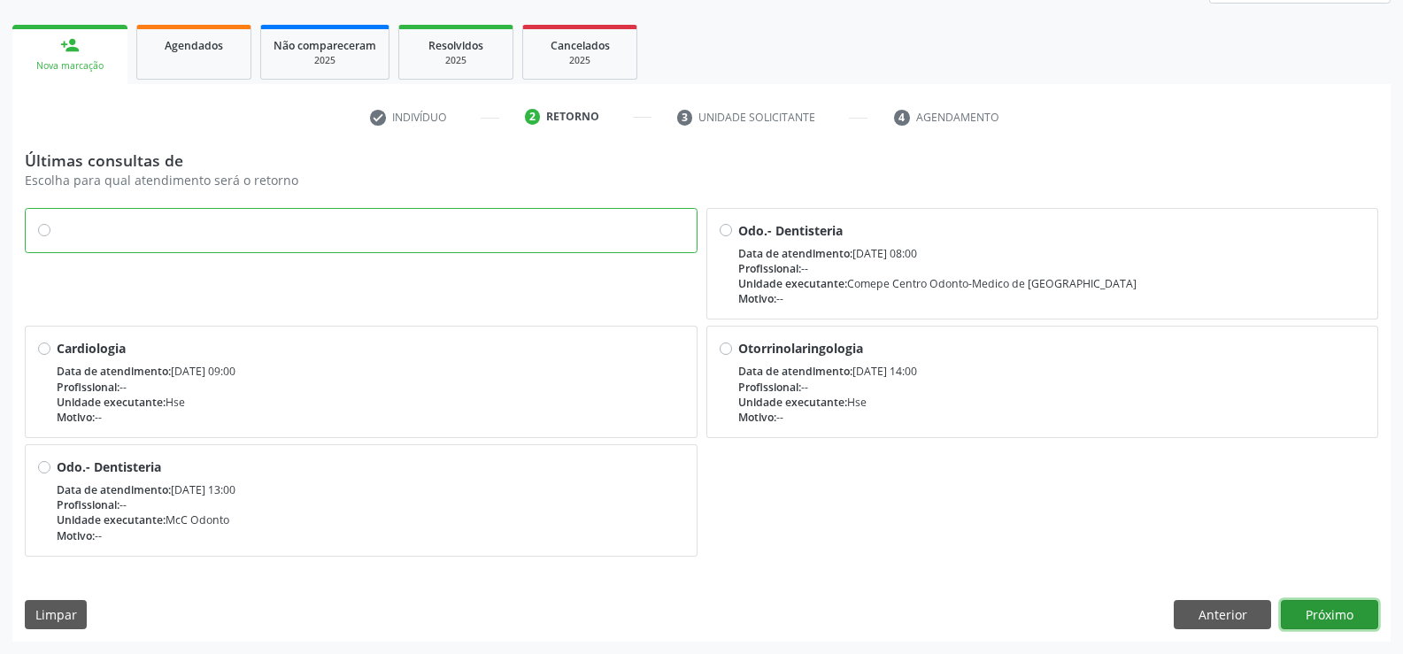
click at [1320, 616] on button "Próximo" at bounding box center [1329, 615] width 97 height 30
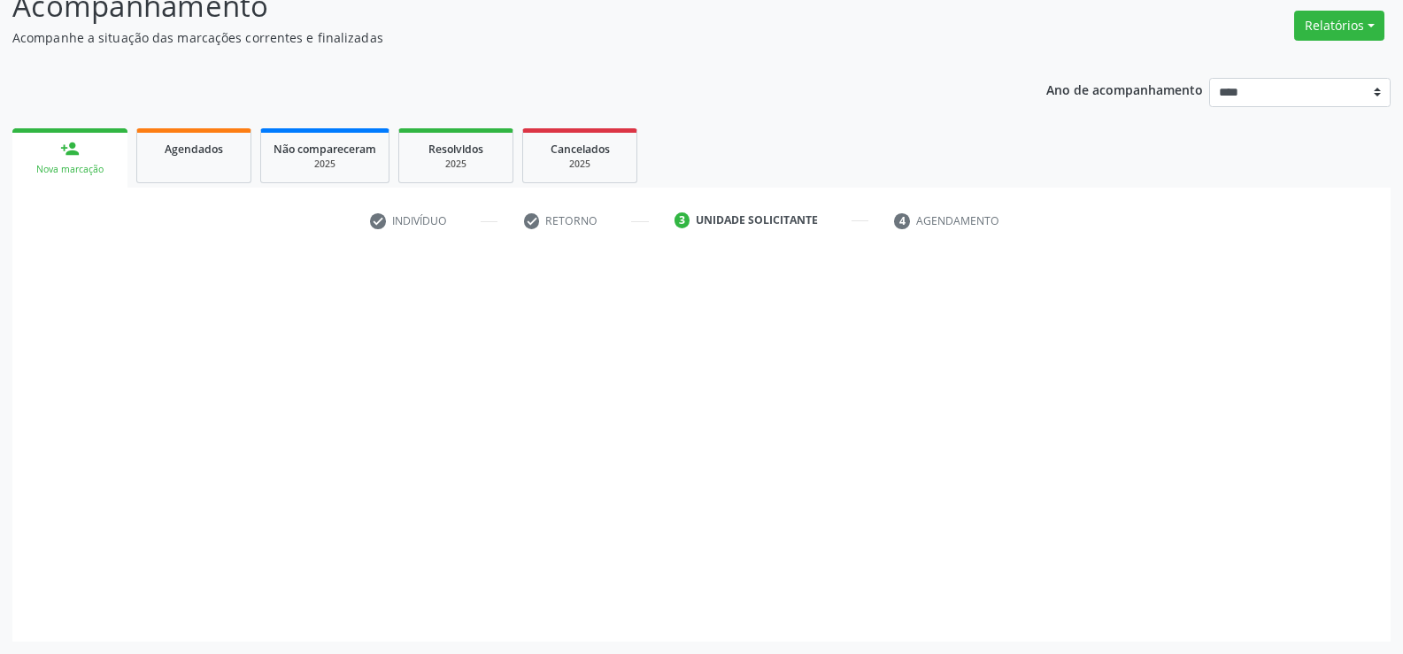
scroll to position [136, 0]
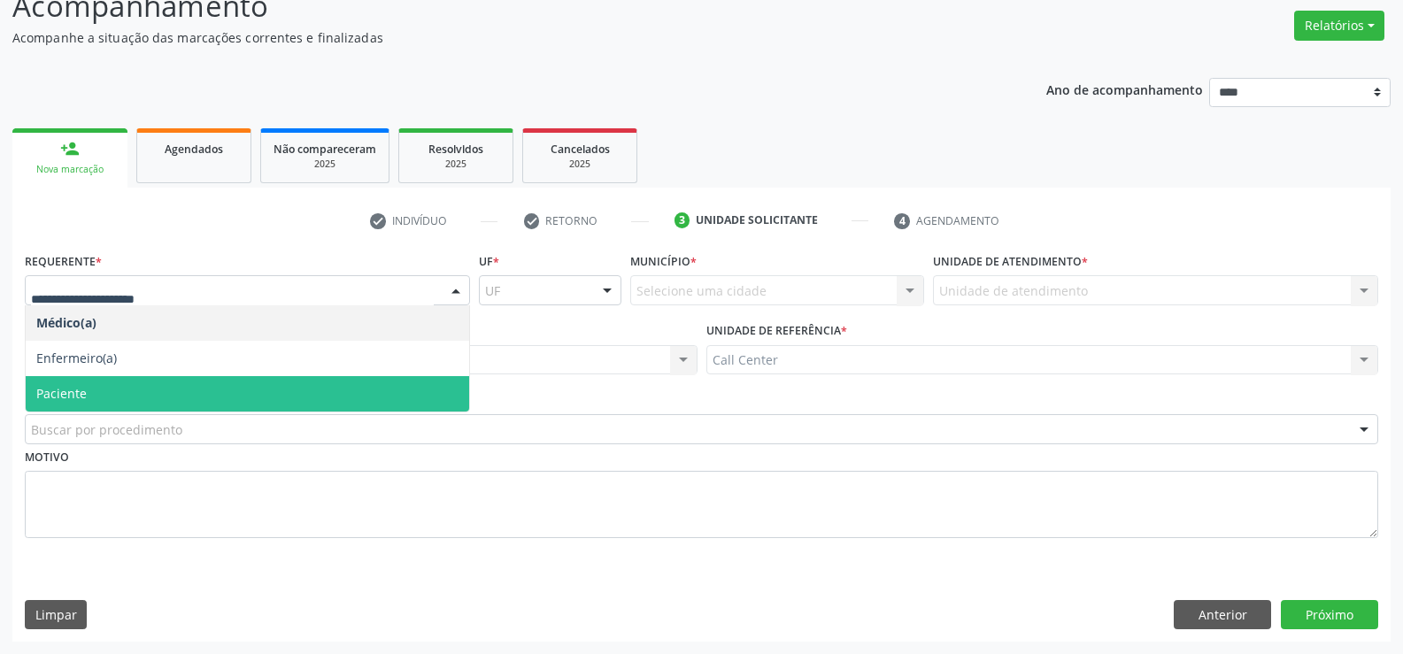
click at [79, 391] on span "Paciente" at bounding box center [61, 393] width 50 height 17
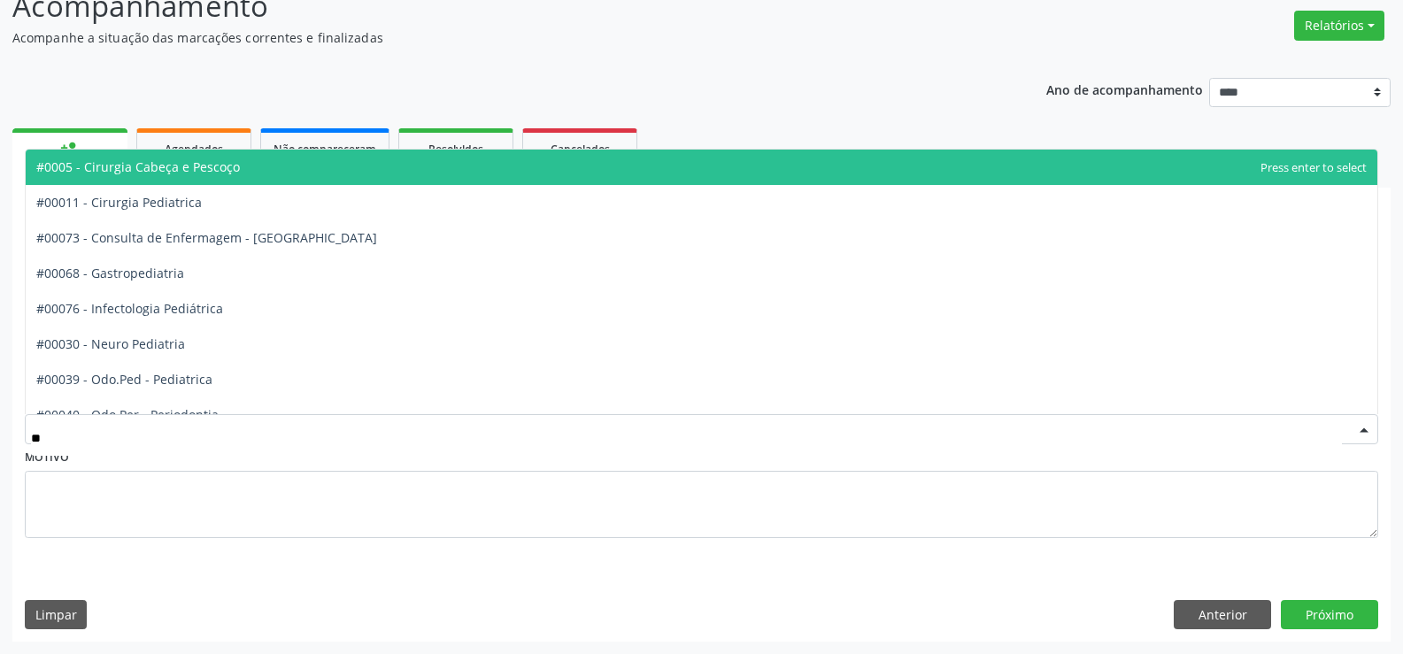
type input "***"
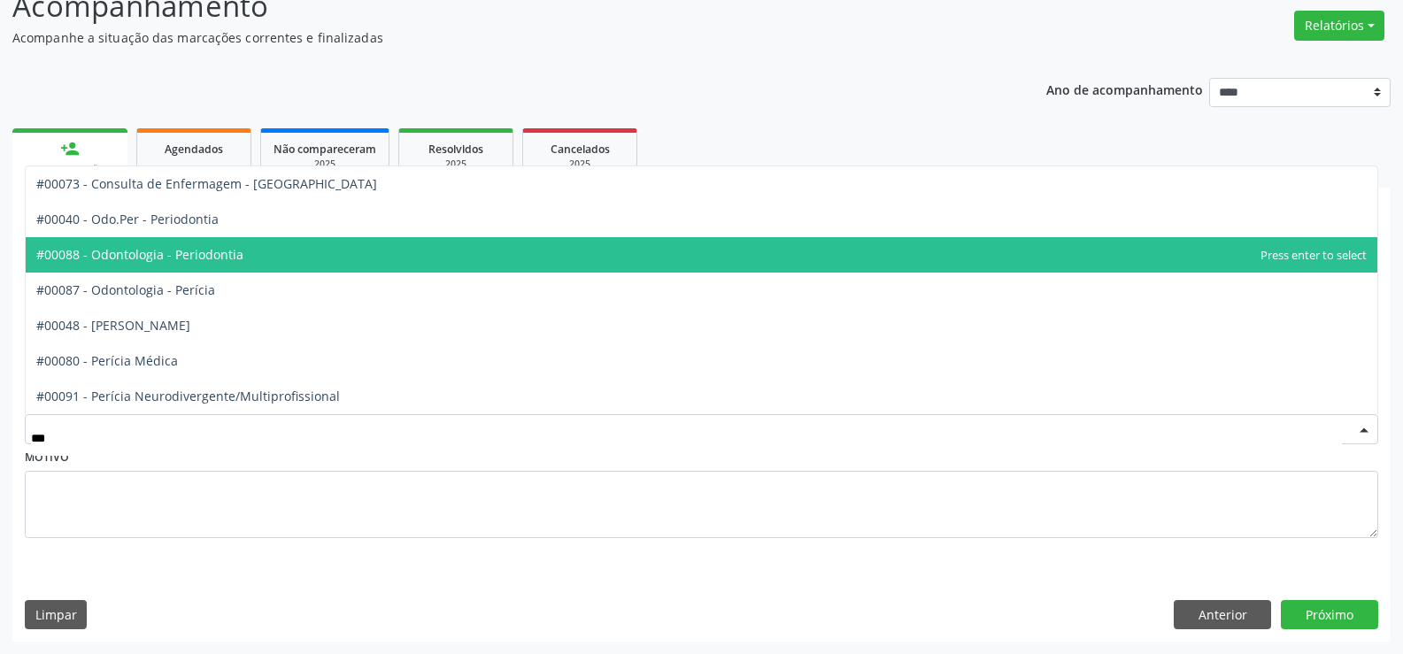
click at [174, 259] on span "#00088 - Odontologia - Periodontia" at bounding box center [139, 254] width 207 height 17
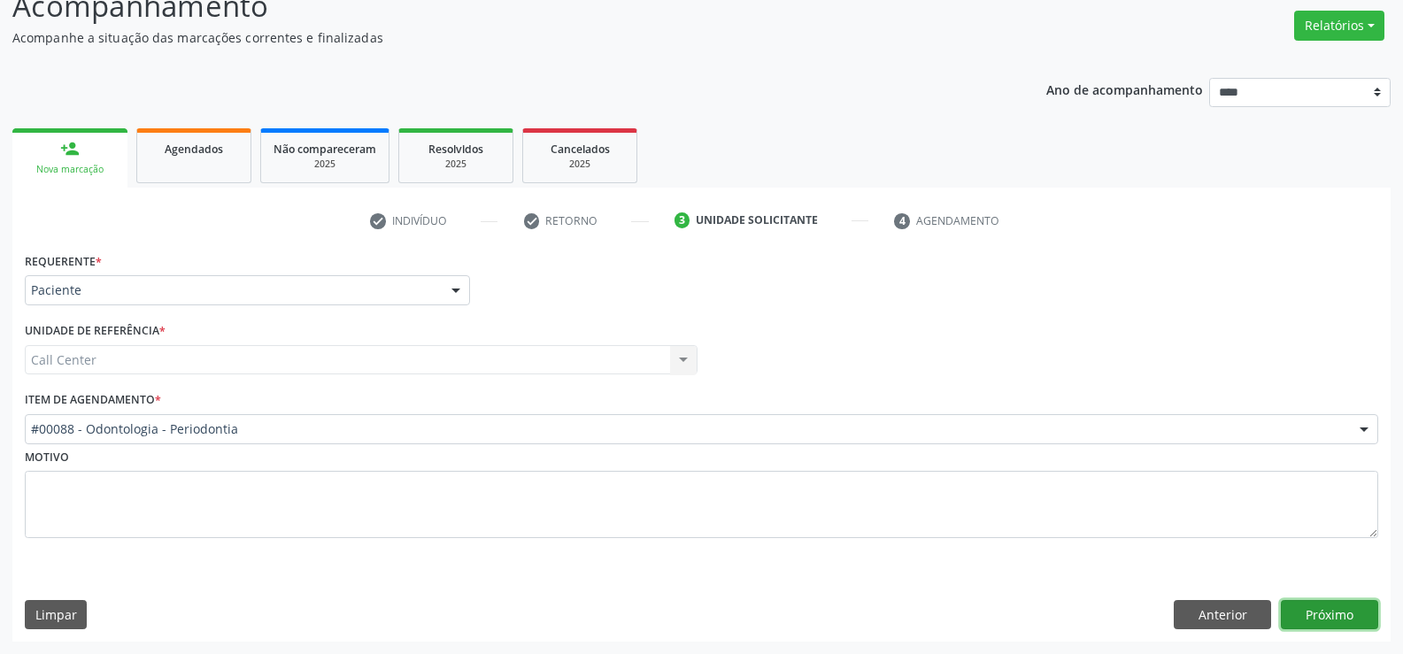
click at [1310, 609] on button "Próximo" at bounding box center [1329, 615] width 97 height 30
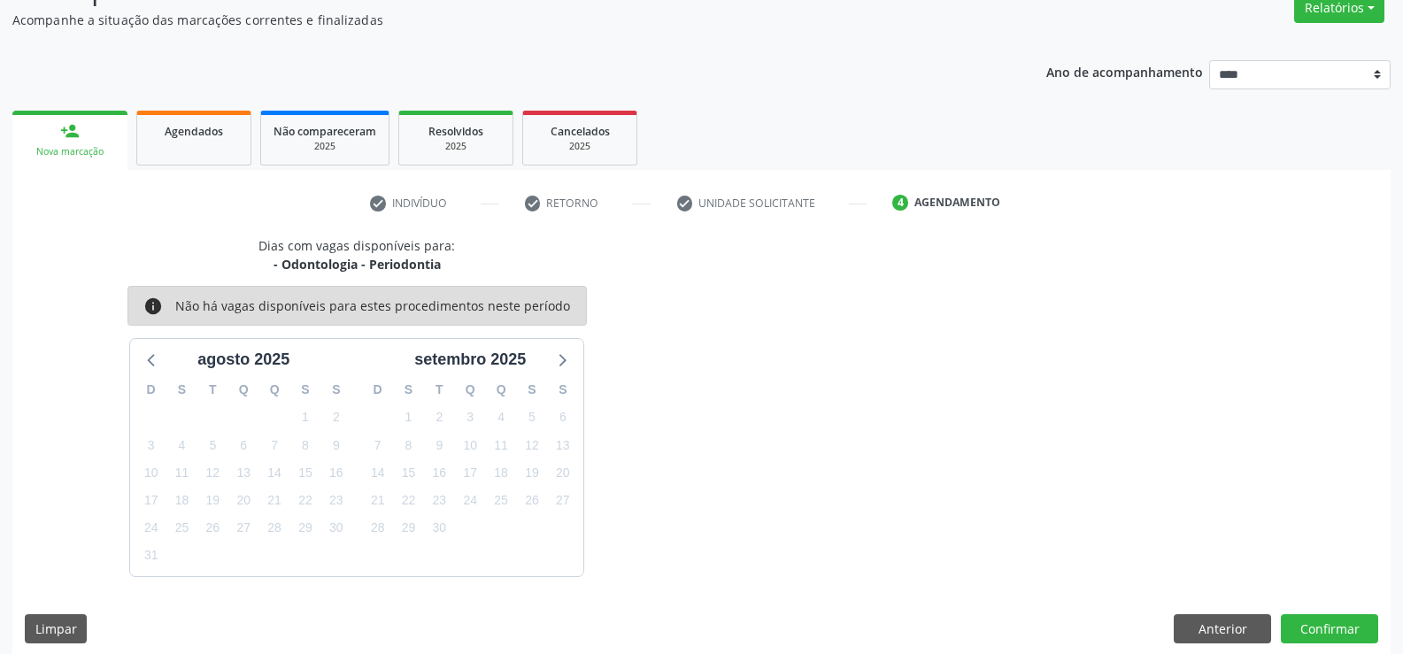
scroll to position [168, 0]
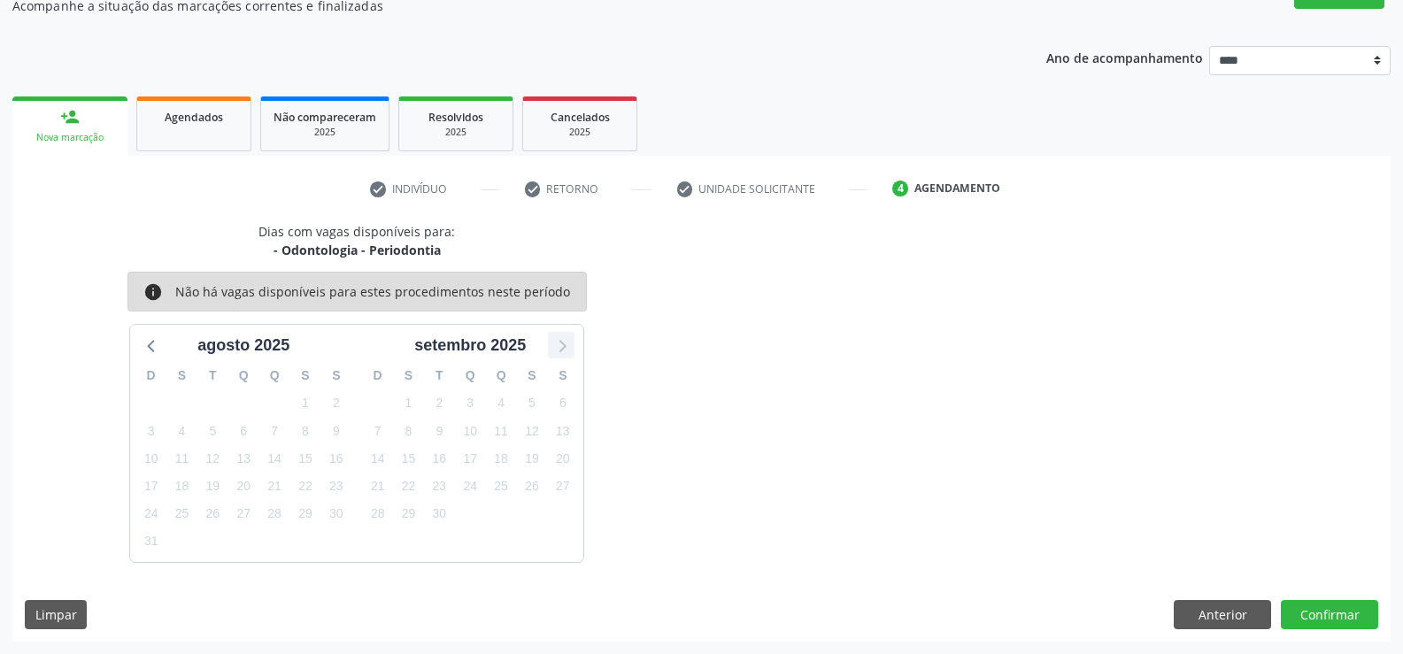
click at [557, 344] on icon at bounding box center [561, 345] width 23 height 23
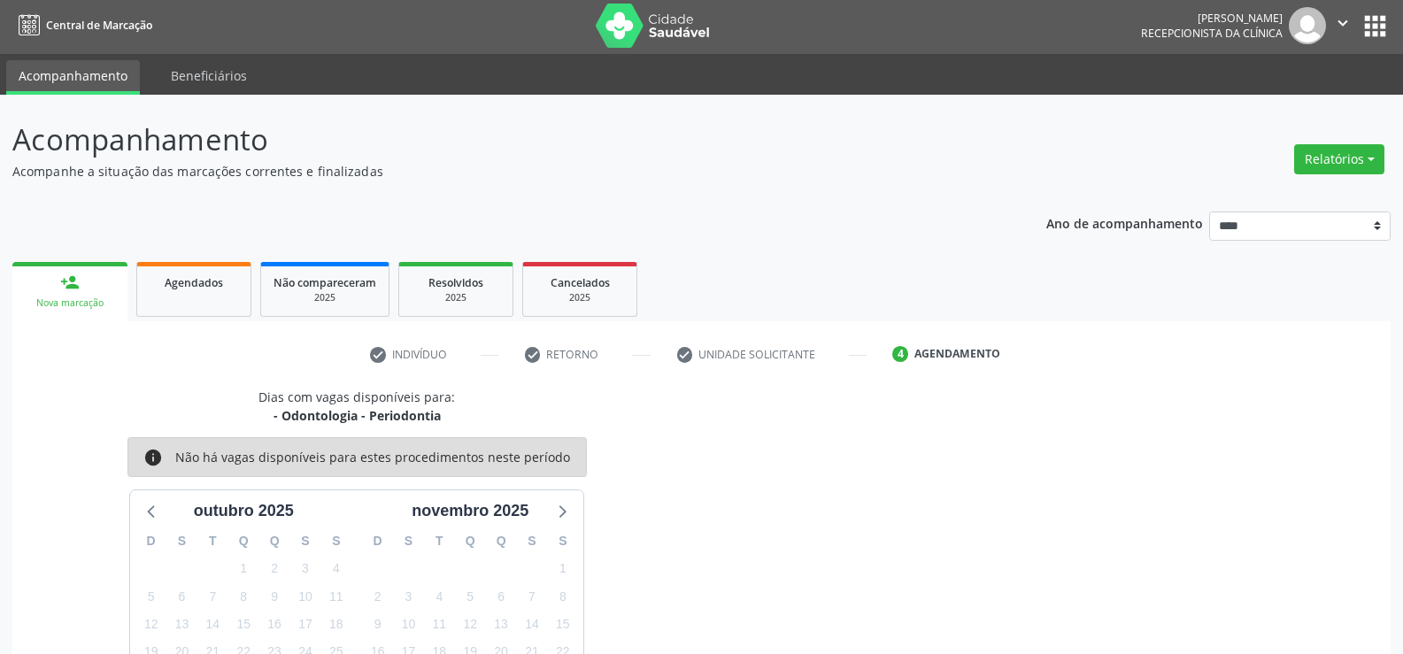
scroll to position [0, 0]
